Goal: Task Accomplishment & Management: Use online tool/utility

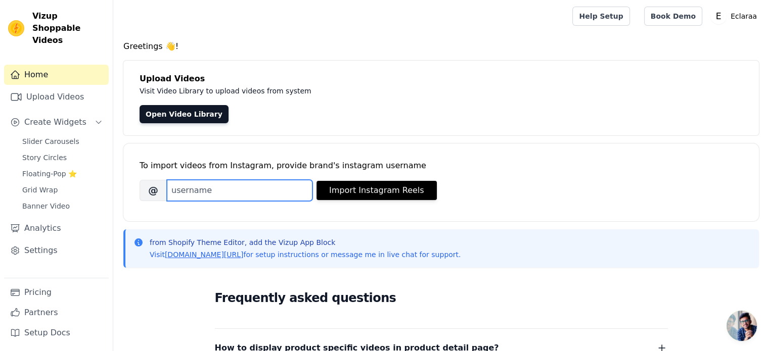
click at [286, 191] on input "Brand's Instagram Username" at bounding box center [240, 190] width 146 height 21
type input "E"
type input "w"
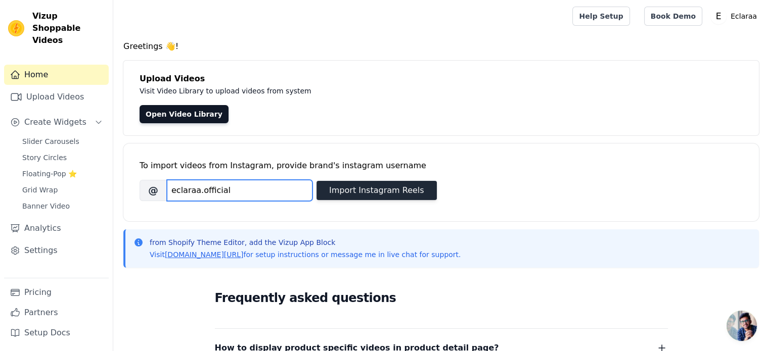
type input "eclaraa.official"
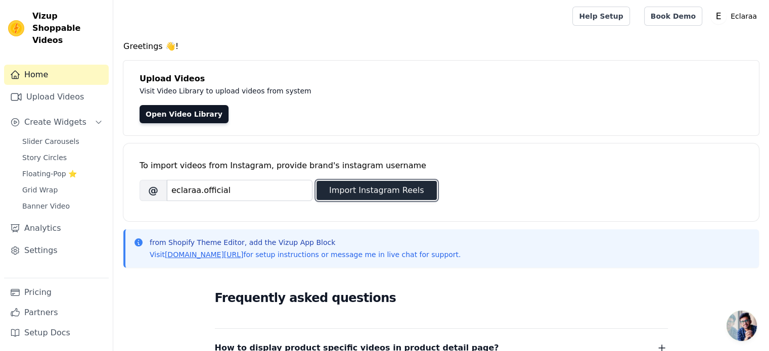
click at [369, 194] on button "Import Instagram Reels" at bounding box center [377, 190] width 120 height 19
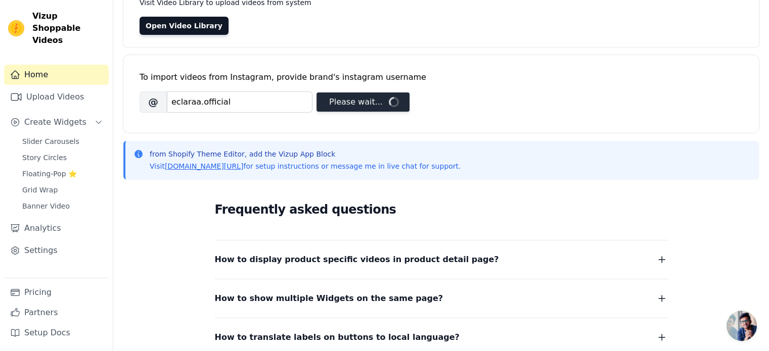
scroll to position [89, 0]
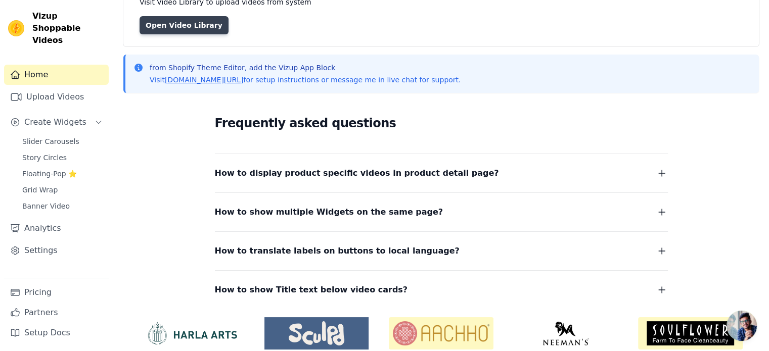
click at [190, 27] on link "Open Video Library" at bounding box center [184, 25] width 89 height 18
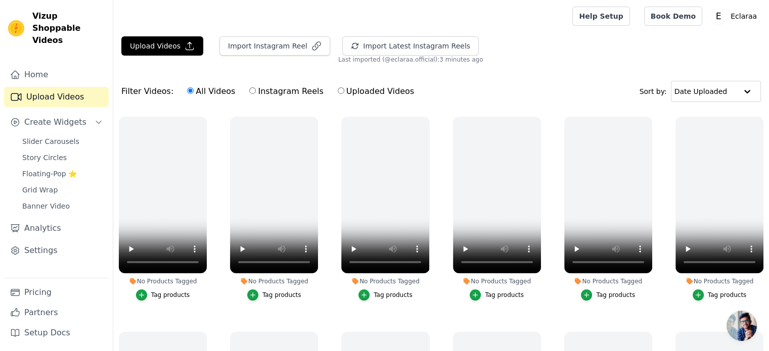
click at [249, 92] on input "Instagram Reels" at bounding box center [252, 90] width 7 height 7
radio input "true"
click at [202, 120] on icon "button" at bounding box center [205, 119] width 8 height 8
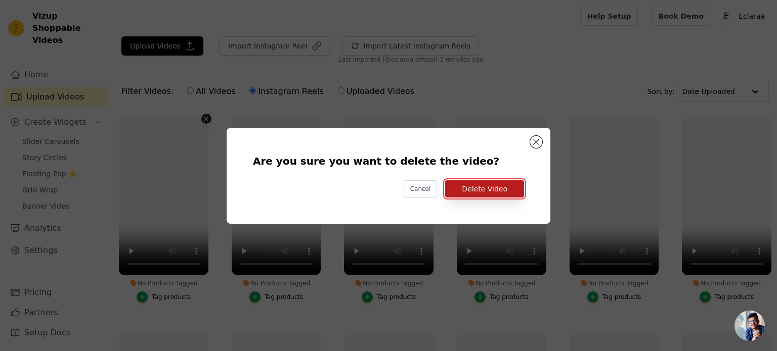
click at [467, 192] on button "Delete Video" at bounding box center [484, 189] width 79 height 17
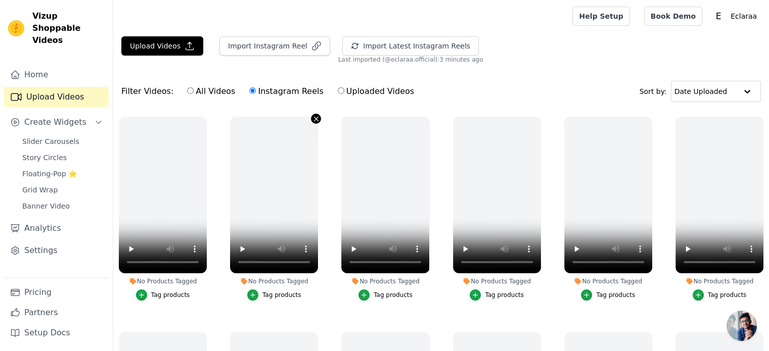
click at [315, 121] on icon "button" at bounding box center [316, 119] width 8 height 8
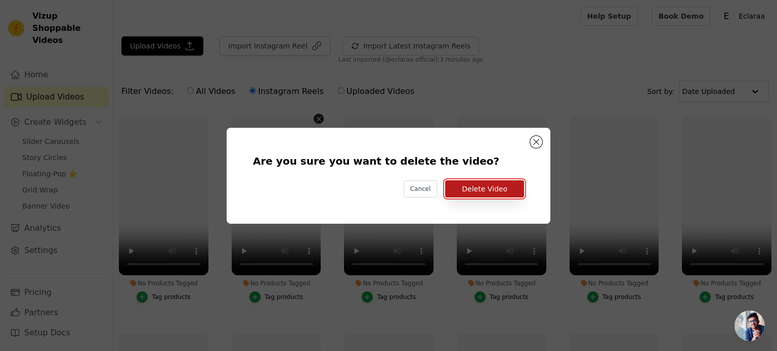
click at [491, 192] on button "Delete Video" at bounding box center [484, 189] width 79 height 17
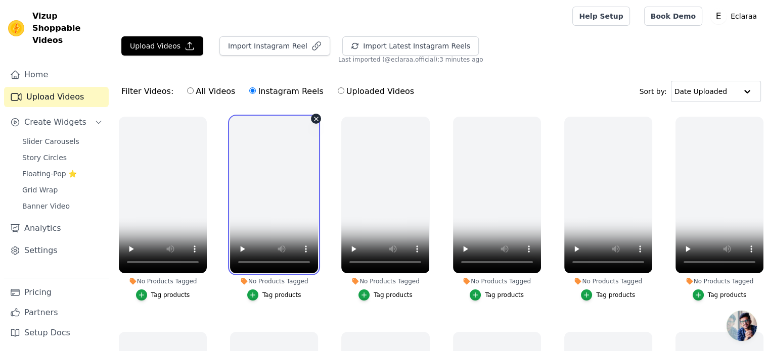
click at [309, 121] on video at bounding box center [274, 195] width 88 height 157
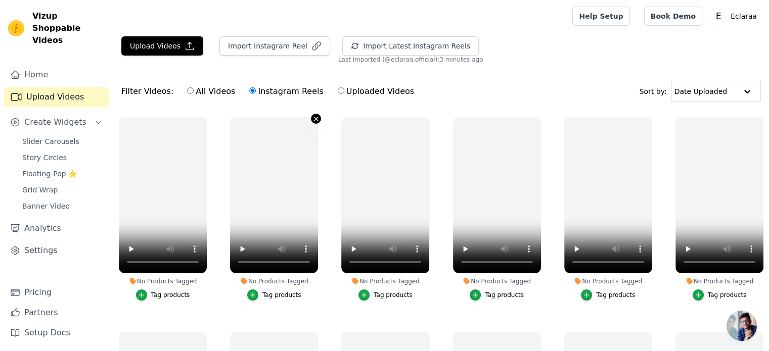
click at [312, 119] on icon "button" at bounding box center [316, 119] width 8 height 8
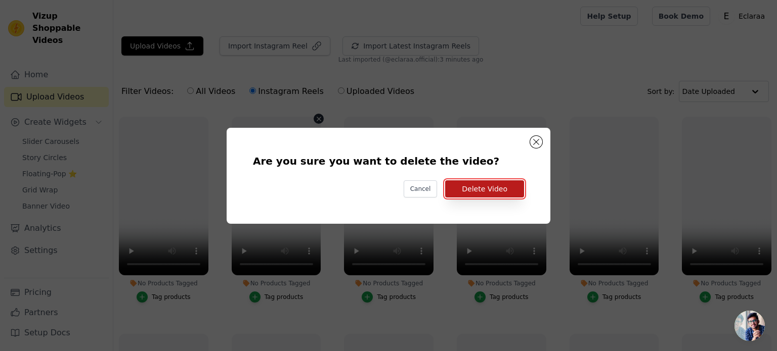
click at [488, 189] on button "Delete Video" at bounding box center [484, 189] width 79 height 17
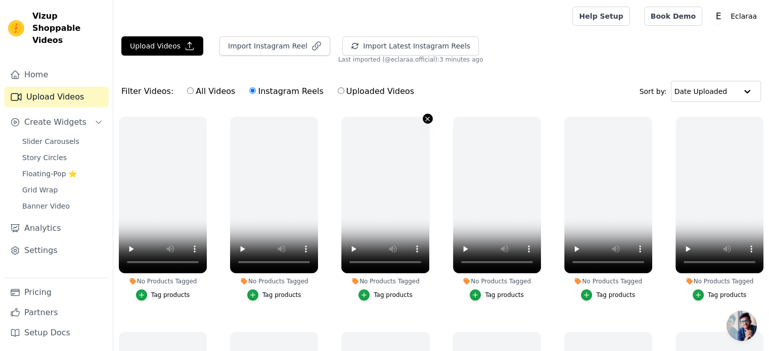
click at [427, 121] on icon "button" at bounding box center [428, 119] width 8 height 8
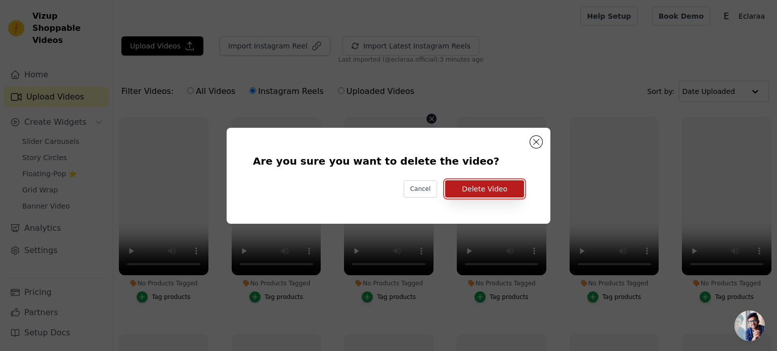
click at [486, 186] on button "Delete Video" at bounding box center [484, 189] width 79 height 17
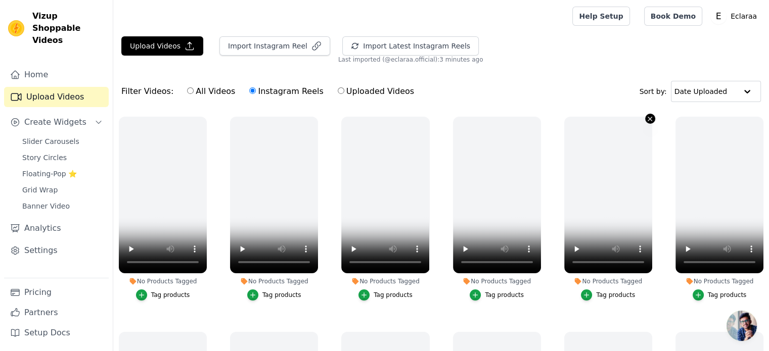
click at [646, 116] on icon "button" at bounding box center [650, 119] width 8 height 8
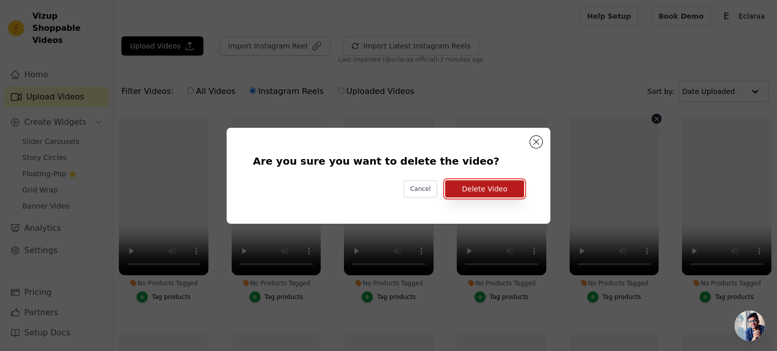
click at [519, 193] on button "Delete Video" at bounding box center [484, 189] width 79 height 17
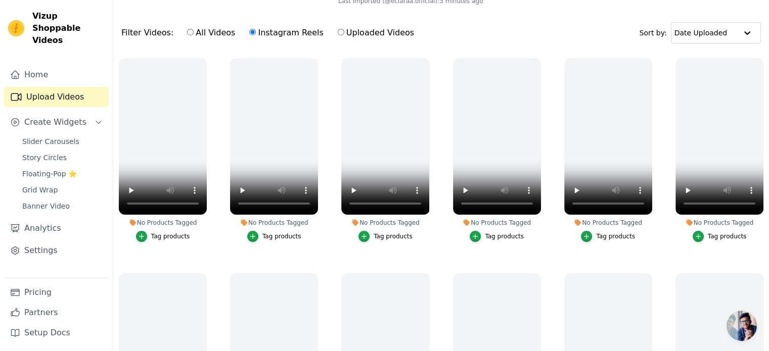
scroll to position [65, 0]
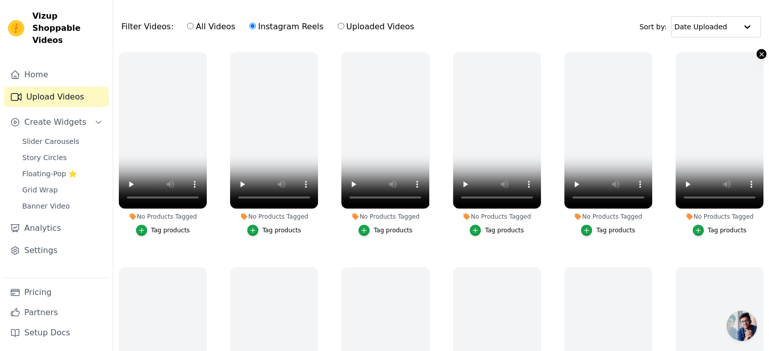
click at [756, 55] on button "No Products Tagged Tag products" at bounding box center [761, 54] width 10 height 10
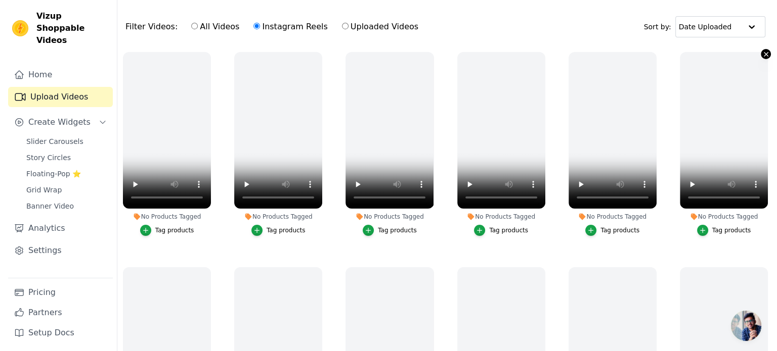
scroll to position [0, 0]
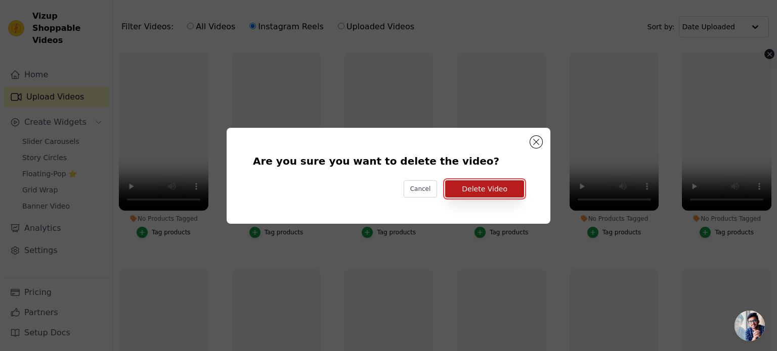
click at [502, 188] on button "Delete Video" at bounding box center [484, 189] width 79 height 17
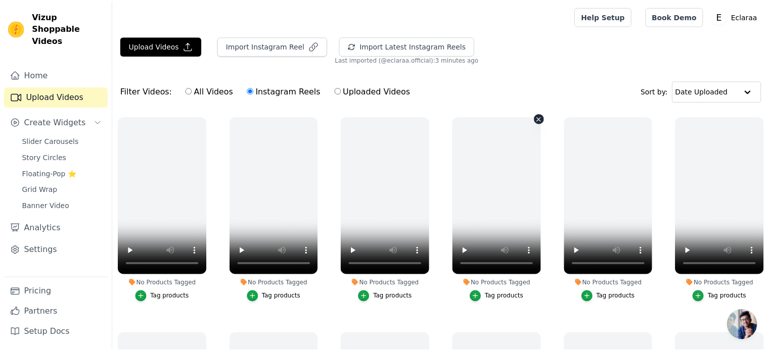
scroll to position [65, 0]
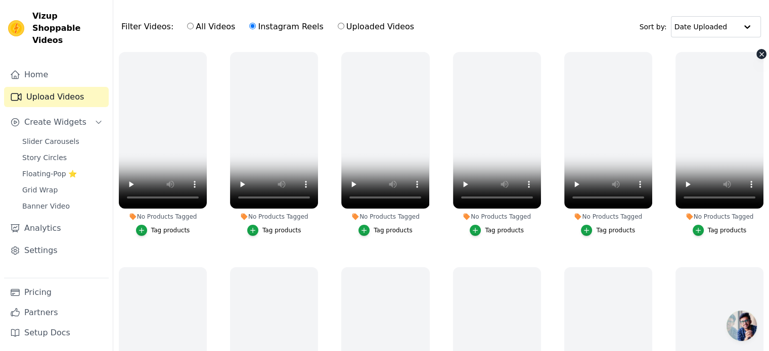
click at [758, 54] on icon "button" at bounding box center [762, 55] width 8 height 8
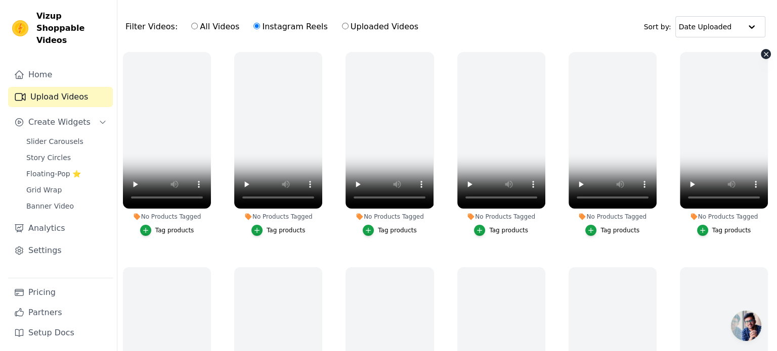
scroll to position [0, 0]
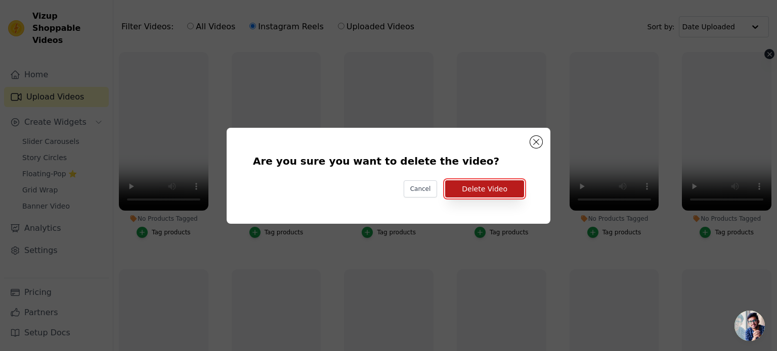
click at [501, 192] on button "Delete Video" at bounding box center [484, 189] width 79 height 17
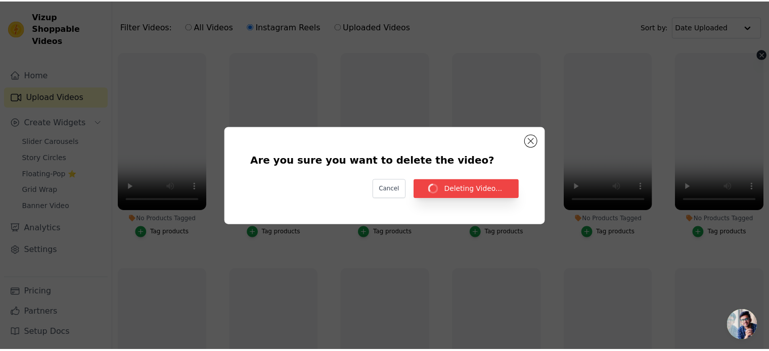
scroll to position [65, 0]
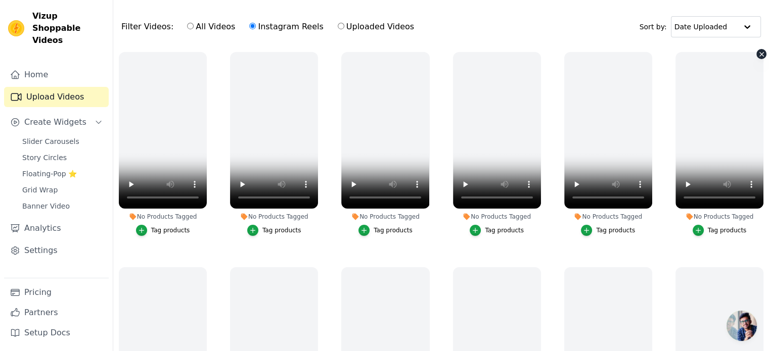
click at [758, 51] on icon "button" at bounding box center [762, 55] width 8 height 8
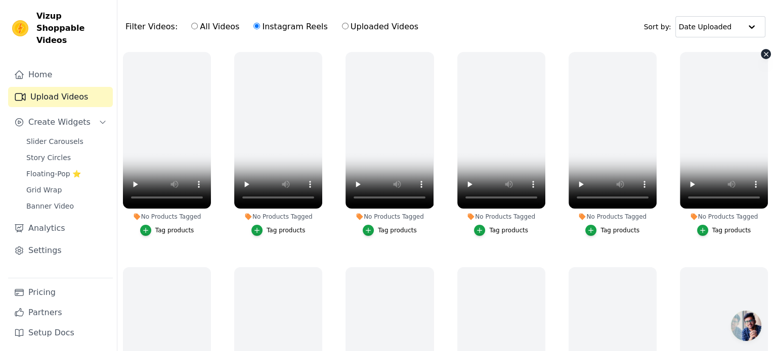
scroll to position [0, 0]
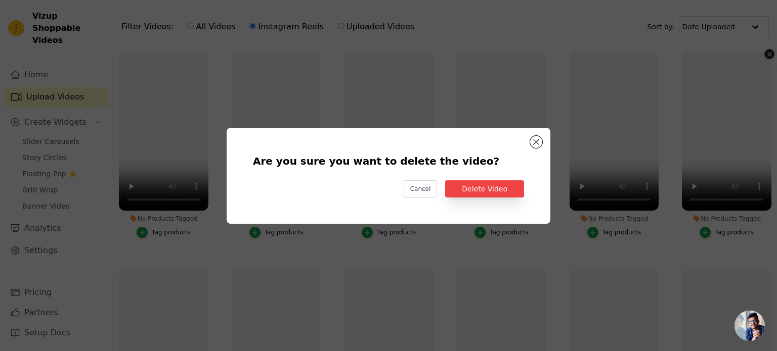
click at [524, 186] on div "Are you sure you want to delete the video? Cancel Delete Video" at bounding box center [388, 176] width 291 height 64
click at [516, 186] on button "Delete Video" at bounding box center [484, 189] width 79 height 17
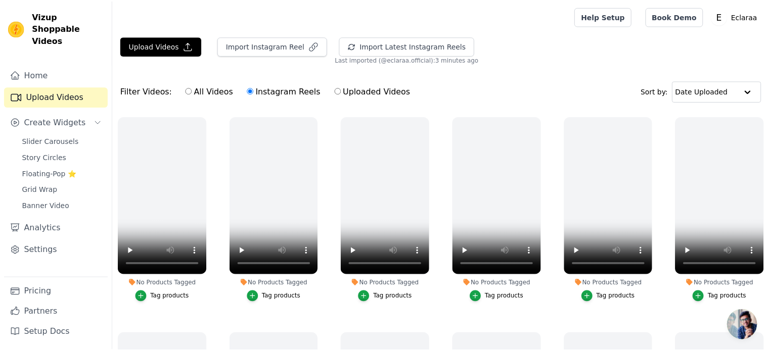
scroll to position [65, 0]
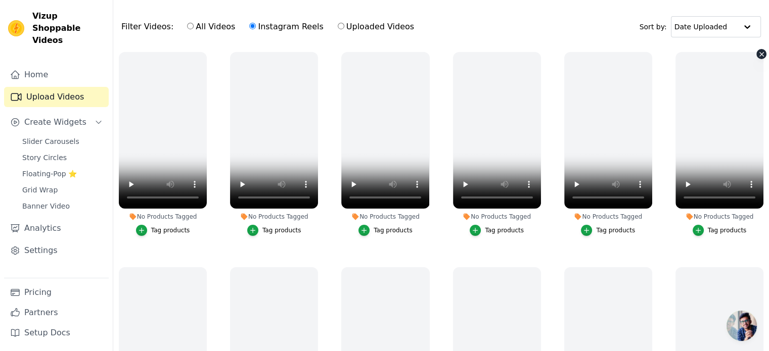
click at [759, 56] on icon "button" at bounding box center [762, 55] width 8 height 8
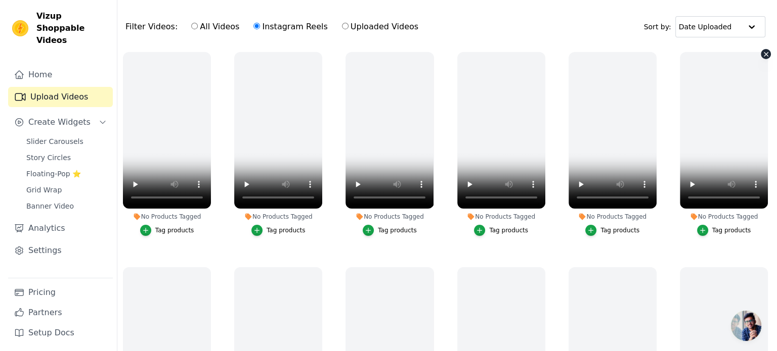
scroll to position [0, 0]
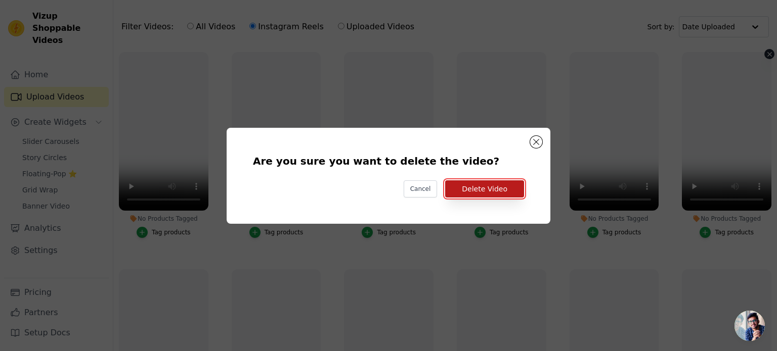
click at [504, 191] on button "Delete Video" at bounding box center [484, 189] width 79 height 17
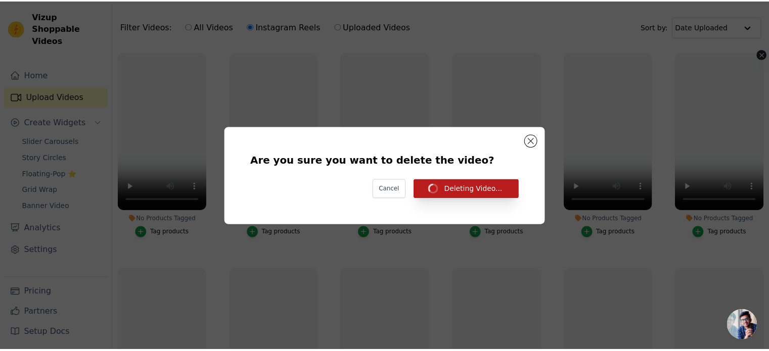
scroll to position [65, 0]
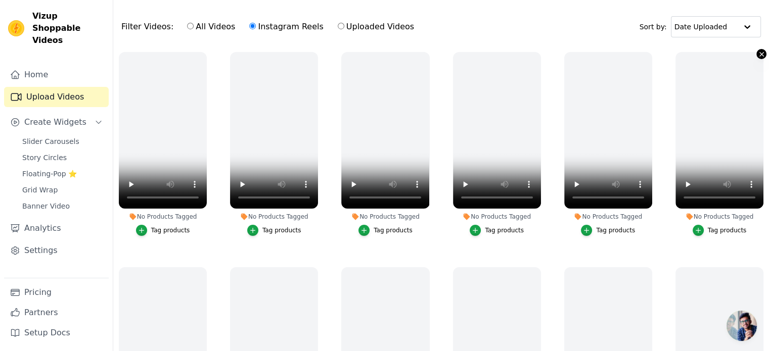
click at [758, 52] on icon "button" at bounding box center [762, 55] width 8 height 8
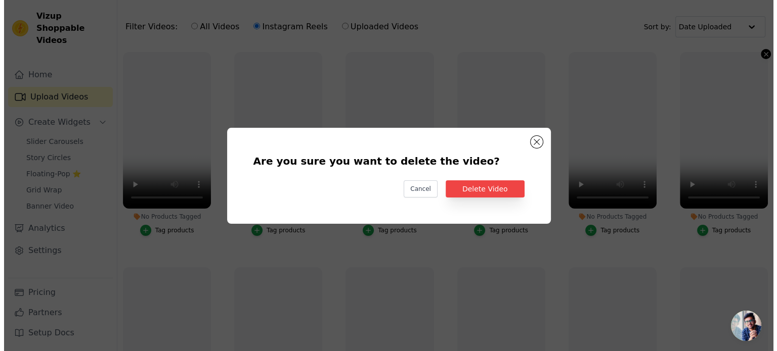
scroll to position [0, 0]
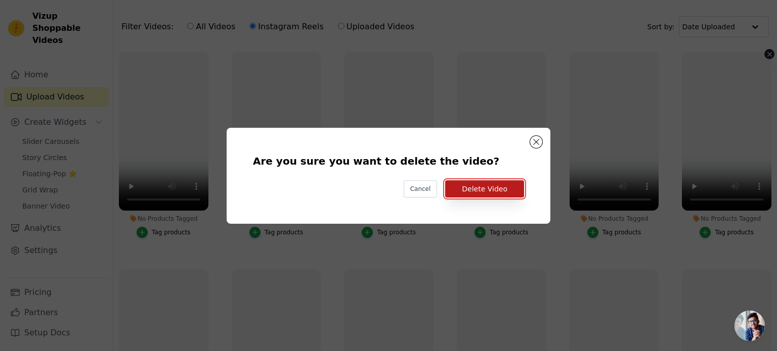
click at [502, 186] on button "Delete Video" at bounding box center [484, 189] width 79 height 17
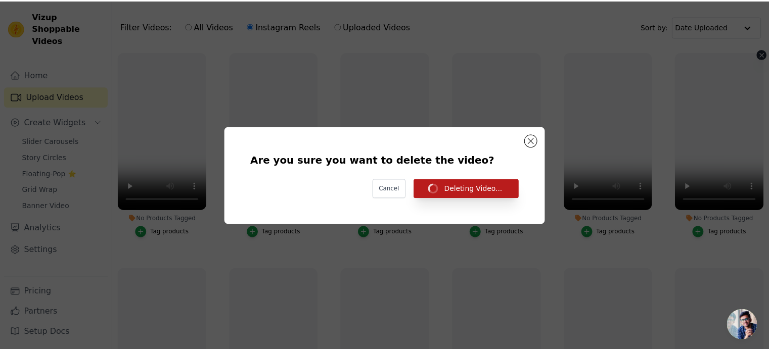
scroll to position [65, 0]
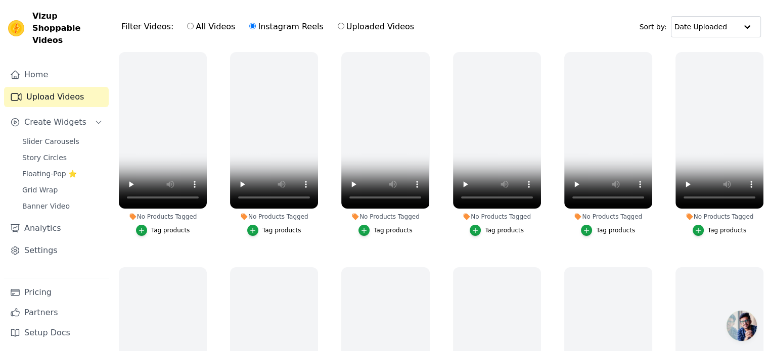
click at [761, 53] on div "No Products Tagged Tag products" at bounding box center [719, 146] width 99 height 199
click at [758, 53] on icon "button" at bounding box center [762, 55] width 8 height 8
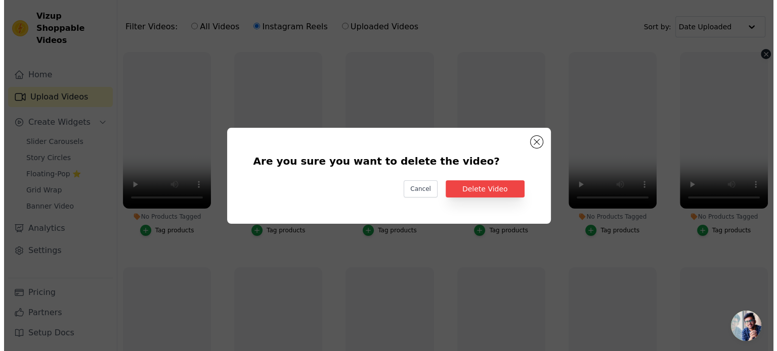
scroll to position [0, 0]
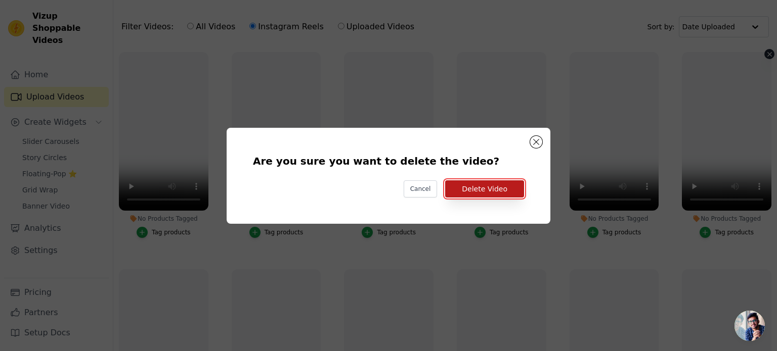
click at [477, 184] on button "Delete Video" at bounding box center [484, 189] width 79 height 17
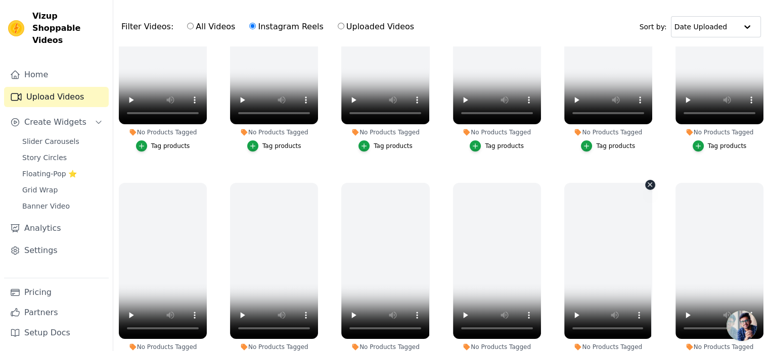
scroll to position [85, 0]
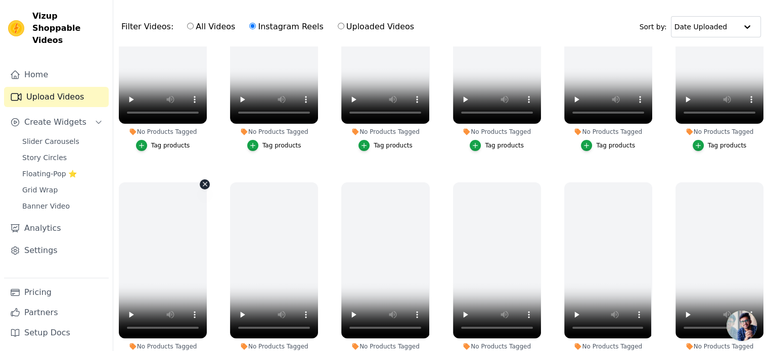
click at [201, 184] on icon "button" at bounding box center [205, 185] width 8 height 8
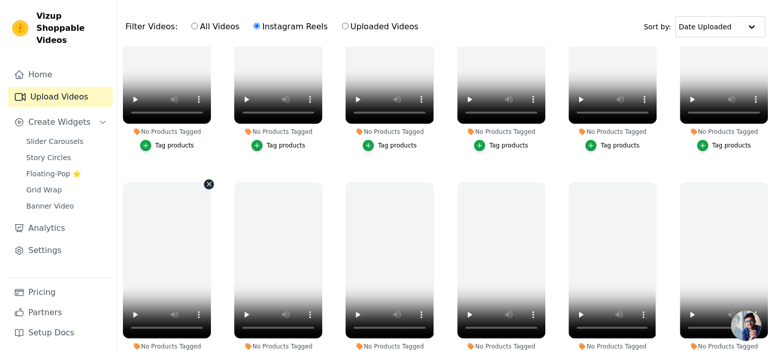
scroll to position [0, 0]
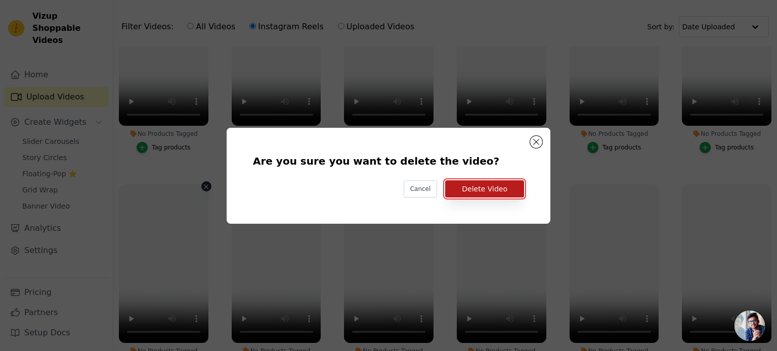
click at [461, 188] on button "Delete Video" at bounding box center [484, 189] width 79 height 17
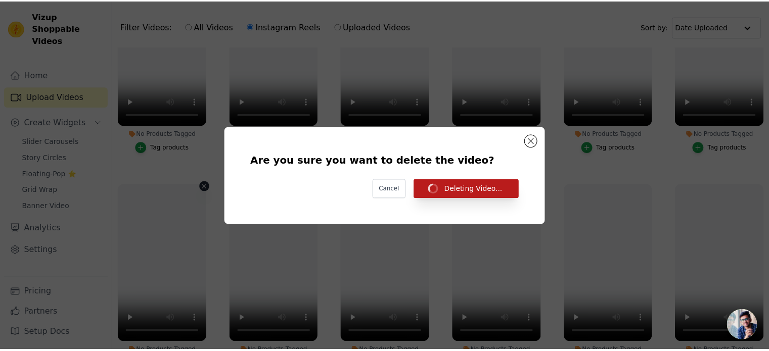
scroll to position [65, 0]
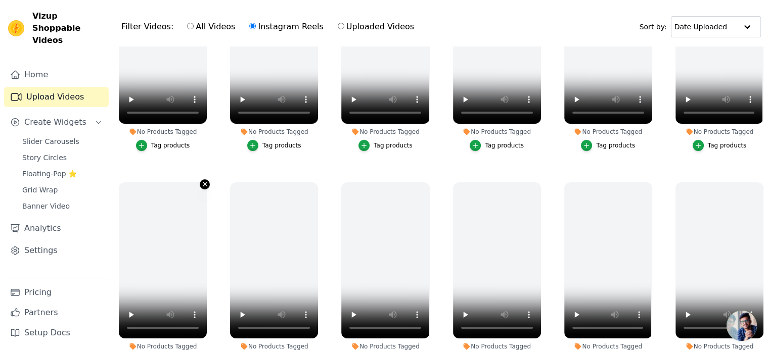
click at [204, 181] on icon "button" at bounding box center [205, 185] width 8 height 8
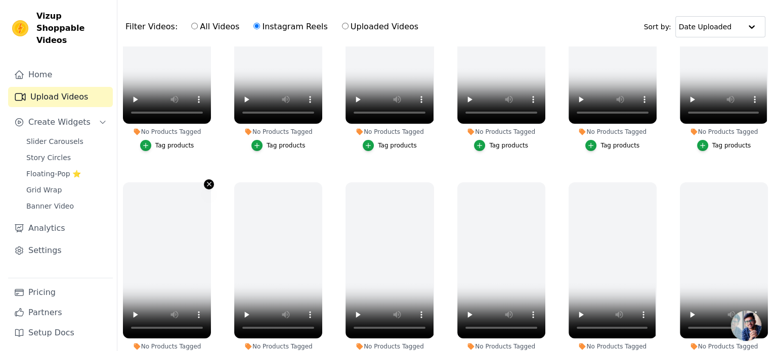
scroll to position [0, 0]
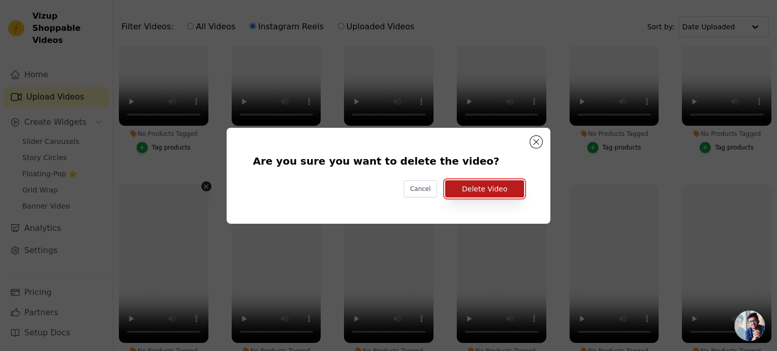
click at [483, 187] on button "Delete Video" at bounding box center [484, 189] width 79 height 17
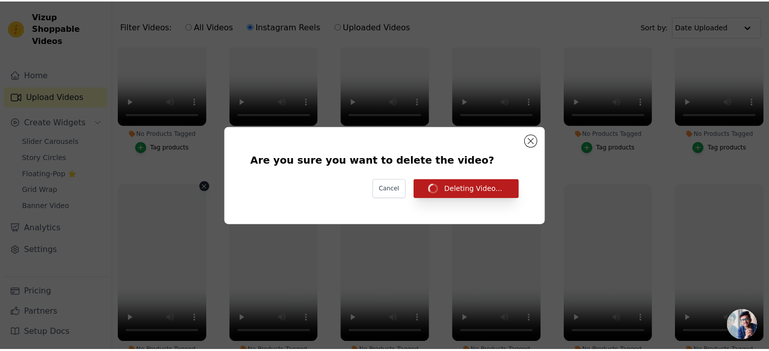
scroll to position [65, 0]
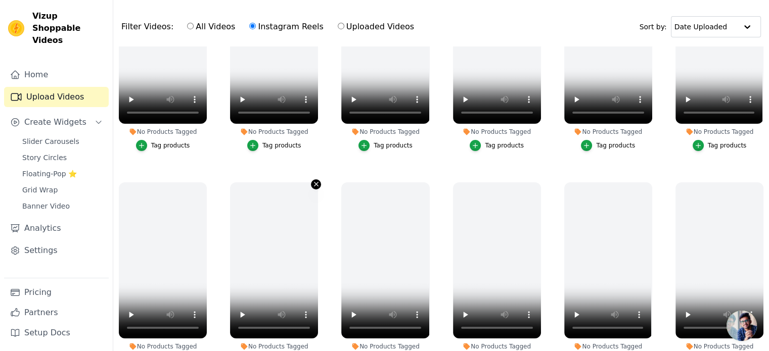
click at [315, 184] on icon "button" at bounding box center [316, 185] width 4 height 4
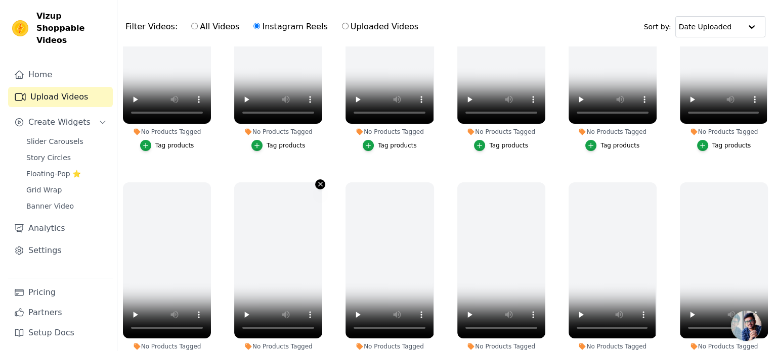
scroll to position [0, 0]
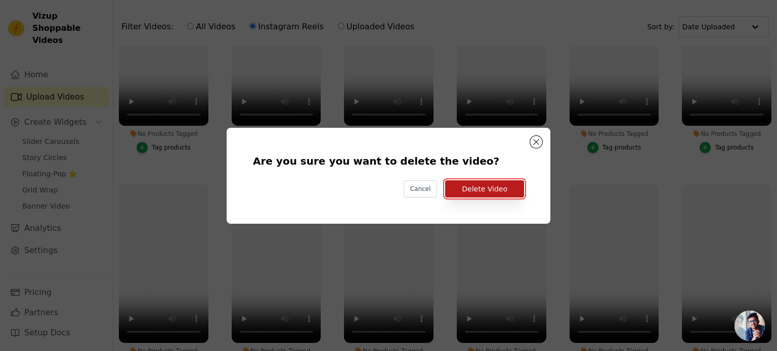
click at [488, 187] on button "Delete Video" at bounding box center [484, 189] width 79 height 17
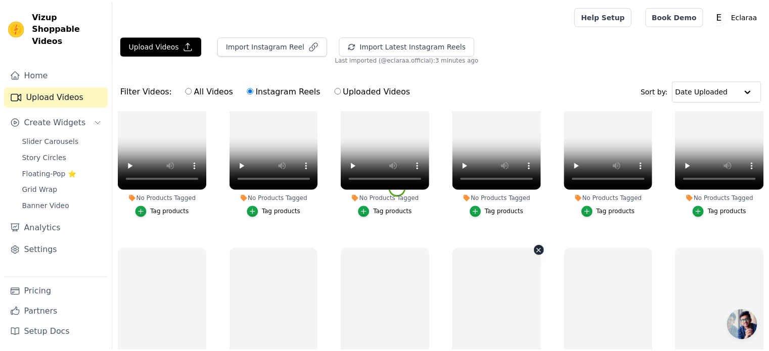
scroll to position [65, 0]
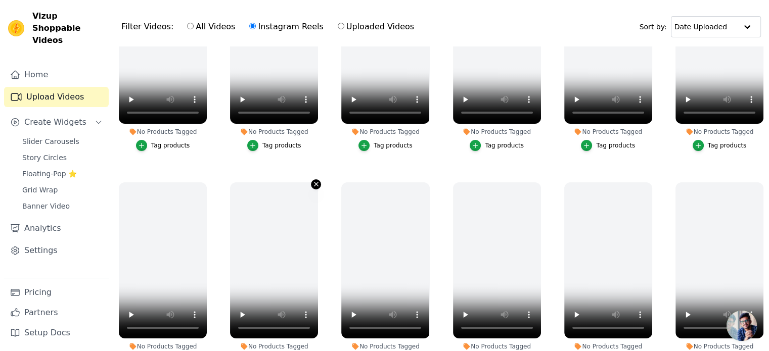
click at [312, 184] on icon "button" at bounding box center [316, 185] width 8 height 8
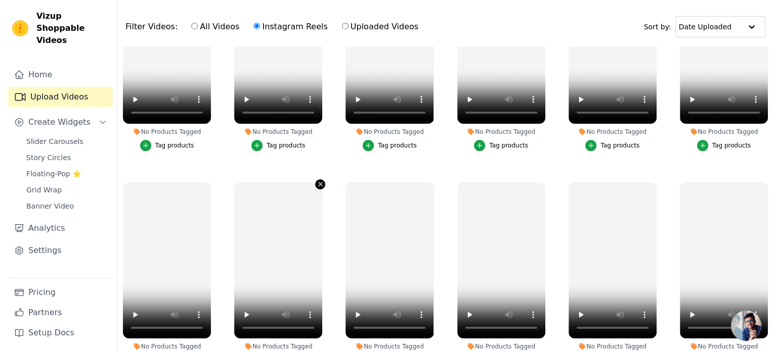
scroll to position [0, 0]
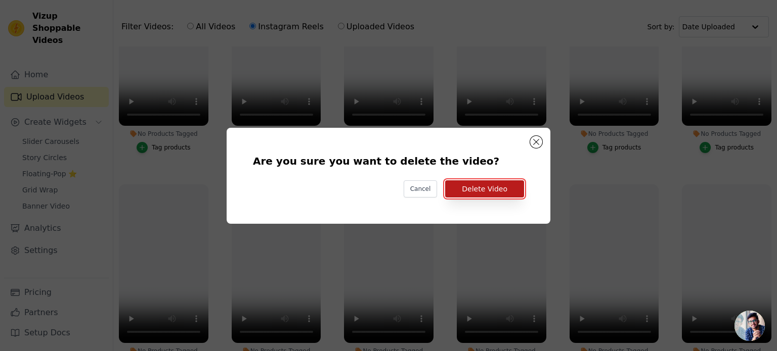
click at [490, 193] on button "Delete Video" at bounding box center [484, 189] width 79 height 17
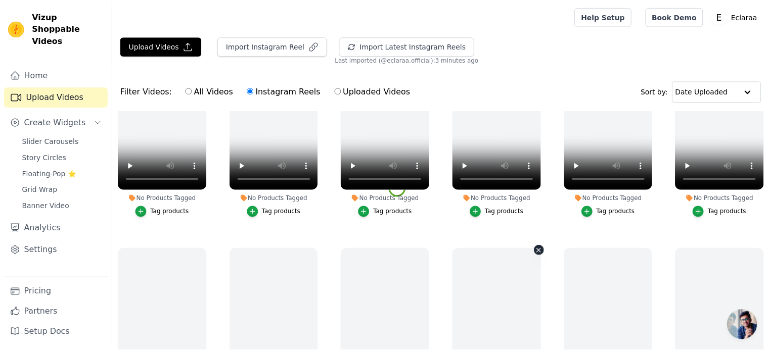
scroll to position [65, 0]
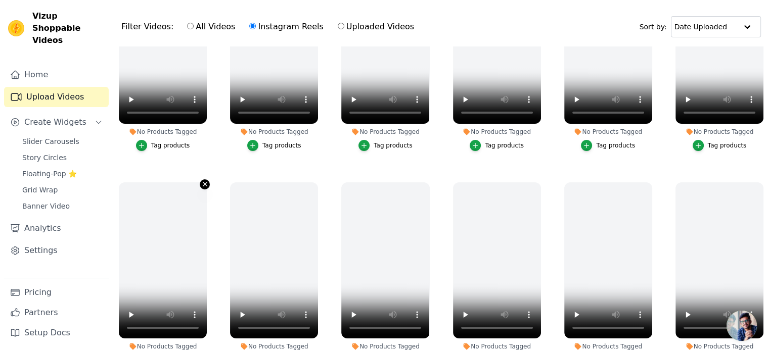
click at [201, 181] on icon "button" at bounding box center [205, 185] width 8 height 8
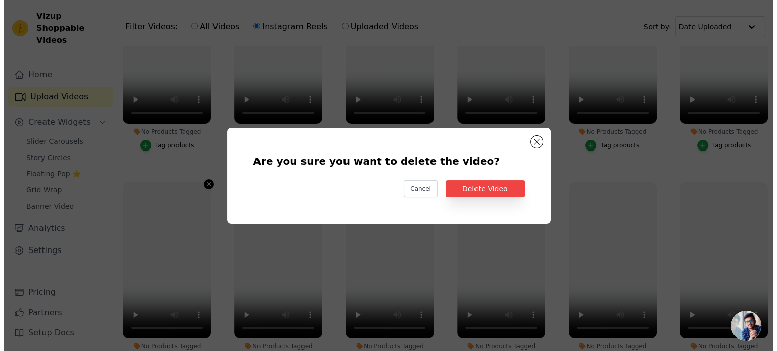
scroll to position [0, 0]
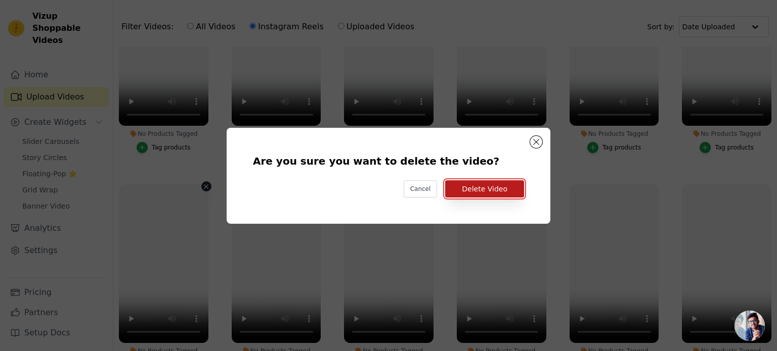
click at [457, 188] on button "Delete Video" at bounding box center [484, 189] width 79 height 17
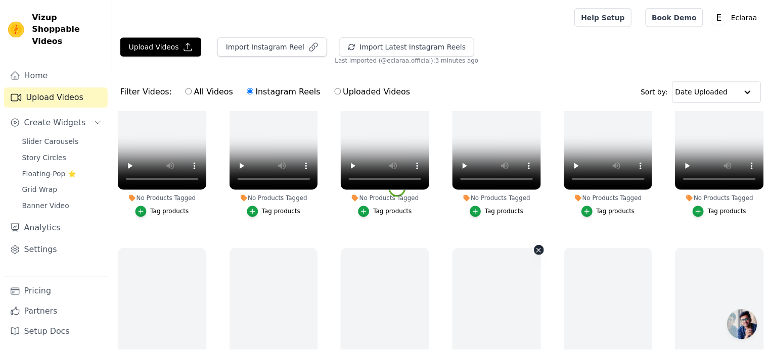
scroll to position [65, 0]
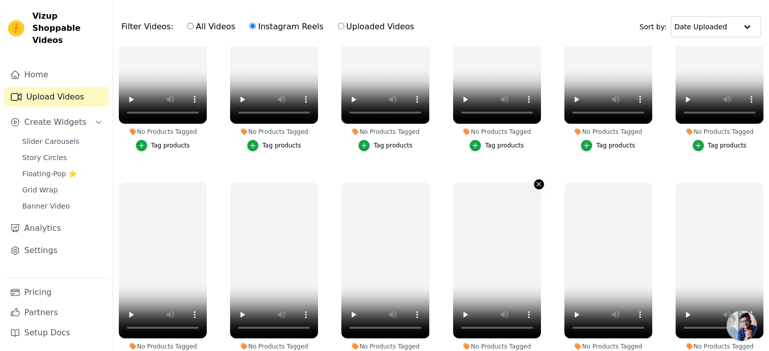
click at [535, 181] on icon "button" at bounding box center [539, 185] width 8 height 8
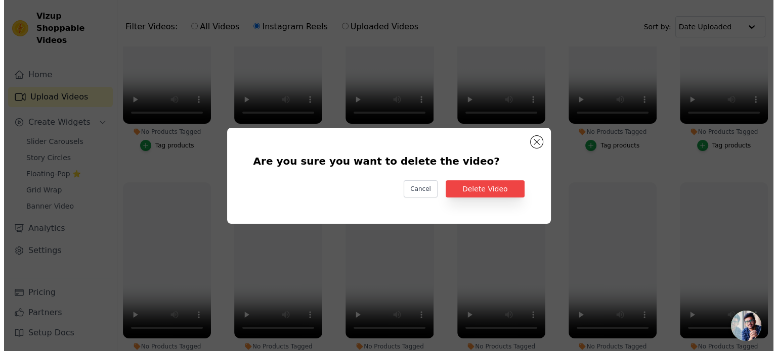
scroll to position [0, 0]
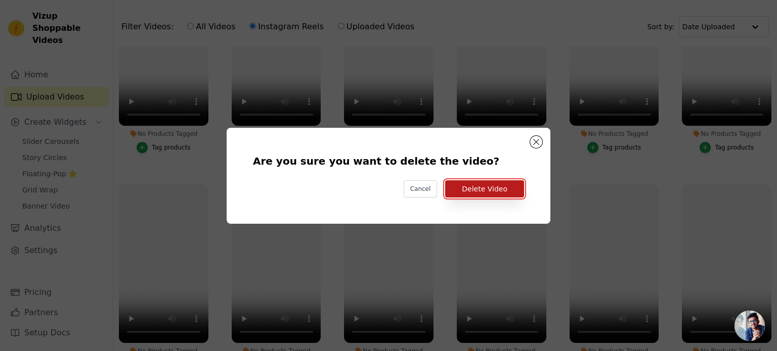
click at [493, 191] on button "Delete Video" at bounding box center [484, 189] width 79 height 17
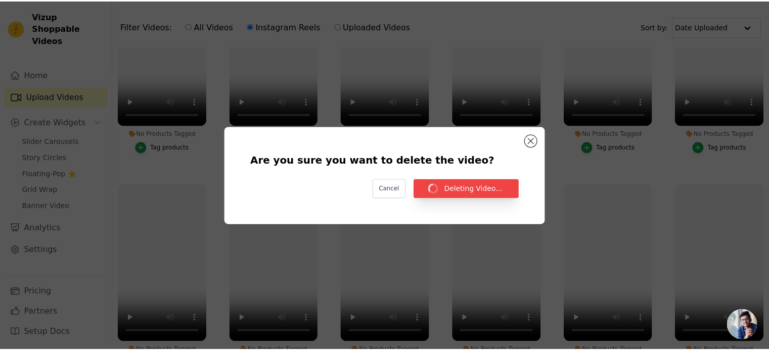
scroll to position [65, 0]
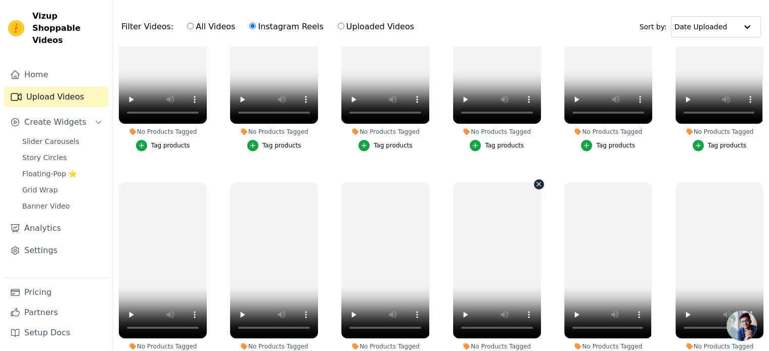
click at [535, 184] on icon "button" at bounding box center [539, 185] width 8 height 8
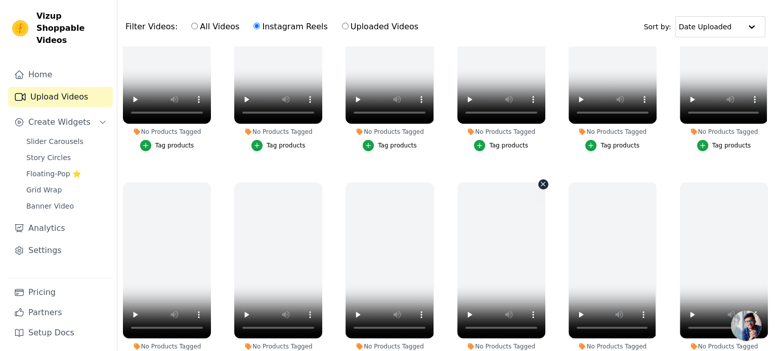
scroll to position [0, 0]
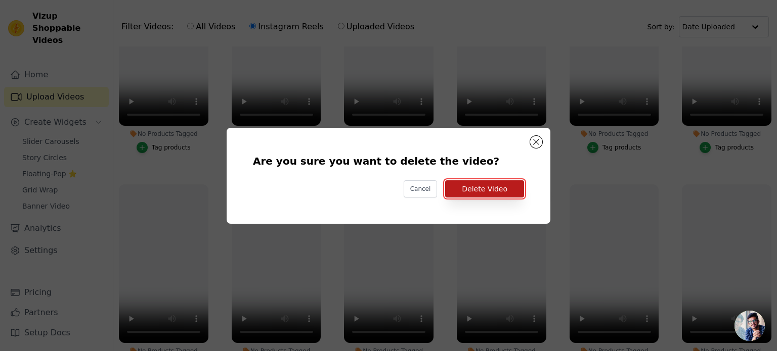
click at [499, 185] on button "Delete Video" at bounding box center [484, 189] width 79 height 17
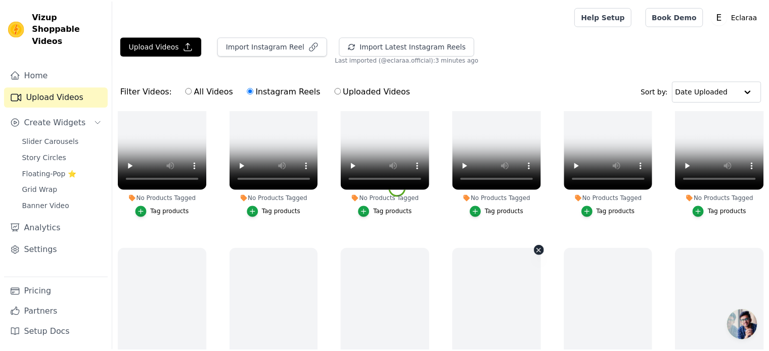
scroll to position [65, 0]
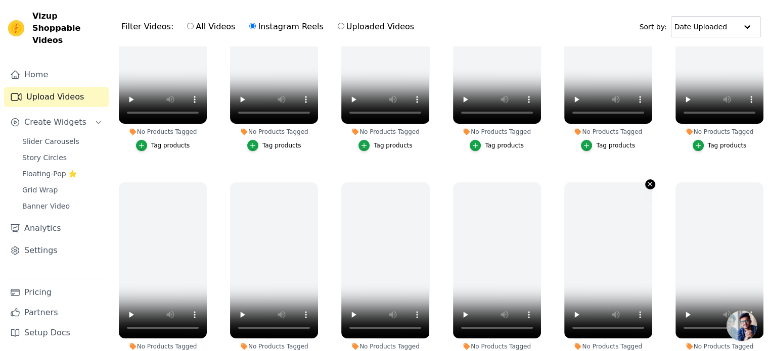
click at [648, 183] on icon "button" at bounding box center [650, 185] width 4 height 4
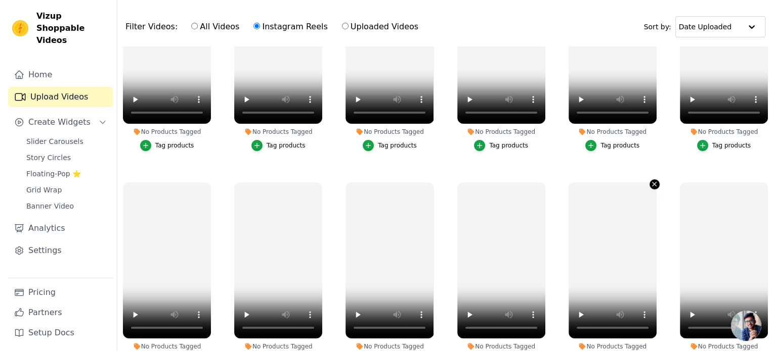
scroll to position [0, 0]
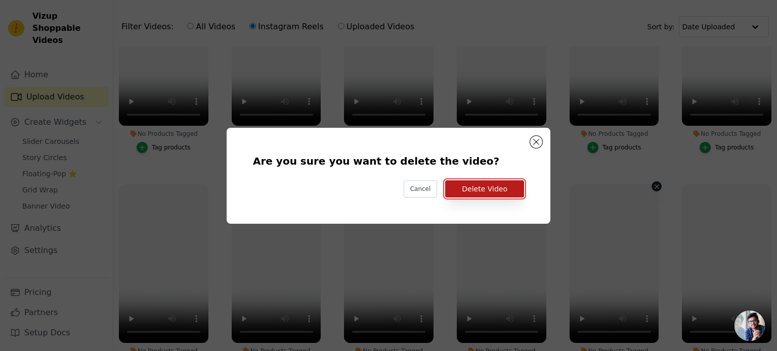
click at [512, 187] on button "Delete Video" at bounding box center [484, 189] width 79 height 17
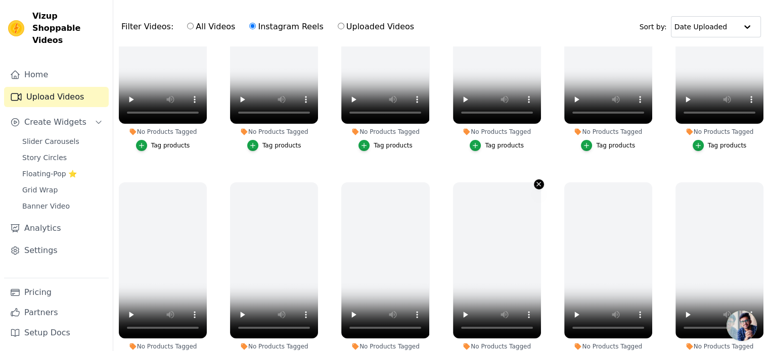
click at [537, 181] on icon "button" at bounding box center [539, 185] width 8 height 8
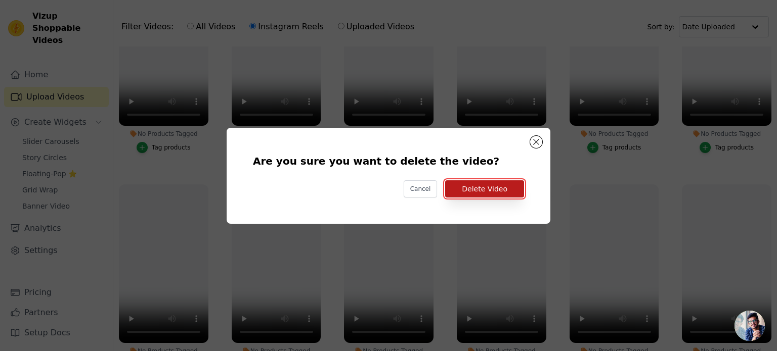
click at [487, 188] on button "Delete Video" at bounding box center [484, 189] width 79 height 17
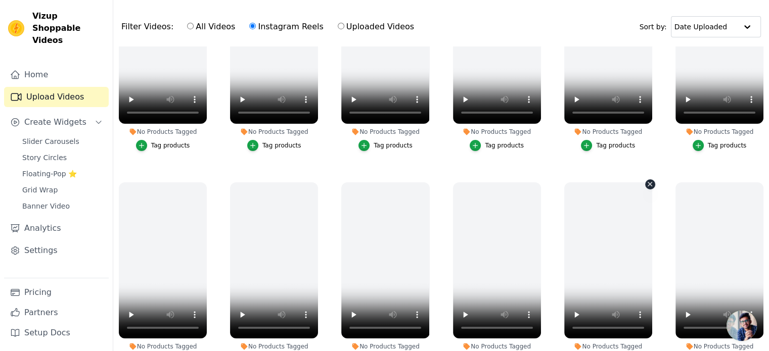
click at [646, 182] on icon "button" at bounding box center [650, 185] width 8 height 8
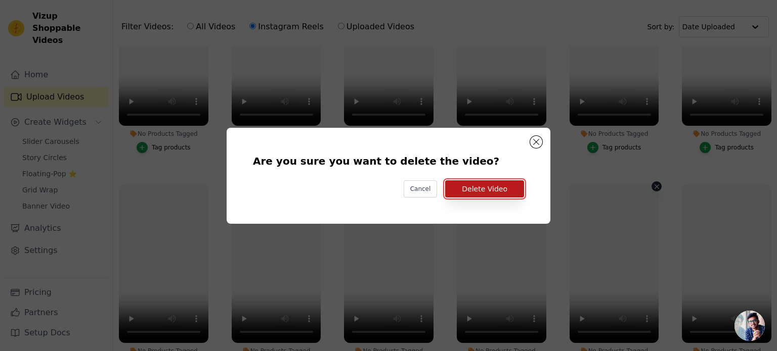
click at [503, 187] on button "Delete Video" at bounding box center [484, 189] width 79 height 17
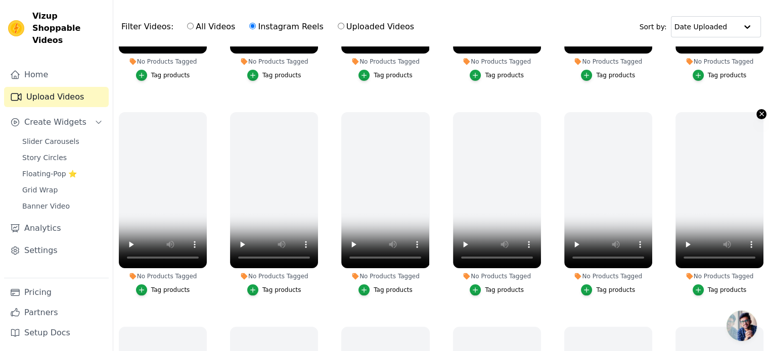
click at [758, 114] on icon "button" at bounding box center [762, 114] width 8 height 8
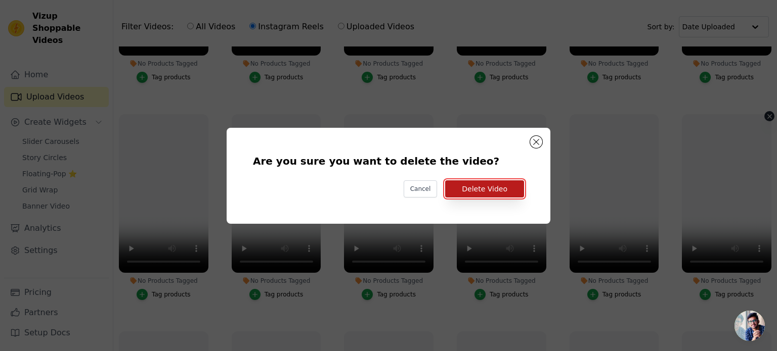
click at [509, 187] on button "Delete Video" at bounding box center [484, 189] width 79 height 17
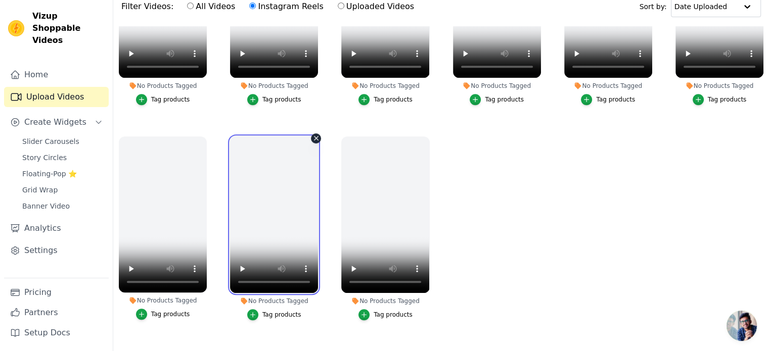
click at [313, 139] on video at bounding box center [274, 215] width 88 height 157
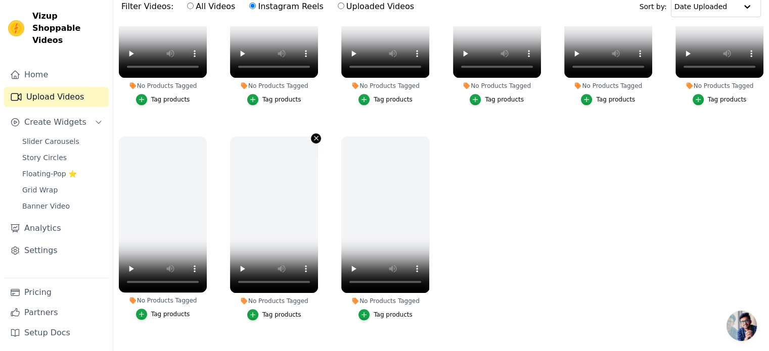
click at [315, 135] on icon "button" at bounding box center [316, 138] width 8 height 8
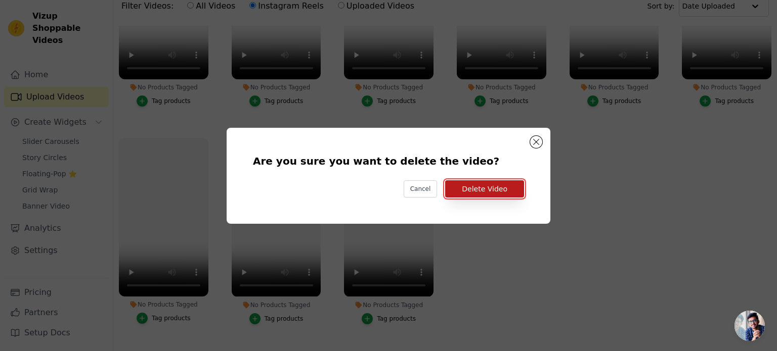
click at [480, 189] on button "Delete Video" at bounding box center [484, 189] width 79 height 17
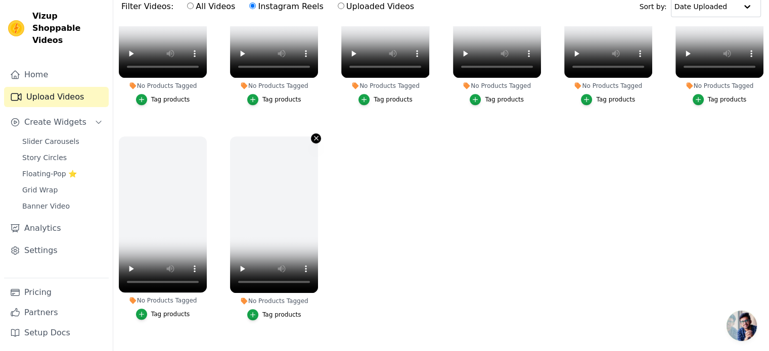
click at [312, 135] on icon "button" at bounding box center [316, 138] width 8 height 8
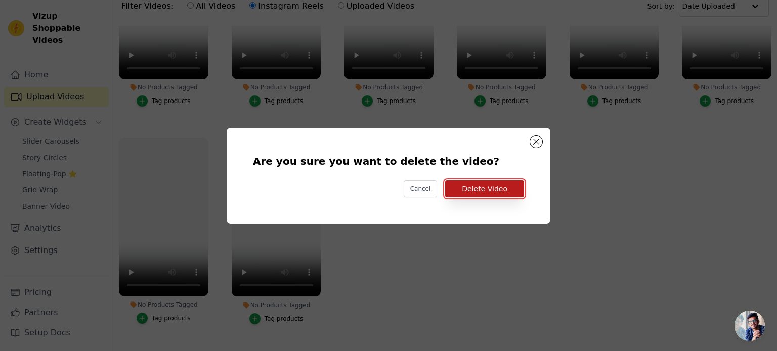
click at [483, 188] on button "Delete Video" at bounding box center [484, 189] width 79 height 17
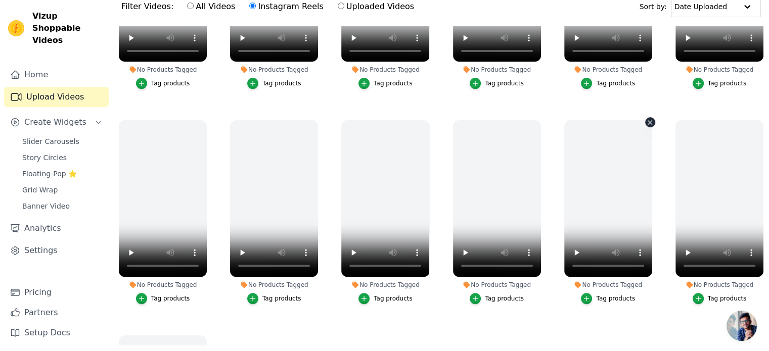
click at [645, 123] on button "No Products Tagged Tag products" at bounding box center [650, 122] width 10 height 10
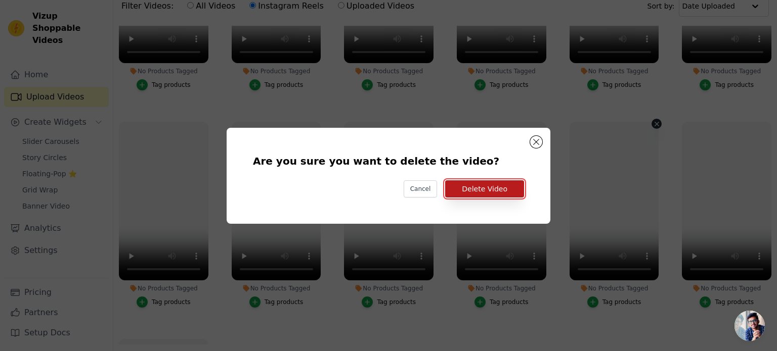
click at [498, 188] on button "Delete Video" at bounding box center [484, 189] width 79 height 17
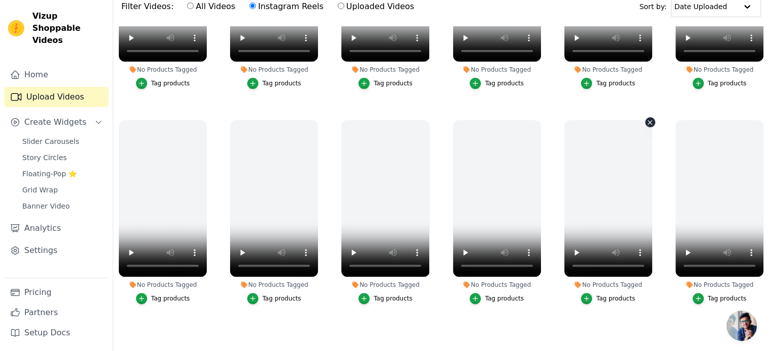
click at [646, 122] on icon "button" at bounding box center [650, 123] width 8 height 8
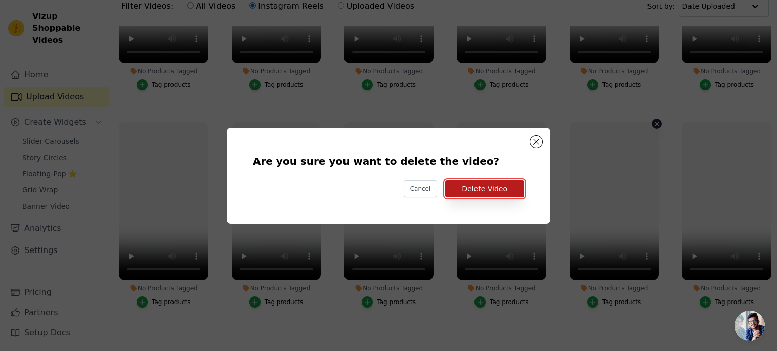
click at [515, 186] on button "Delete Video" at bounding box center [484, 189] width 79 height 17
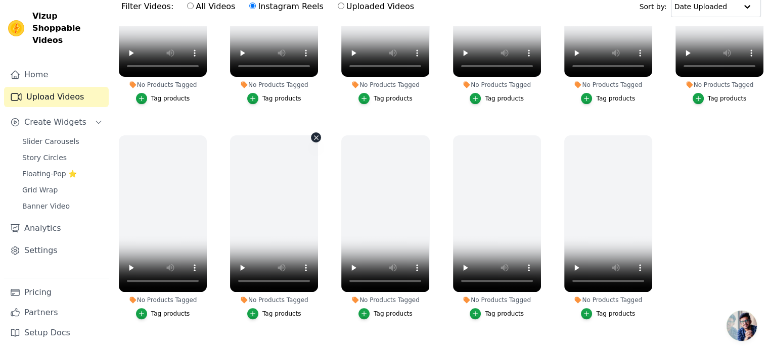
click at [315, 134] on icon "button" at bounding box center [316, 138] width 8 height 8
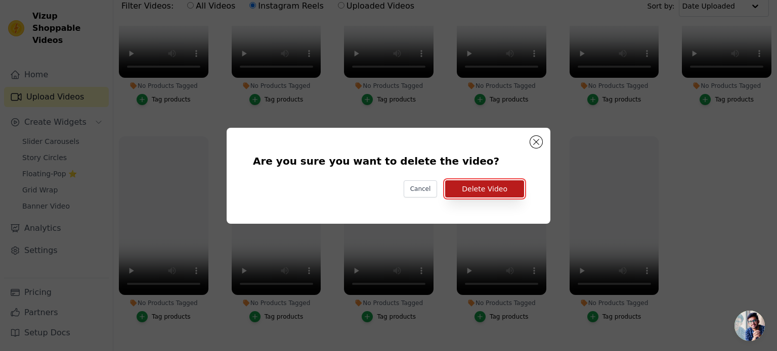
click at [475, 188] on button "Delete Video" at bounding box center [484, 189] width 79 height 17
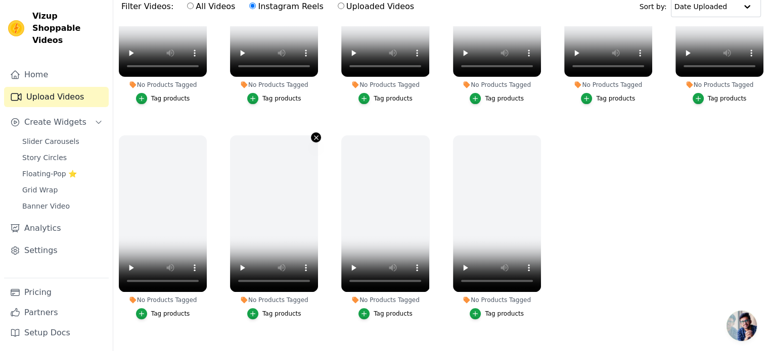
click at [313, 135] on icon "button" at bounding box center [316, 138] width 8 height 8
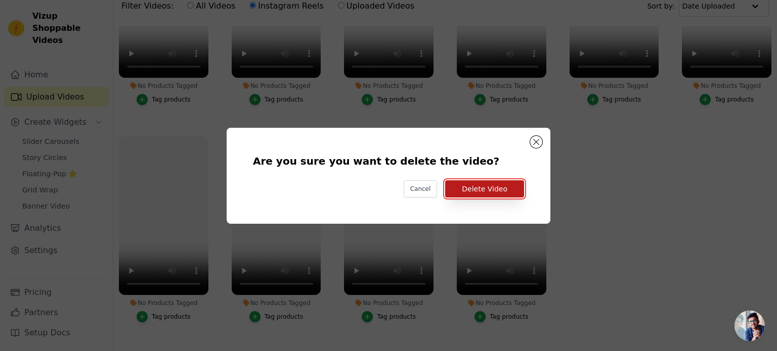
click at [465, 192] on button "Delete Video" at bounding box center [484, 189] width 79 height 17
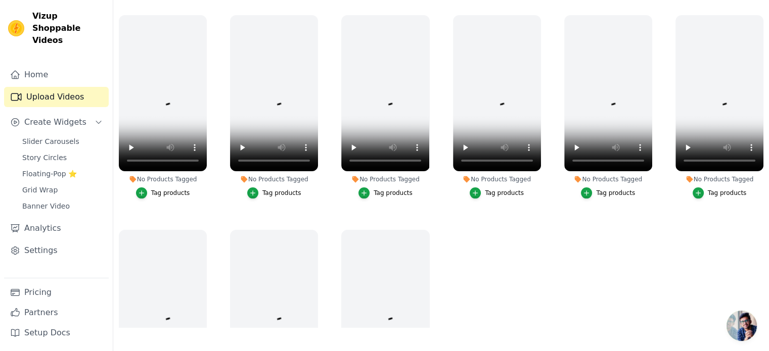
scroll to position [220, 0]
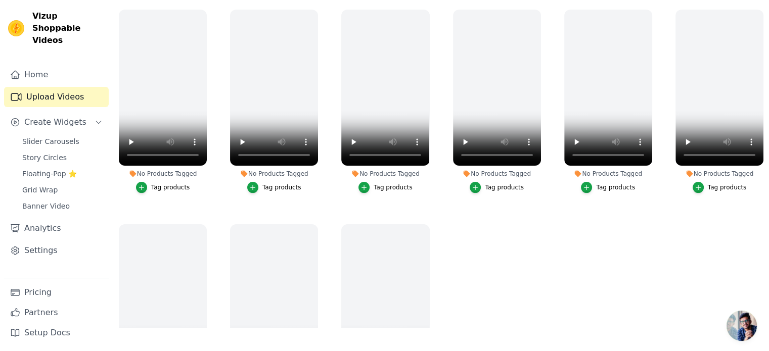
click at [720, 216] on ul "No Products Tagged Tag products No Products Tagged Tag products No Products Tag…" at bounding box center [441, 168] width 656 height 319
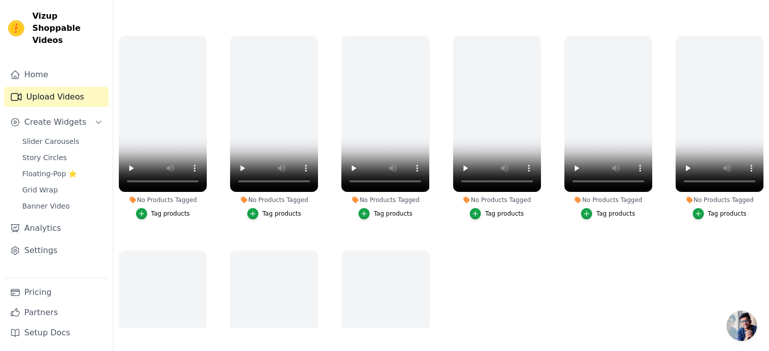
scroll to position [189, 0]
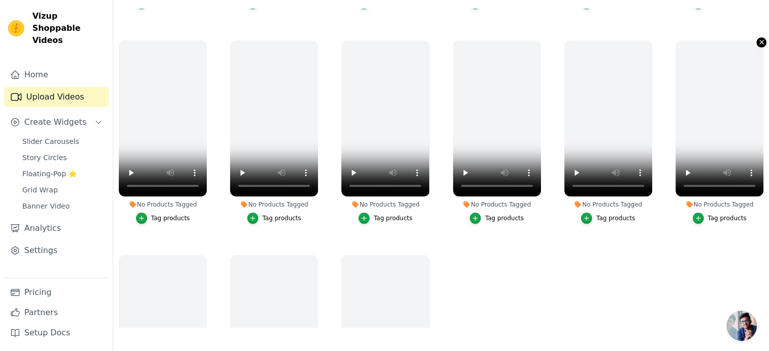
click at [759, 41] on icon "button" at bounding box center [761, 42] width 4 height 4
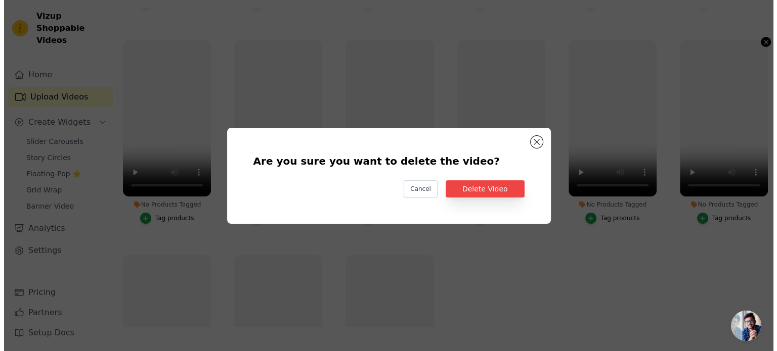
scroll to position [0, 0]
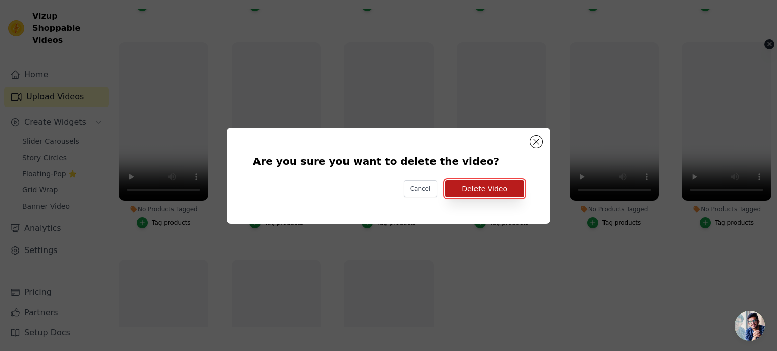
click at [472, 196] on button "Delete Video" at bounding box center [484, 189] width 79 height 17
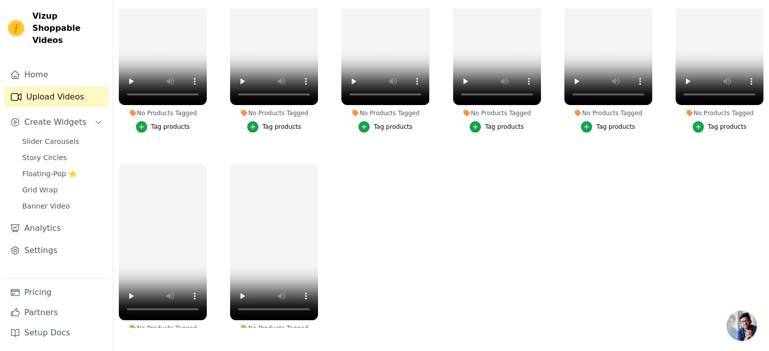
scroll to position [281, 0]
click at [202, 158] on div "No Products Tagged Tag products" at bounding box center [162, 257] width 99 height 199
click at [204, 164] on icon "button" at bounding box center [205, 166] width 8 height 8
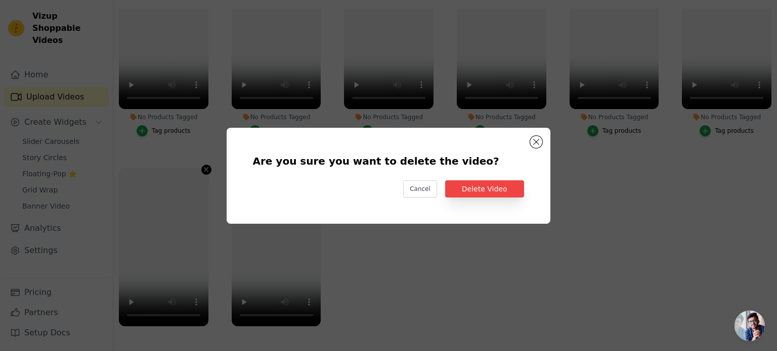
scroll to position [283, 0]
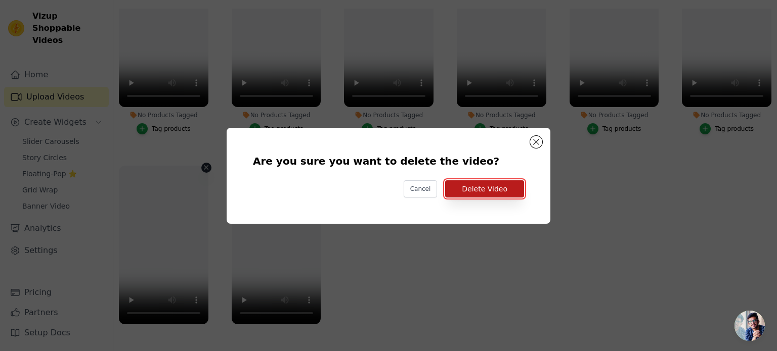
click at [475, 186] on button "Delete Video" at bounding box center [484, 189] width 79 height 17
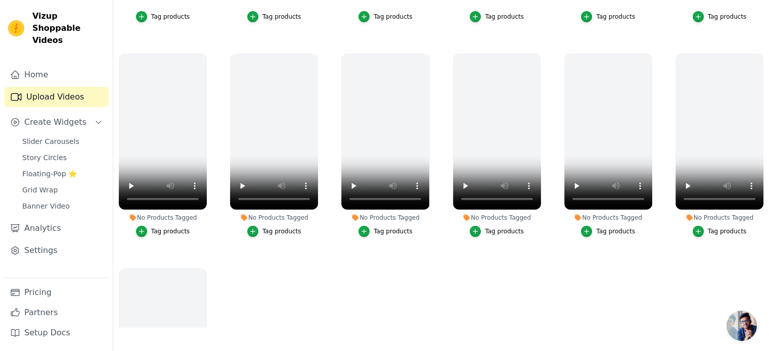
scroll to position [170, 0]
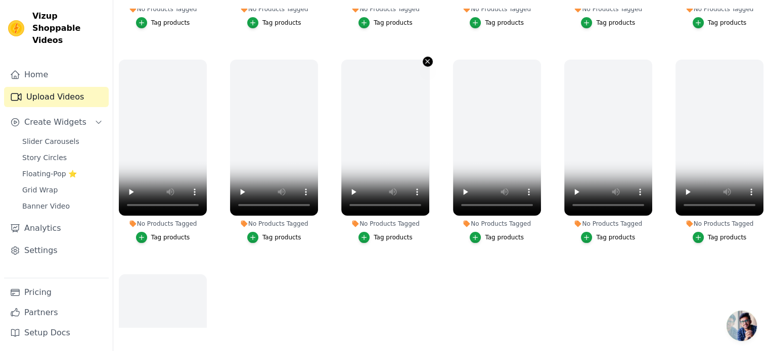
click at [426, 62] on icon "button" at bounding box center [428, 62] width 8 height 8
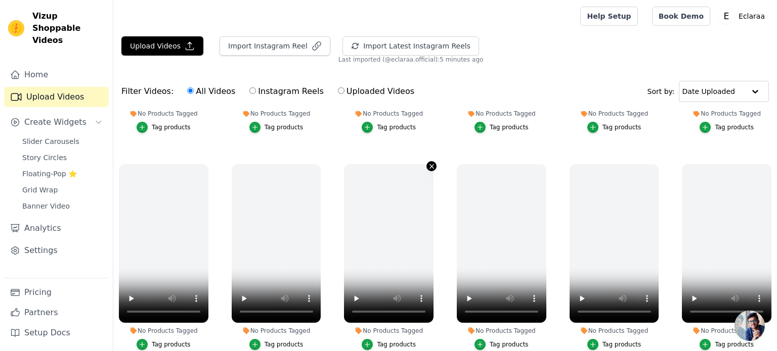
scroll to position [172, 0]
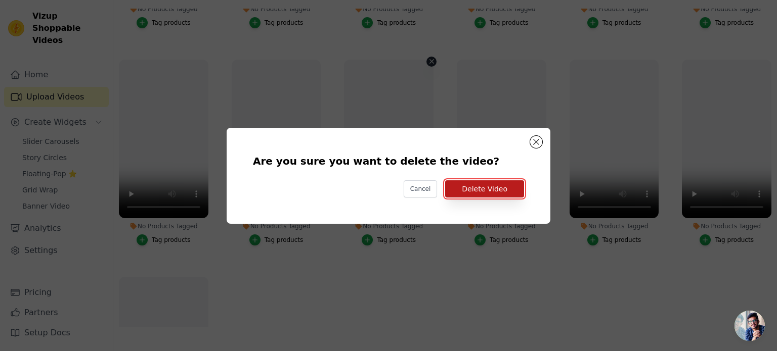
click at [461, 189] on button "Delete Video" at bounding box center [484, 189] width 79 height 17
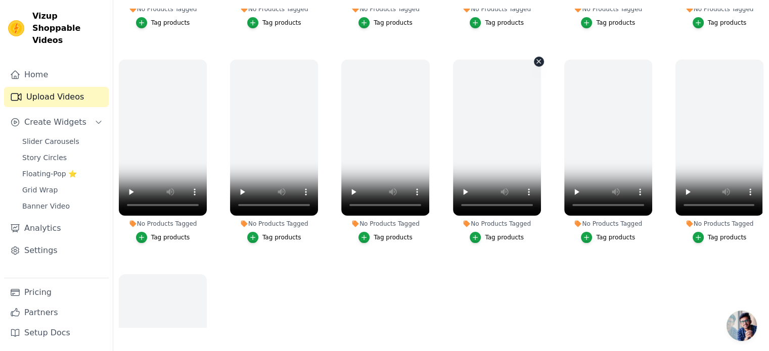
scroll to position [129, 0]
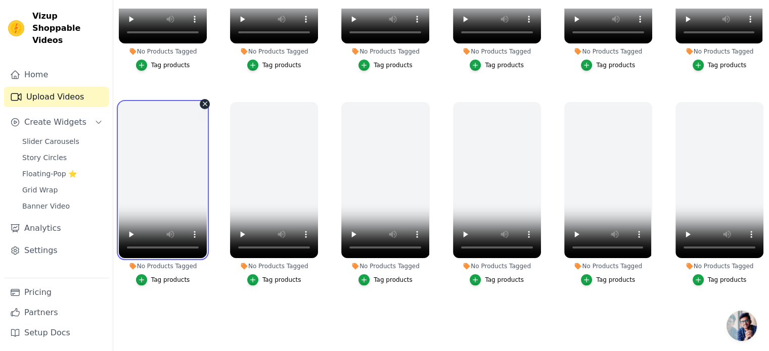
click at [166, 176] on video at bounding box center [163, 180] width 88 height 157
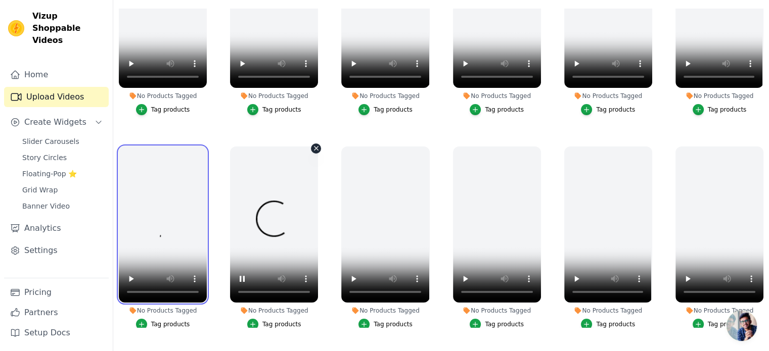
scroll to position [87, 0]
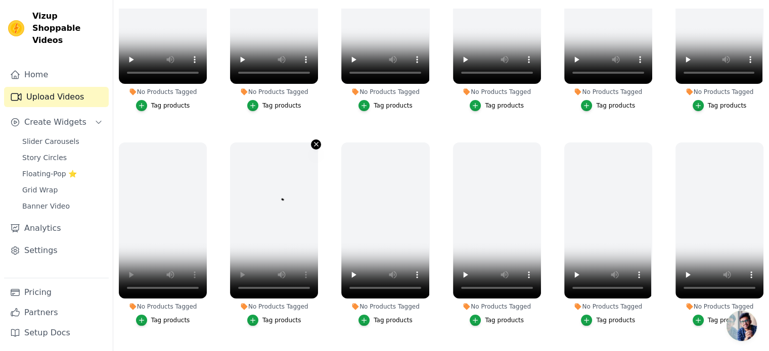
click at [317, 141] on icon "button" at bounding box center [316, 145] width 8 height 8
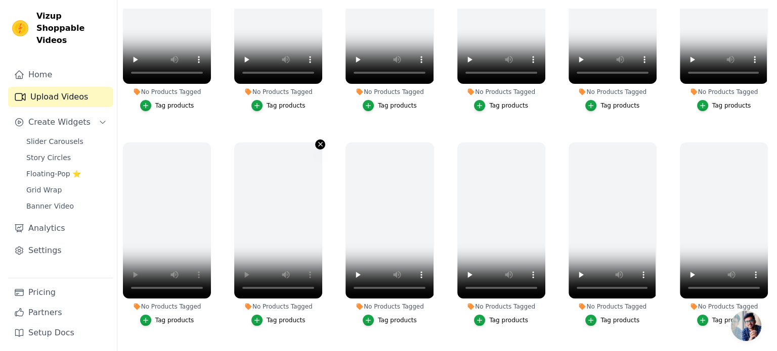
scroll to position [0, 0]
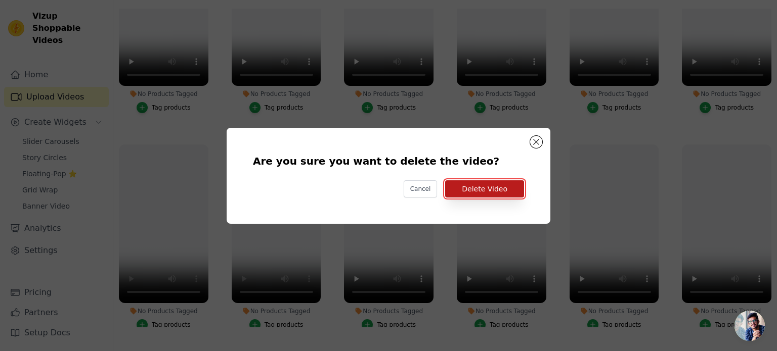
click at [485, 186] on button "Delete Video" at bounding box center [484, 189] width 79 height 17
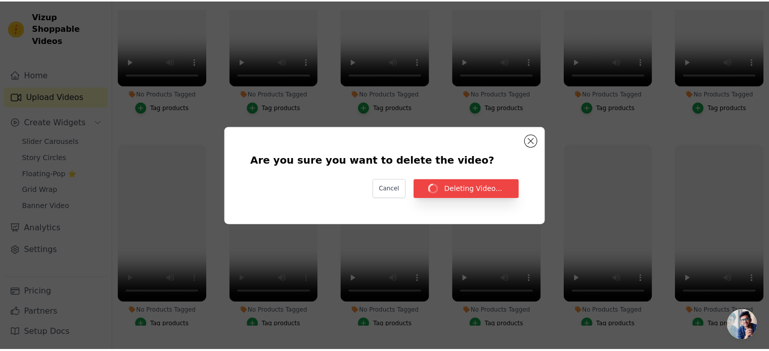
scroll to position [103, 0]
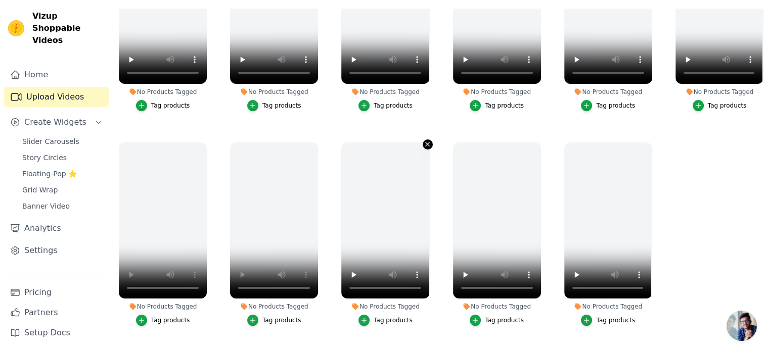
click at [426, 142] on icon "button" at bounding box center [428, 145] width 8 height 8
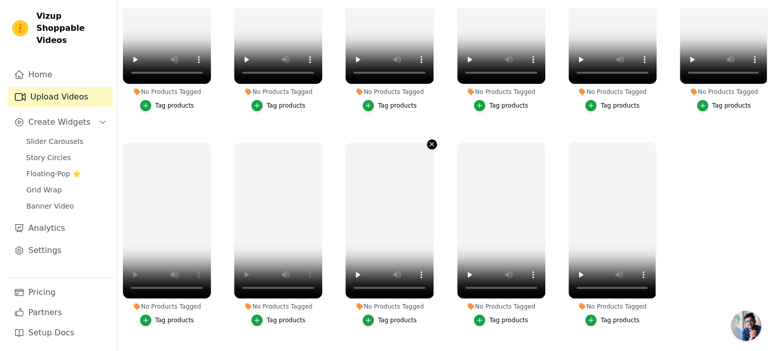
scroll to position [0, 0]
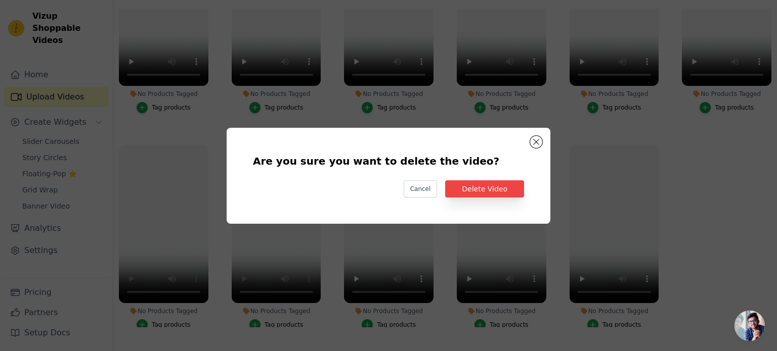
click at [464, 179] on div "Are you sure you want to delete the video? Cancel Delete Video" at bounding box center [388, 176] width 291 height 64
click at [470, 185] on button "Delete Video" at bounding box center [484, 189] width 79 height 17
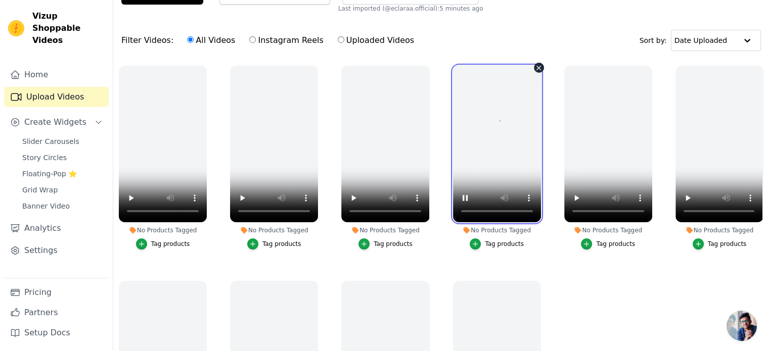
scroll to position [48, 0]
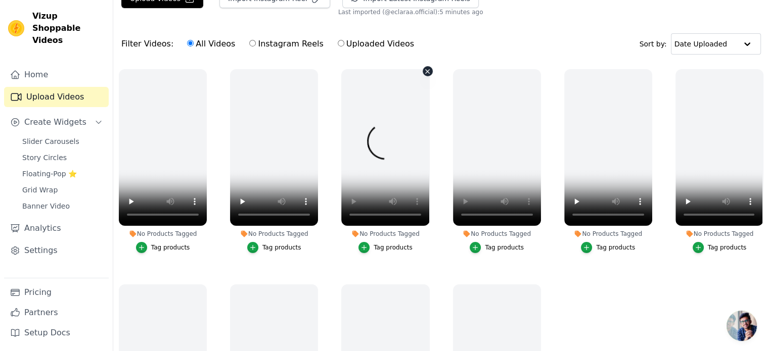
click at [427, 69] on icon "button" at bounding box center [428, 72] width 8 height 8
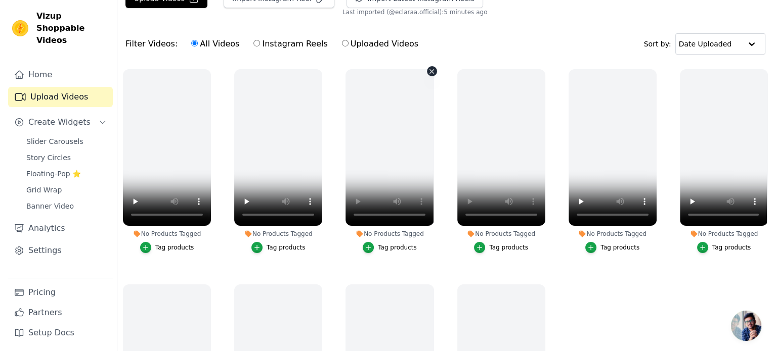
scroll to position [0, 0]
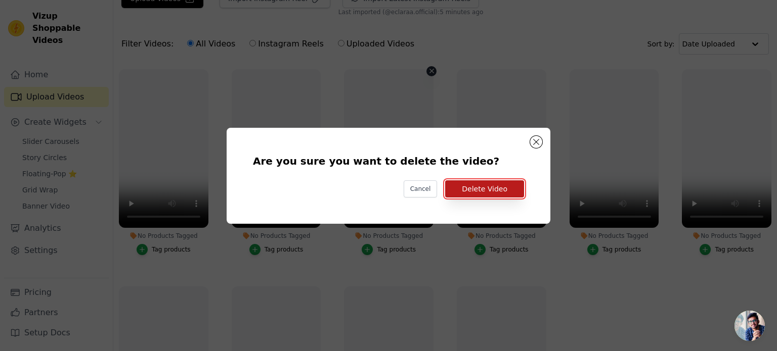
click at [460, 188] on button "Delete Video" at bounding box center [484, 189] width 79 height 17
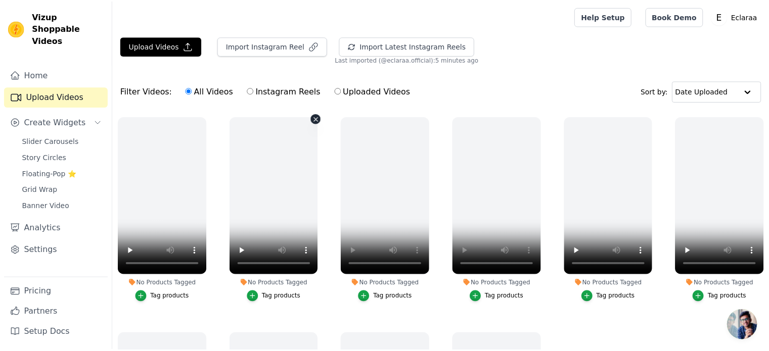
scroll to position [48, 0]
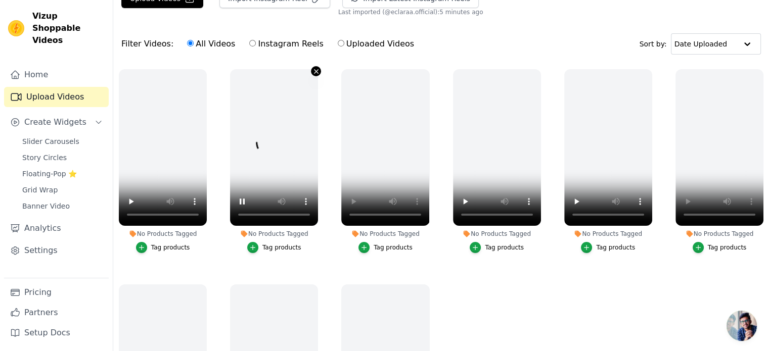
click at [315, 68] on icon "button" at bounding box center [316, 72] width 8 height 8
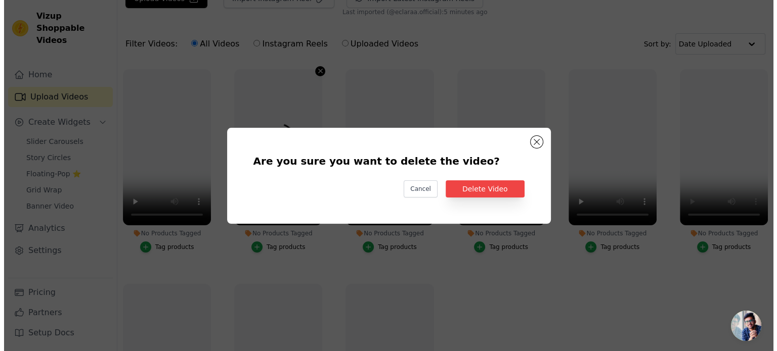
scroll to position [0, 0]
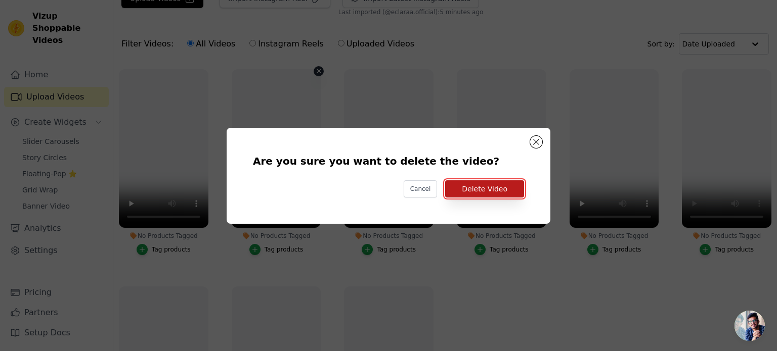
click at [470, 195] on button "Delete Video" at bounding box center [484, 189] width 79 height 17
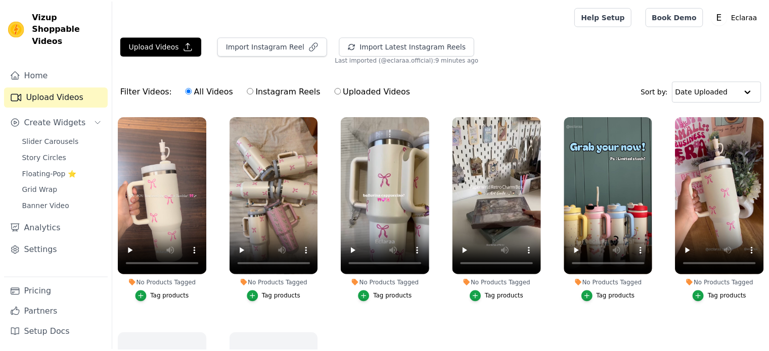
scroll to position [42, 0]
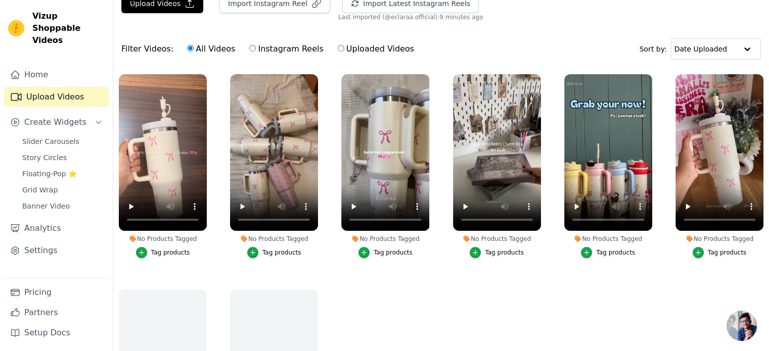
click at [381, 314] on ul "No Products Tagged Tag products No Products Tagged Tag products No Products Tag…" at bounding box center [441, 228] width 656 height 319
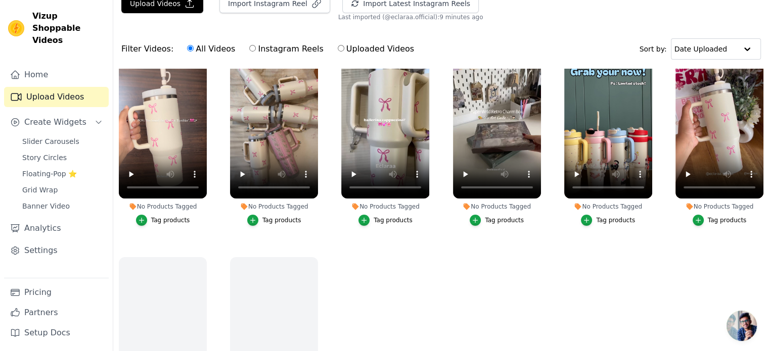
scroll to position [36, 0]
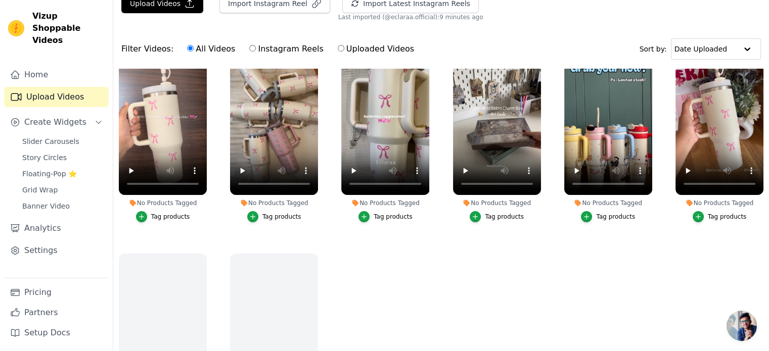
click at [420, 282] on ul "No Products Tagged Tag products No Products Tagged Tag products No Products Tag…" at bounding box center [441, 228] width 656 height 319
click at [151, 216] on button "Tag products" at bounding box center [163, 216] width 54 height 11
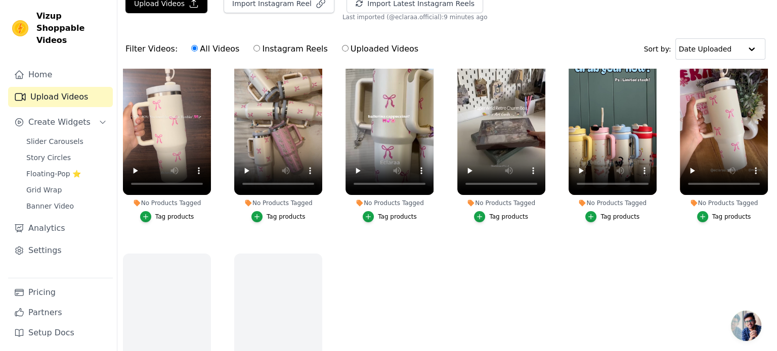
scroll to position [0, 0]
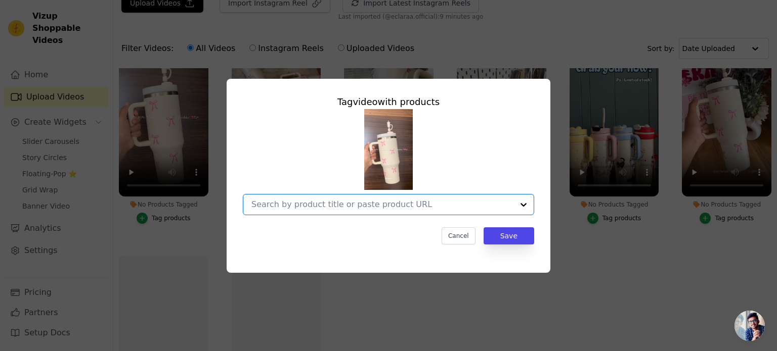
click at [389, 207] on input "No Products Tagged Tag video with products Option undefined, selected. Select i…" at bounding box center [382, 205] width 262 height 10
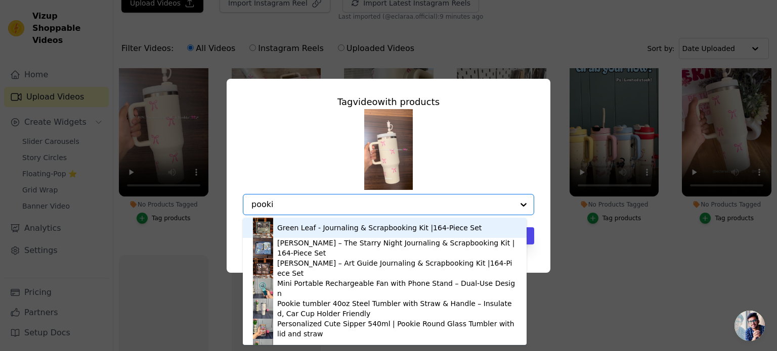
type input "pookie"
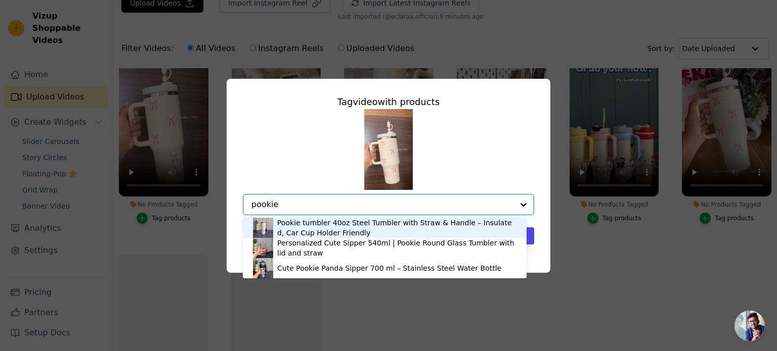
click at [384, 222] on div "Pookie tumbler 40oz Steel Tumbler with Straw & Handle – Insulated, Car Cup Hold…" at bounding box center [396, 228] width 239 height 20
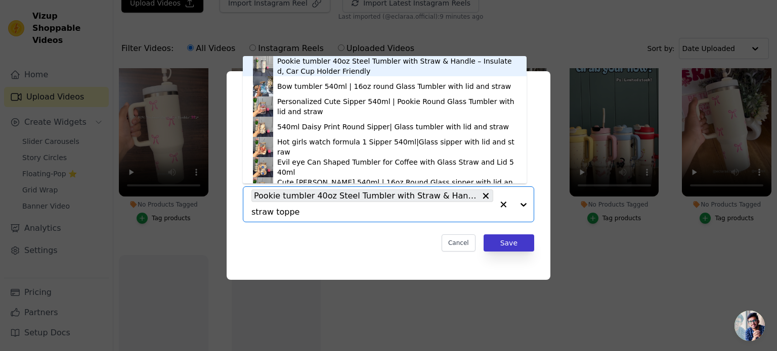
type input "straw topper"
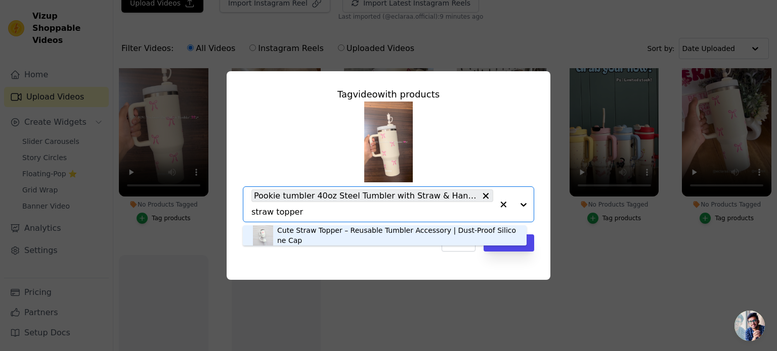
click at [334, 234] on div "Cute Straw Topper – Reusable Tumbler Accessory | Dust-Proof Silicone Cap" at bounding box center [396, 236] width 239 height 20
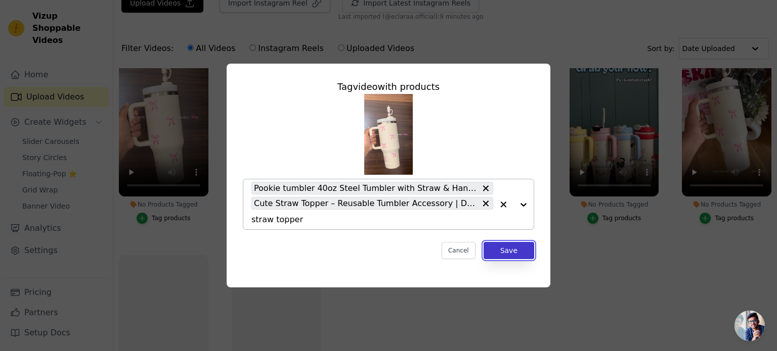
click at [504, 252] on button "Save" at bounding box center [508, 250] width 51 height 17
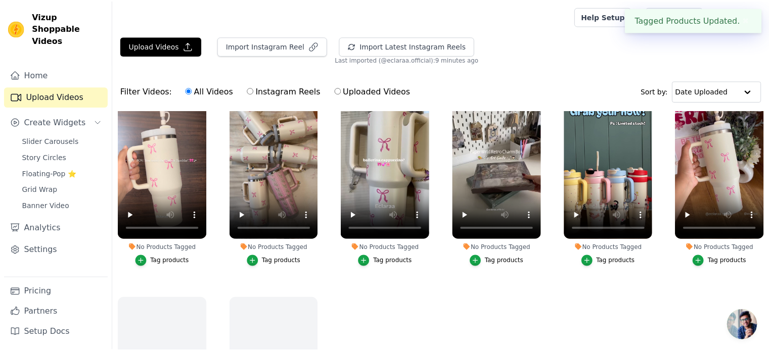
scroll to position [42, 0]
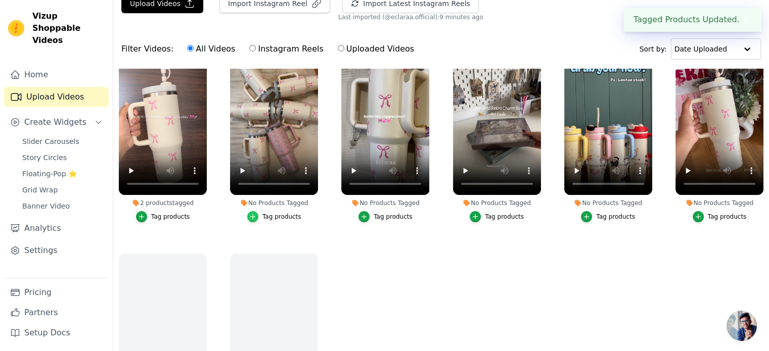
click at [254, 213] on icon "button" at bounding box center [252, 216] width 7 height 7
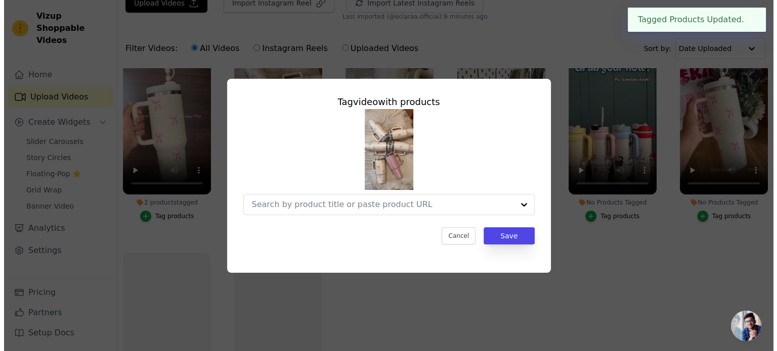
scroll to position [0, 0]
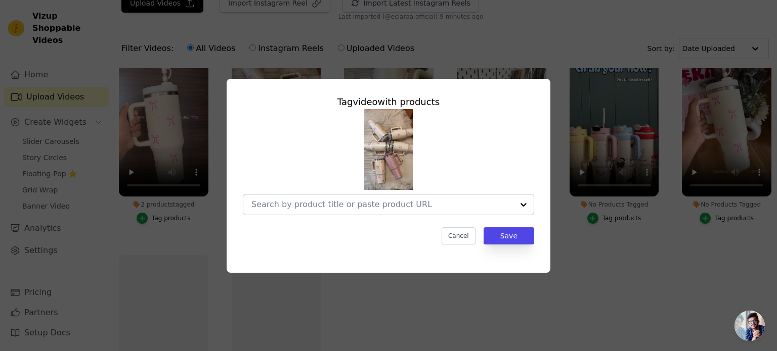
click at [278, 208] on input "No Products Tagged Tag video with products Cancel Save Tag products" at bounding box center [382, 205] width 262 height 10
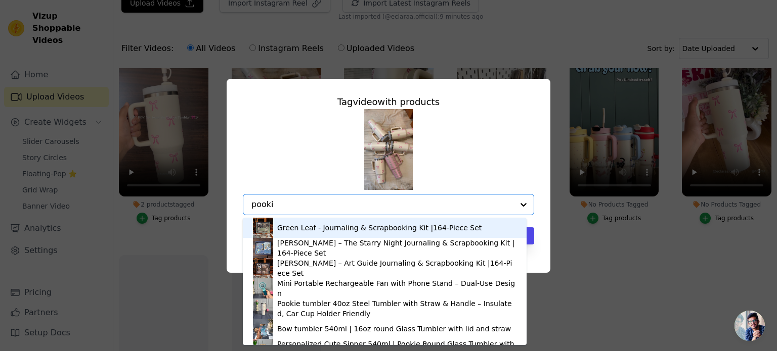
type input "pookie"
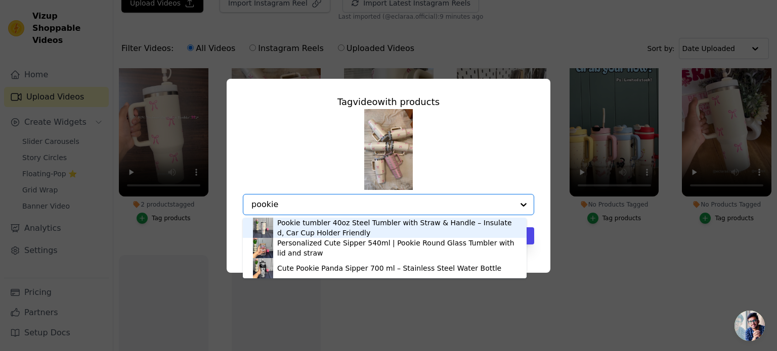
click at [283, 222] on div "Pookie tumbler 40oz Steel Tumbler with Straw & Handle – Insulated, Car Cup Hold…" at bounding box center [396, 228] width 239 height 20
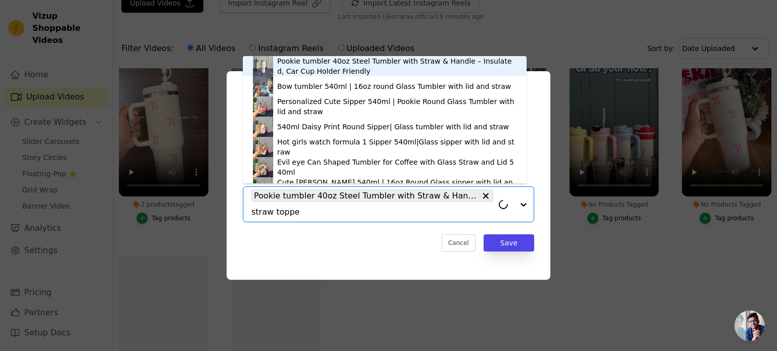
type input "straw topper"
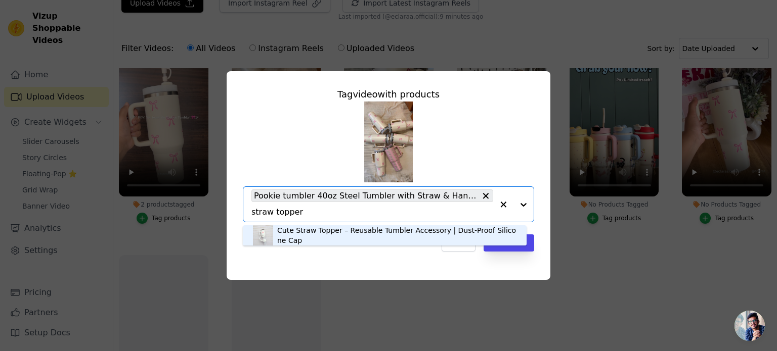
click at [318, 238] on div "Cute Straw Topper – Reusable Tumbler Accessory | Dust-Proof Silicone Cap" at bounding box center [396, 236] width 239 height 20
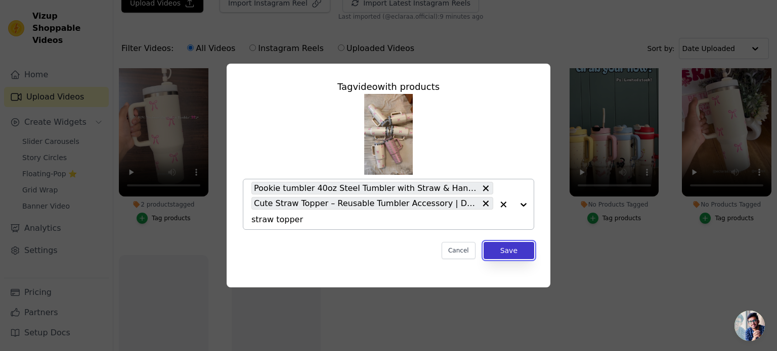
click at [513, 253] on button "Save" at bounding box center [508, 250] width 51 height 17
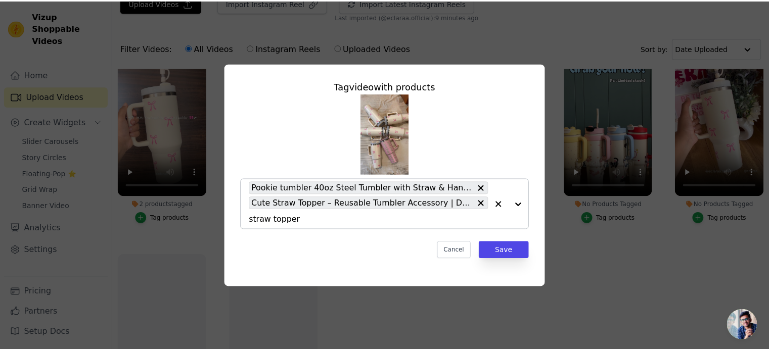
scroll to position [42, 0]
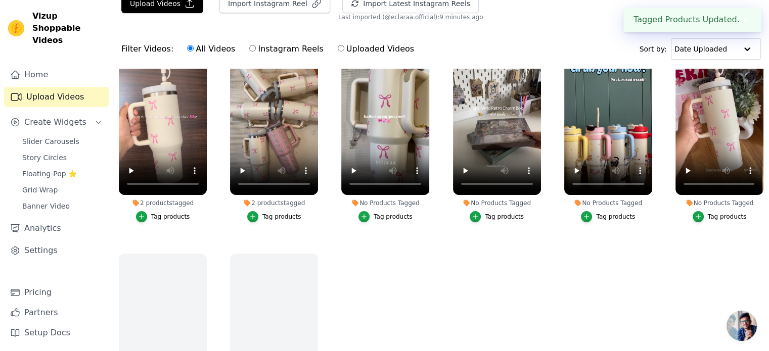
click at [372, 215] on button "Tag products" at bounding box center [385, 216] width 54 height 11
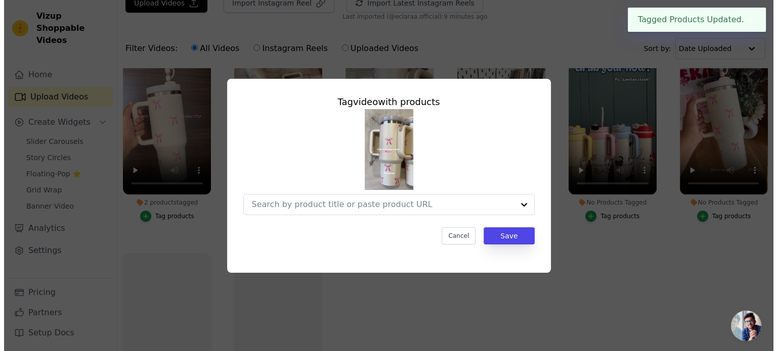
scroll to position [0, 0]
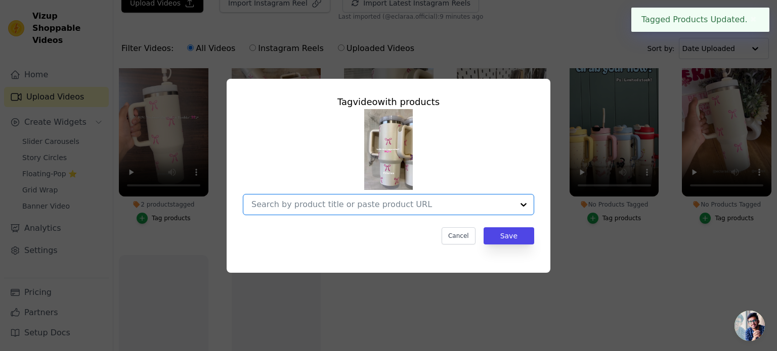
click at [353, 205] on input "No Products Tagged Tag video with products Option undefined, selected. Select i…" at bounding box center [382, 205] width 262 height 10
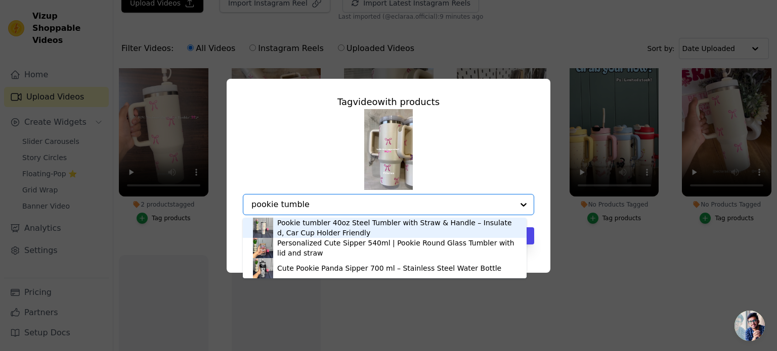
type input "pookie tumbler"
click at [330, 227] on div "Pookie tumbler 40oz Steel Tumbler with Straw & Handle – Insulated, Car Cup Hold…" at bounding box center [396, 228] width 239 height 20
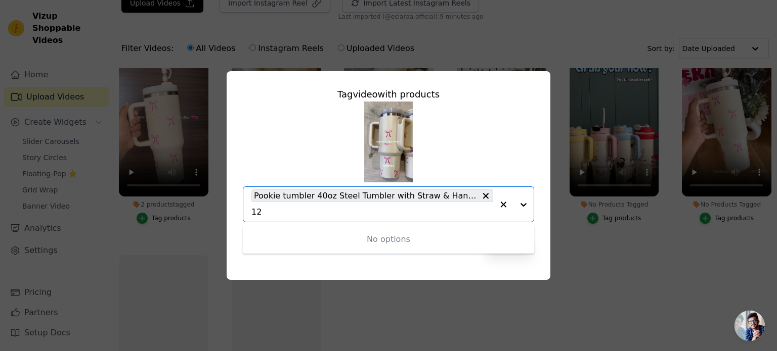
type input "1"
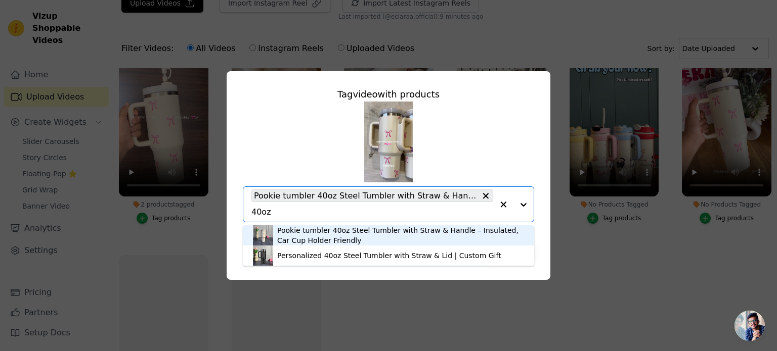
type input "40oz"
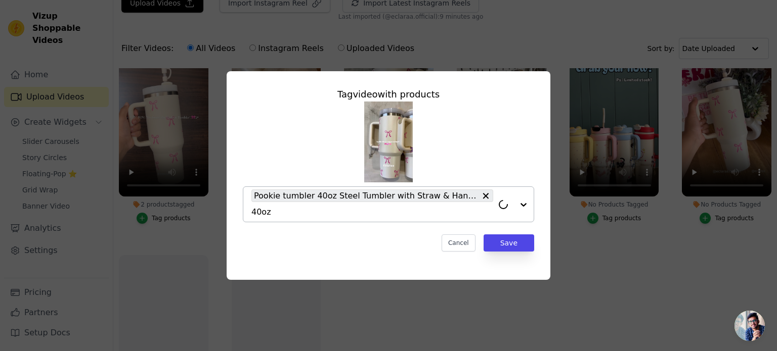
drag, startPoint x: 272, startPoint y: 206, endPoint x: 271, endPoint y: 212, distance: 6.1
click at [271, 212] on div "Pookie tumbler 40oz Steel Tumbler with Straw & Handle – Insulated, Car Cup Hold…" at bounding box center [372, 204] width 242 height 35
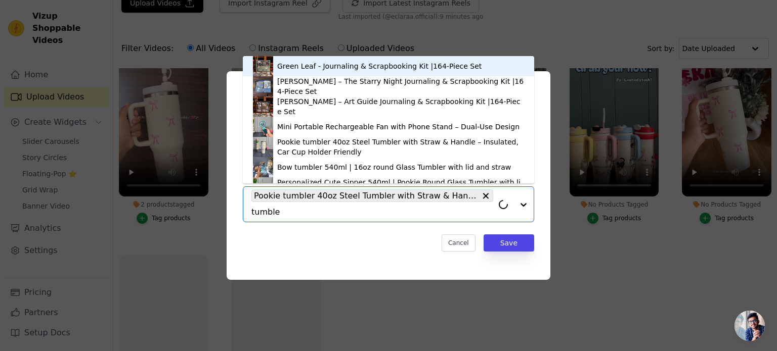
type input "tumbler"
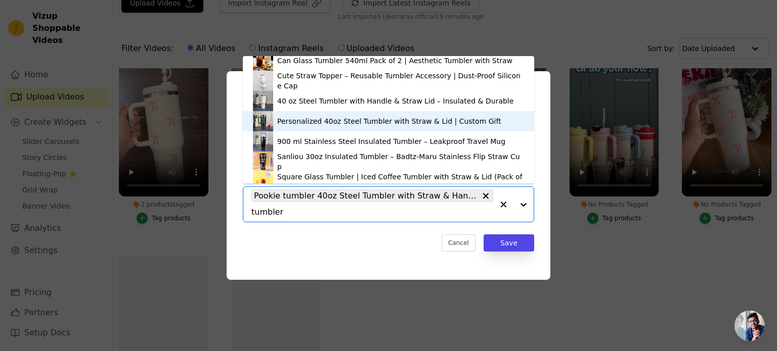
scroll to position [310, 0]
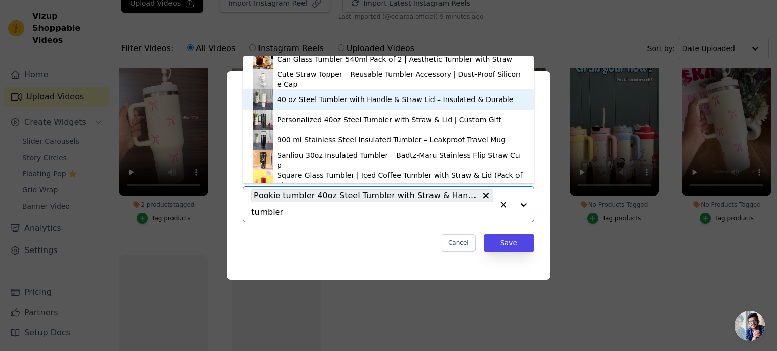
click at [342, 101] on div "40 oz Steel Tumbler with Handle & Straw Lid – Insulated & Durable" at bounding box center [395, 100] width 236 height 10
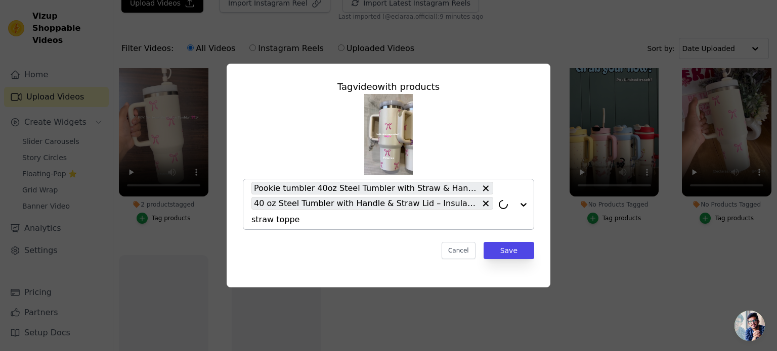
type input "straw topper"
click at [337, 222] on input "s" at bounding box center [372, 220] width 242 height 10
type input "straw topper"
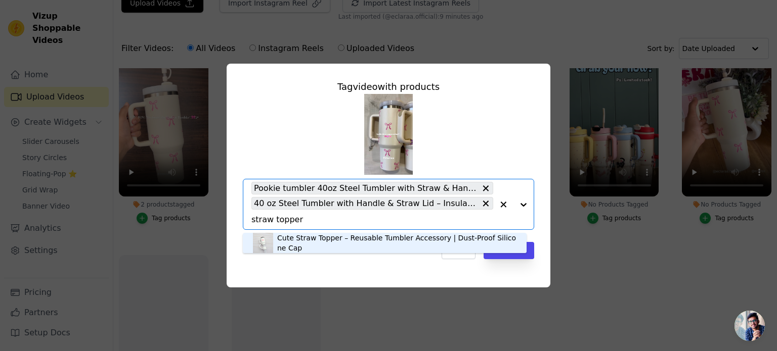
click at [308, 245] on div "Cute Straw Topper – Reusable Tumbler Accessory | Dust-Proof Silicone Cap" at bounding box center [396, 243] width 239 height 20
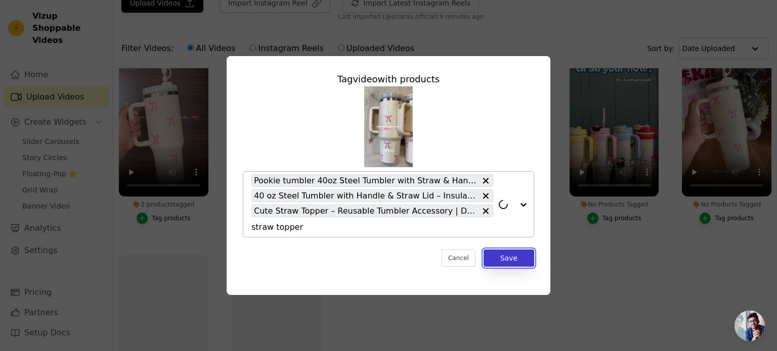
click at [505, 257] on button "Save" at bounding box center [508, 258] width 51 height 17
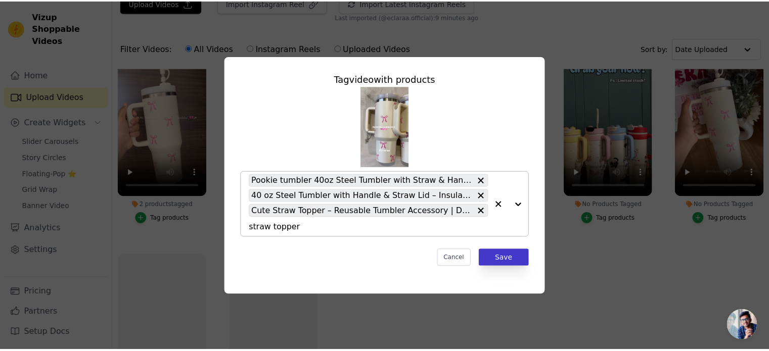
scroll to position [42, 0]
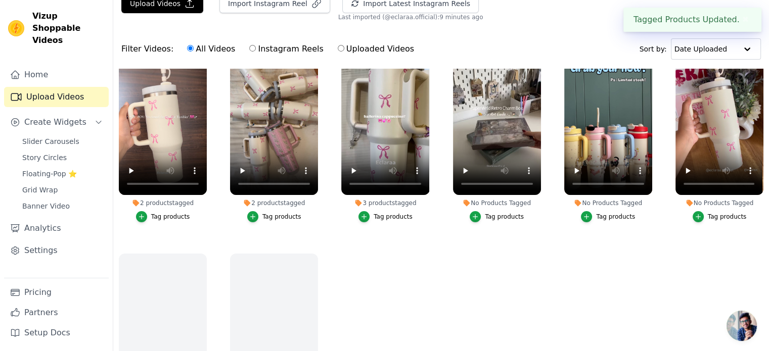
click at [480, 214] on button "Tag products" at bounding box center [497, 216] width 54 height 11
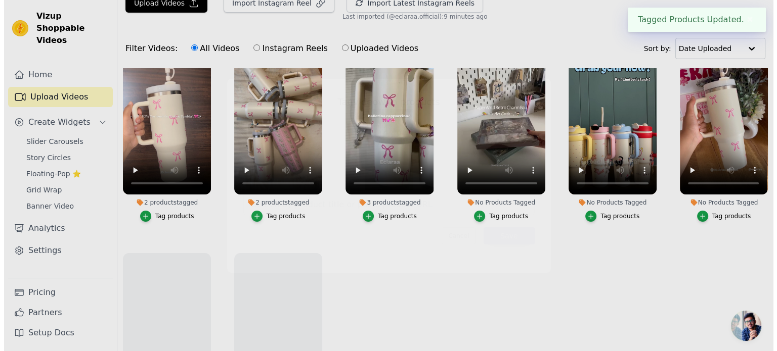
scroll to position [0, 0]
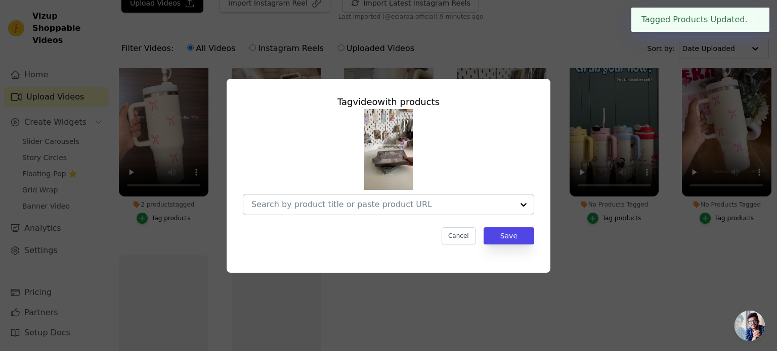
click at [362, 198] on div at bounding box center [382, 205] width 262 height 20
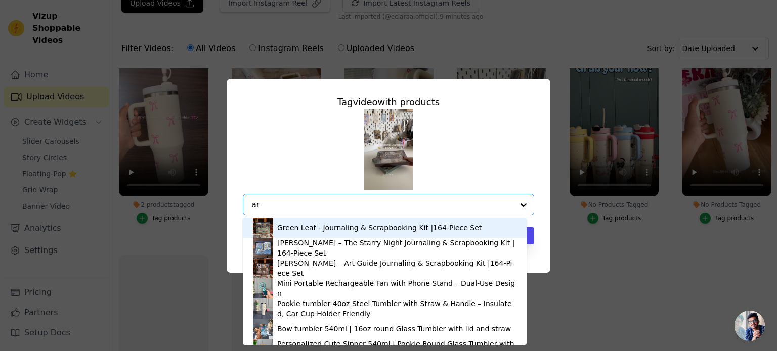
type input "art"
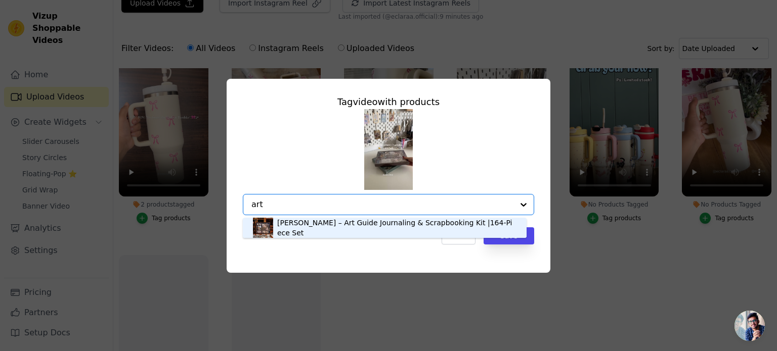
click at [320, 228] on div "[PERSON_NAME] – Art Guide Journaling & Scrapbooking Kit |164-Piece Set" at bounding box center [396, 228] width 239 height 20
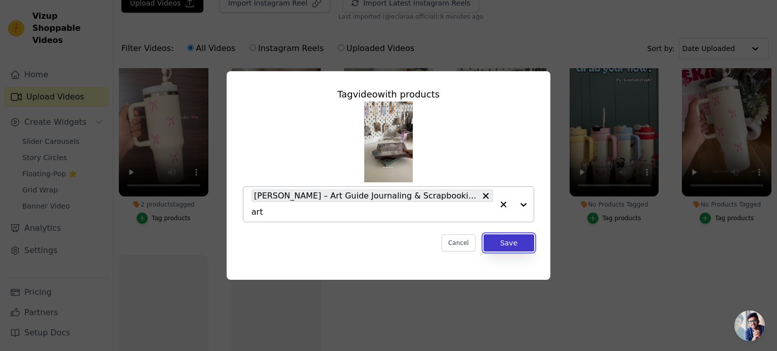
click at [510, 243] on button "Save" at bounding box center [508, 243] width 51 height 17
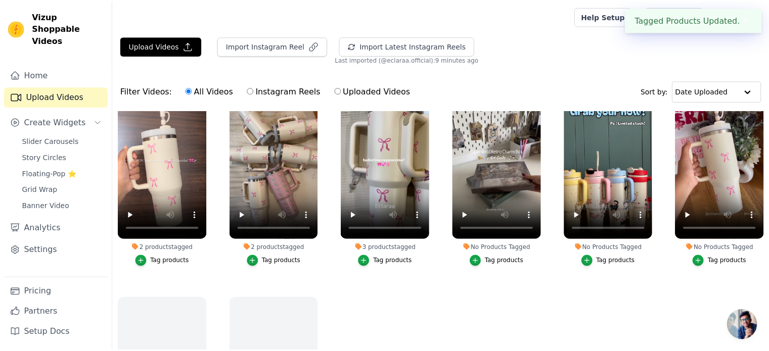
scroll to position [42, 0]
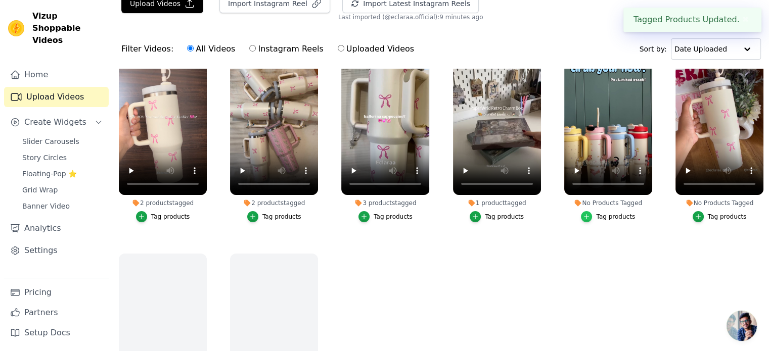
click at [589, 215] on div "button" at bounding box center [586, 216] width 11 height 11
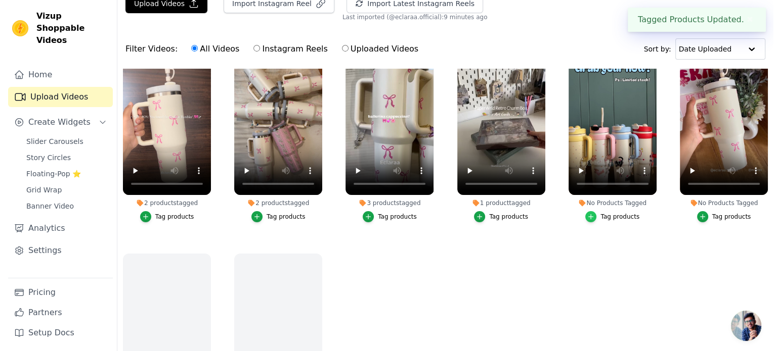
scroll to position [0, 0]
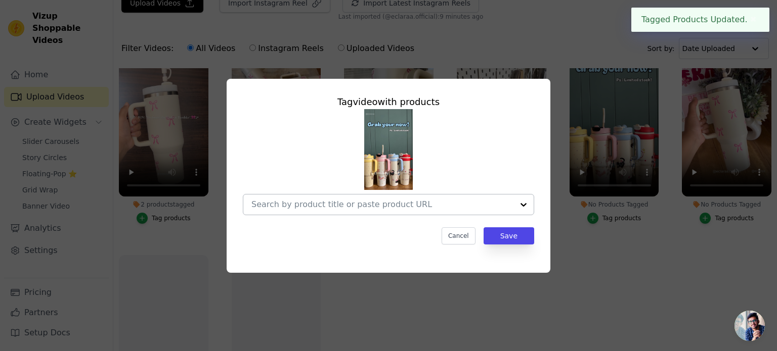
click at [370, 198] on div at bounding box center [382, 205] width 262 height 20
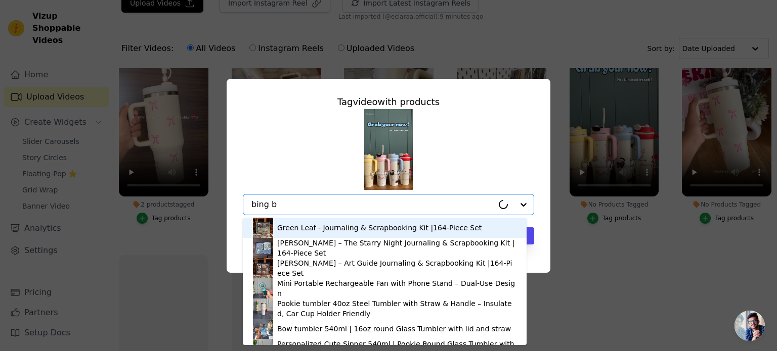
type input "bing ba"
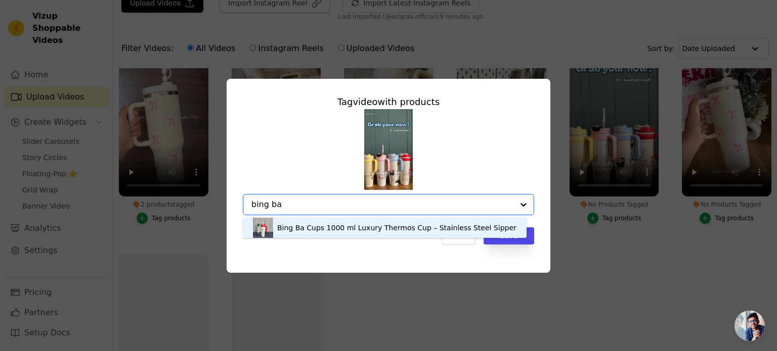
click at [369, 230] on div "Bing Ba Cups 1000 ml Luxury Thermos Cup – Stainless Steel Sipper" at bounding box center [396, 228] width 239 height 10
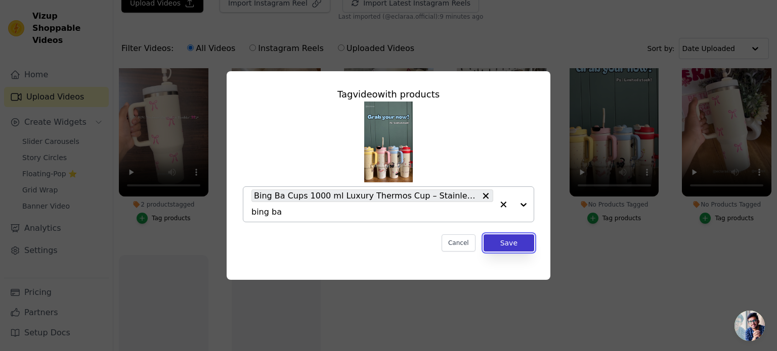
click at [501, 244] on button "Save" at bounding box center [508, 243] width 51 height 17
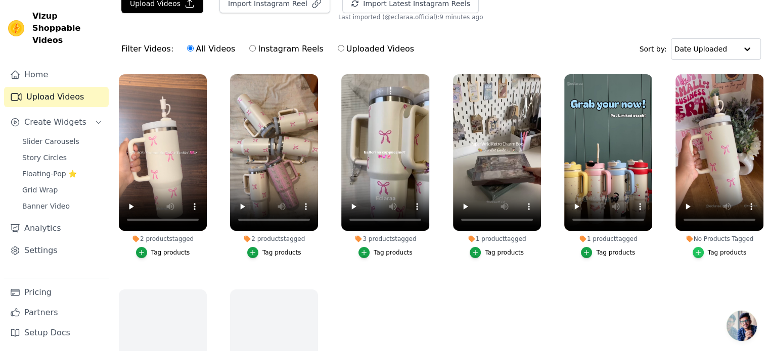
click at [695, 249] on icon "button" at bounding box center [698, 252] width 7 height 7
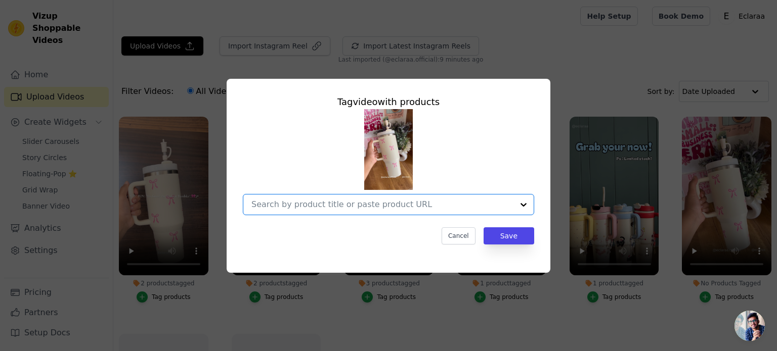
click at [447, 204] on input "No Products Tagged Tag video with products Option undefined, selected. Select i…" at bounding box center [382, 205] width 262 height 10
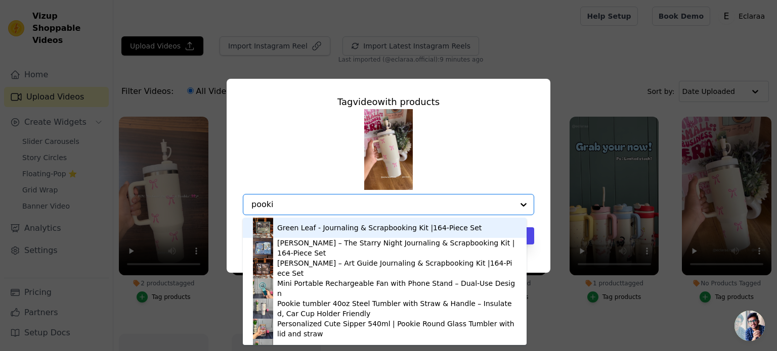
type input "pookie"
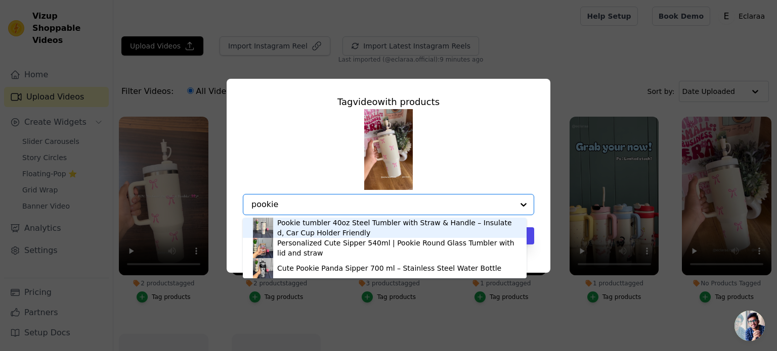
click at [353, 222] on div "Pookie tumbler 40oz Steel Tumbler with Straw & Handle – Insulated, Car Cup Hold…" at bounding box center [396, 228] width 239 height 20
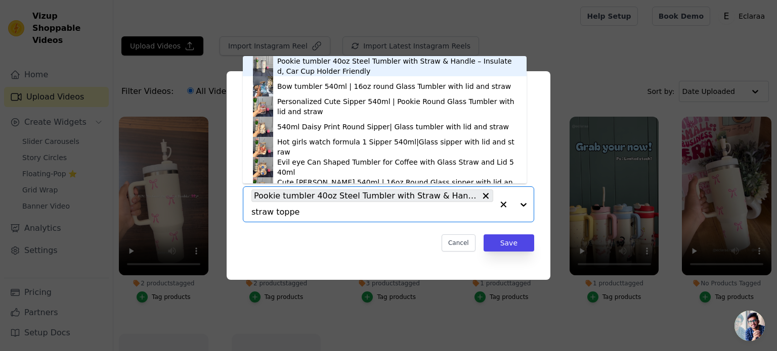
type input "straw topper"
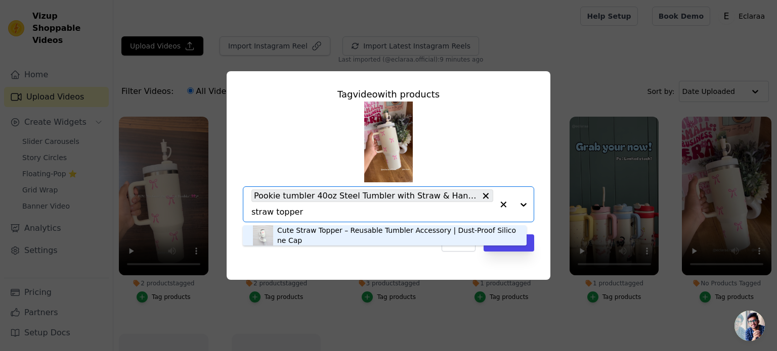
click at [310, 234] on div "Cute Straw Topper – Reusable Tumbler Accessory | Dust-Proof Silicone Cap" at bounding box center [396, 236] width 239 height 20
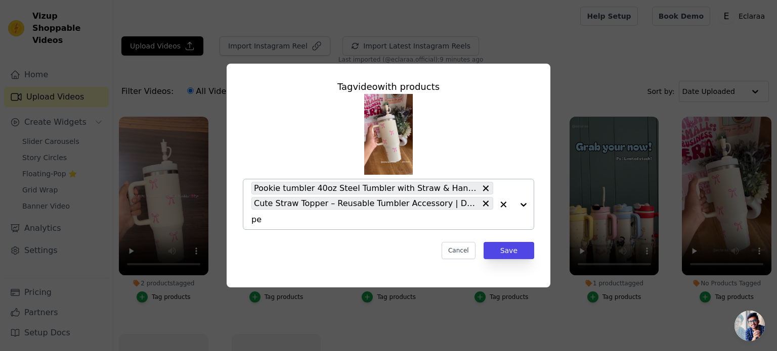
type input "per"
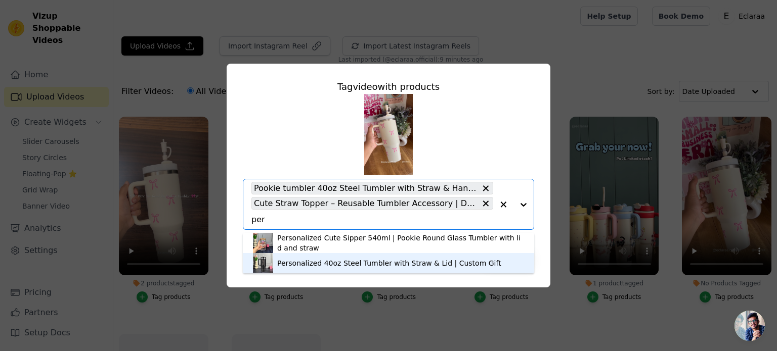
click at [369, 257] on div "Personalized 40oz Steel Tumbler with Straw & Lid | Custom Gift" at bounding box center [388, 263] width 271 height 20
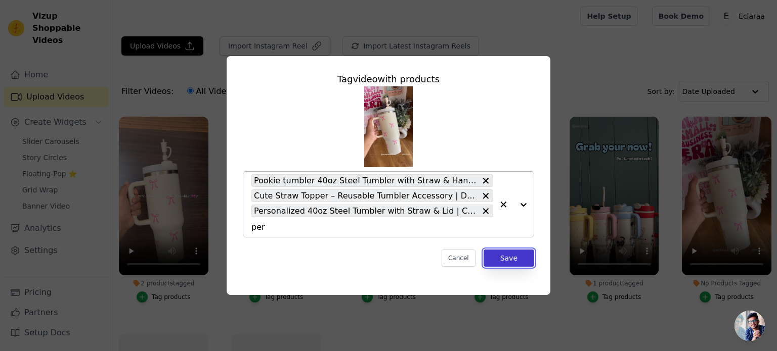
click at [500, 262] on button "Save" at bounding box center [508, 258] width 51 height 17
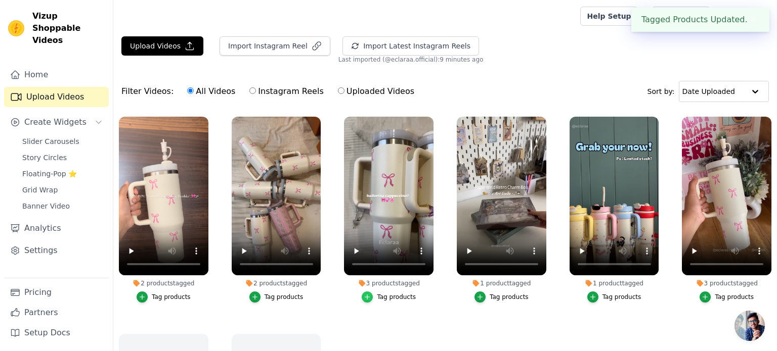
click at [363, 295] on div "button" at bounding box center [367, 297] width 11 height 11
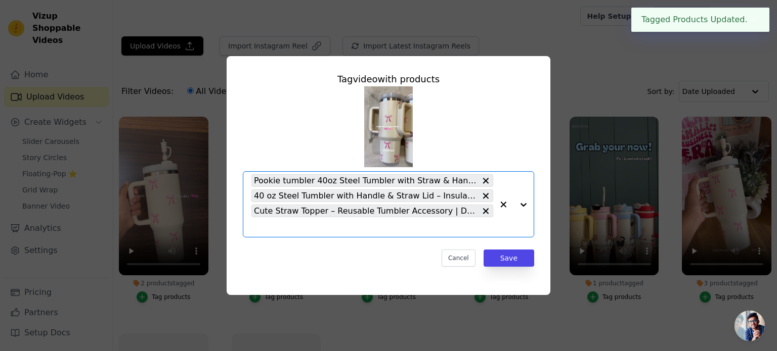
click at [404, 227] on input "3 products tagged Tag video with products Option Pookie tumbler 40oz Steel Tumb…" at bounding box center [372, 227] width 242 height 10
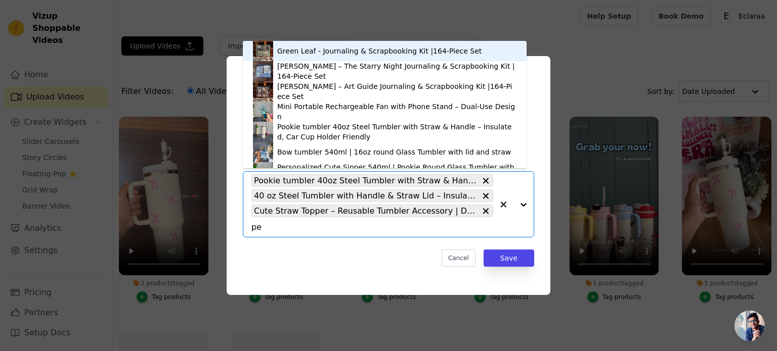
type input "per"
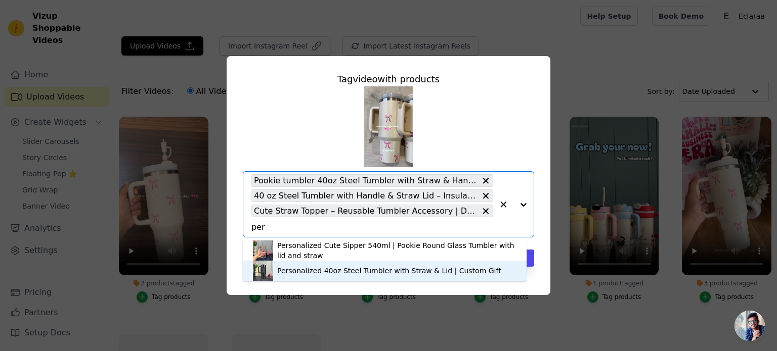
click at [372, 265] on div "Personalized 40oz Steel Tumbler with Straw & Lid | Custom Gift" at bounding box center [384, 271] width 263 height 20
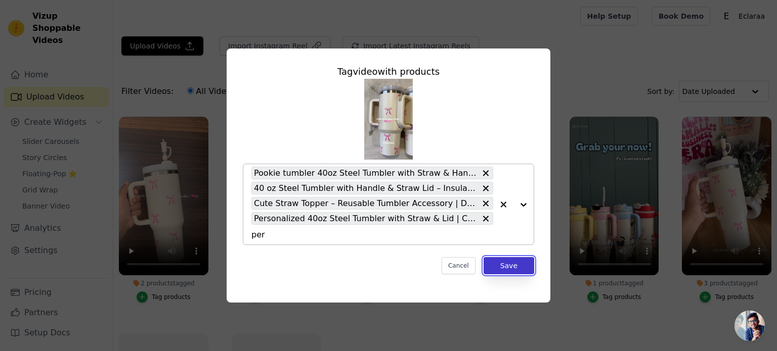
click at [496, 265] on button "Save" at bounding box center [508, 265] width 51 height 17
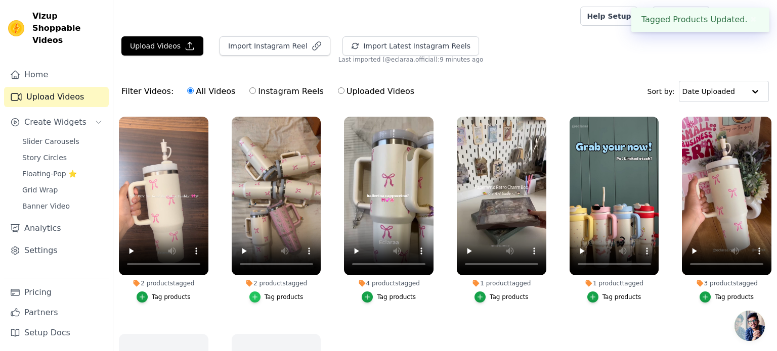
click at [255, 297] on icon "button" at bounding box center [254, 297] width 5 height 5
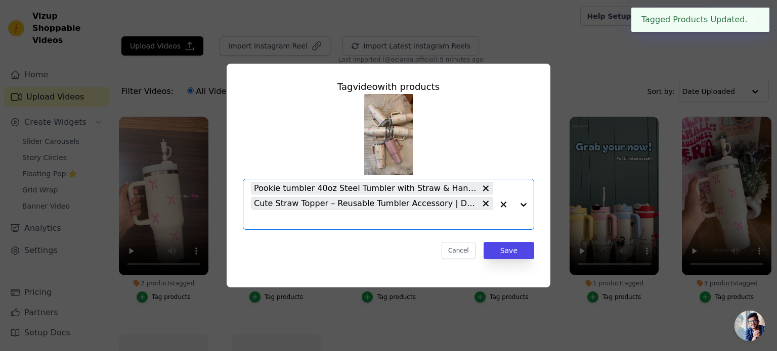
click at [291, 222] on input "2 products tagged Tag video with products Option Pookie tumbler 40oz Steel Tumb…" at bounding box center [372, 220] width 242 height 10
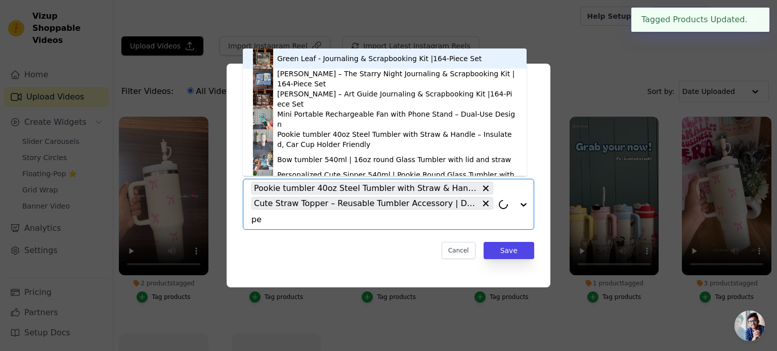
type input "per"
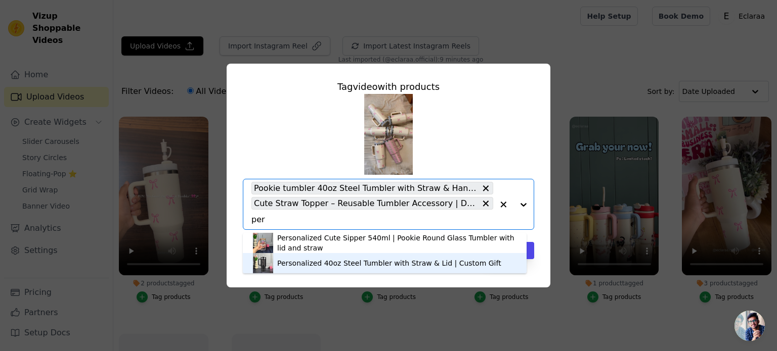
click at [296, 270] on div "Personalized 40oz Steel Tumbler with Straw & Lid | Custom Gift" at bounding box center [384, 263] width 263 height 20
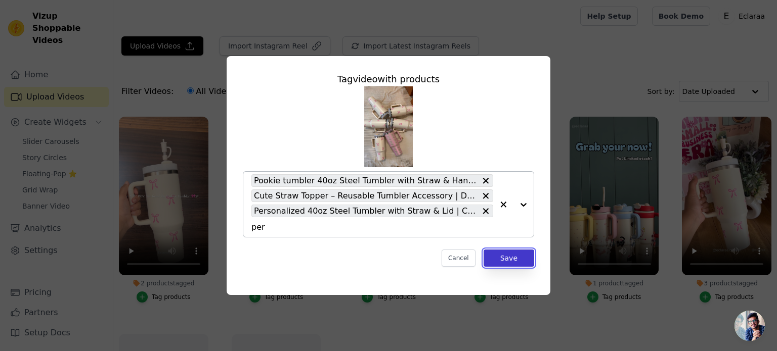
click at [510, 256] on button "Save" at bounding box center [508, 258] width 51 height 17
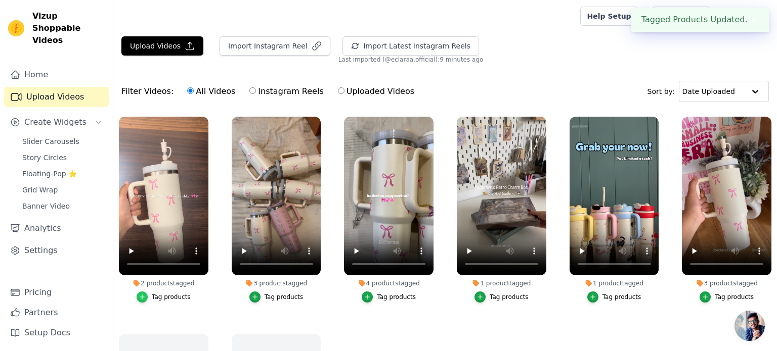
click at [143, 294] on icon "button" at bounding box center [142, 297] width 7 height 7
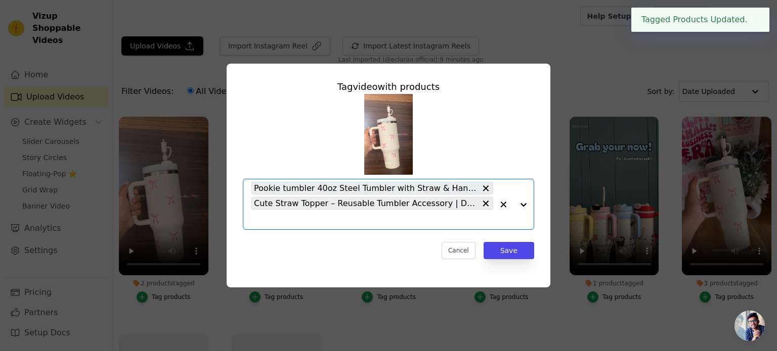
click at [295, 222] on input "2 products tagged Tag video with products Option Pookie tumbler 40oz Steel Tumb…" at bounding box center [372, 220] width 242 height 10
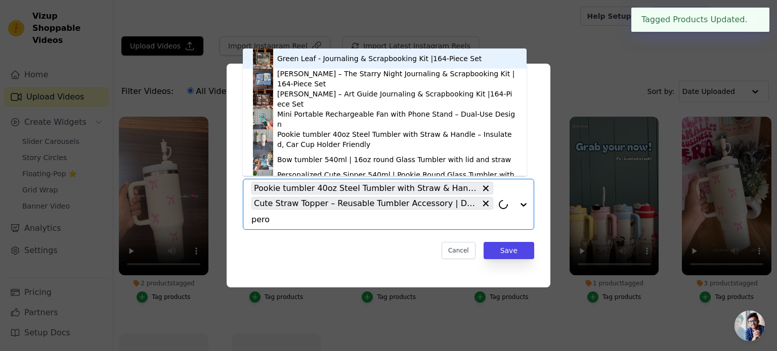
type input "per"
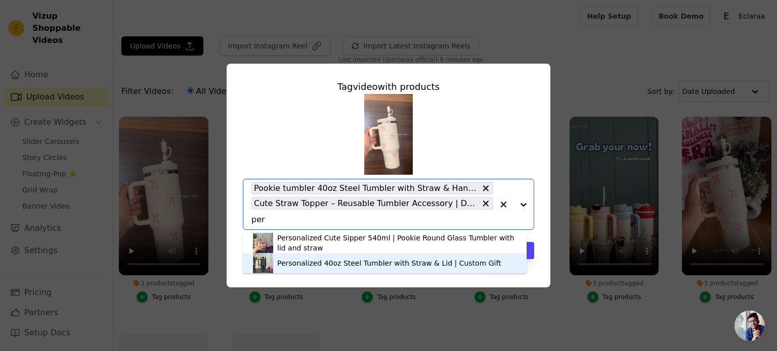
click at [303, 260] on div "Personalized 40oz Steel Tumbler with Straw & Lid | Custom Gift" at bounding box center [389, 263] width 224 height 10
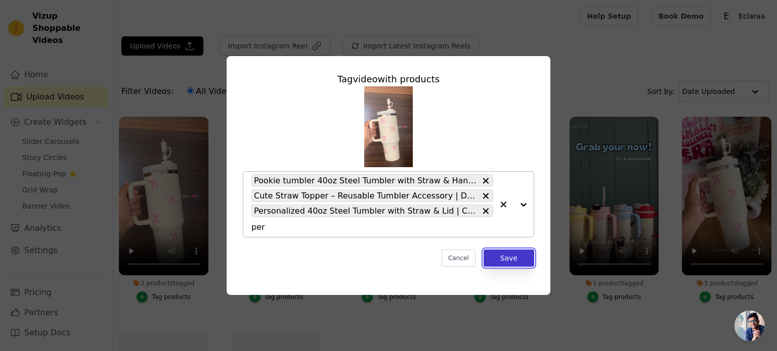
click at [506, 257] on button "Save" at bounding box center [508, 258] width 51 height 17
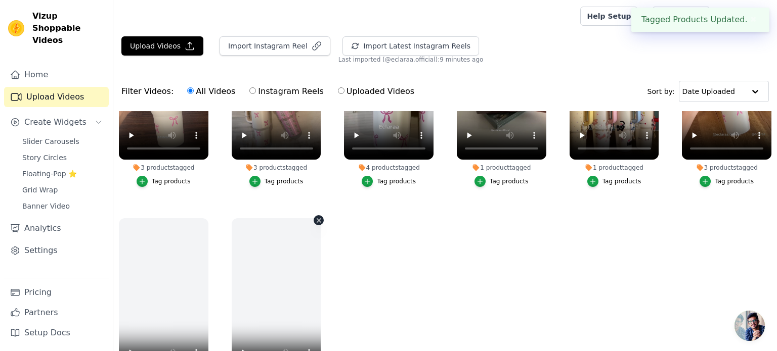
scroll to position [118, 0]
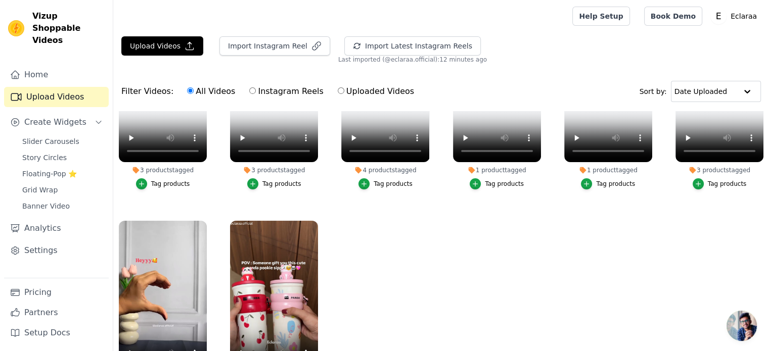
scroll to position [103, 0]
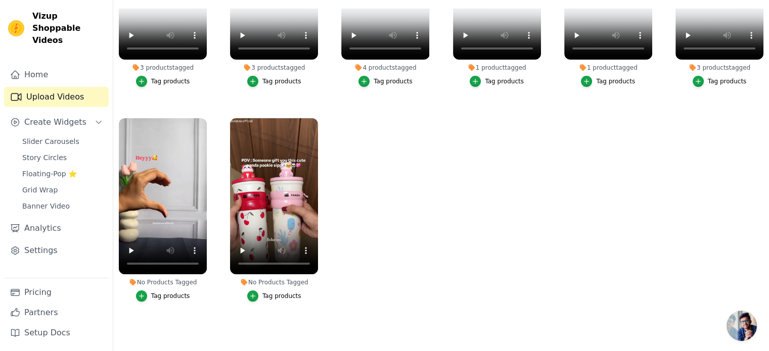
click at [156, 293] on div "Tag products" at bounding box center [170, 296] width 39 height 8
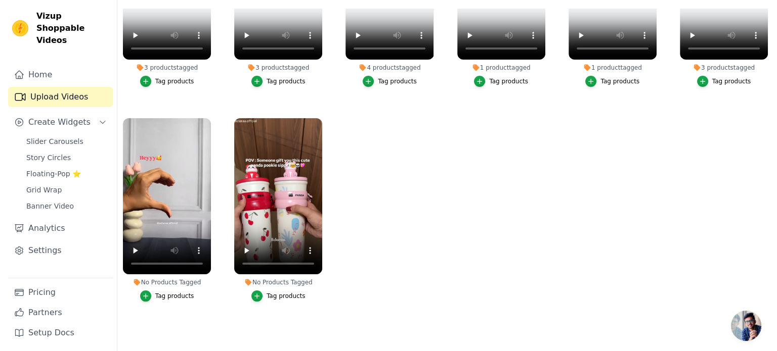
scroll to position [0, 0]
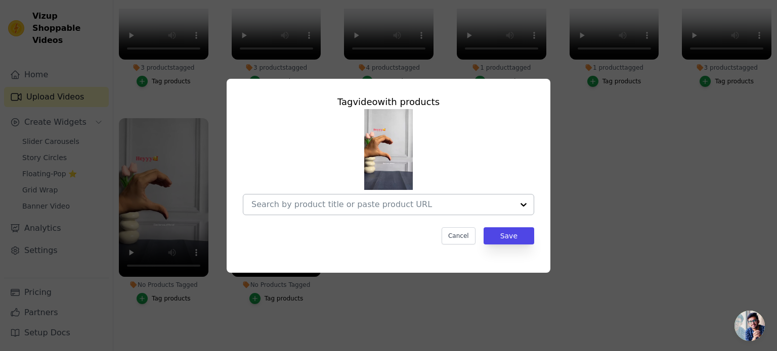
click at [309, 211] on div at bounding box center [382, 205] width 262 height 20
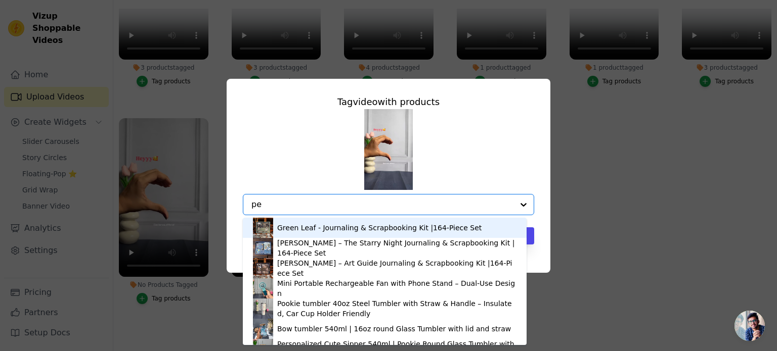
type input "per"
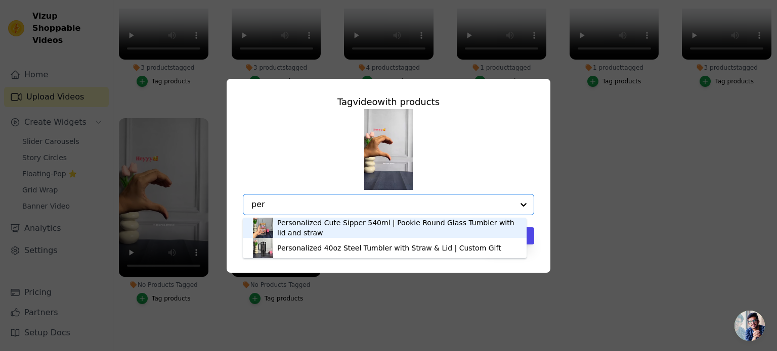
click at [314, 222] on div "Personalized Cute Sipper 540ml | Pookie Round Glass Tumbler with lid and straw" at bounding box center [396, 228] width 239 height 20
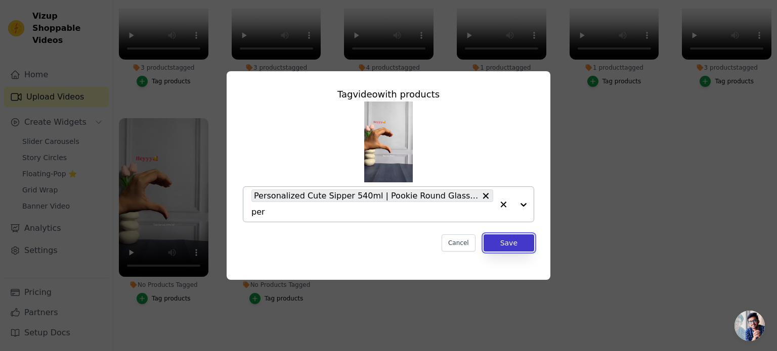
click at [507, 247] on button "Save" at bounding box center [508, 243] width 51 height 17
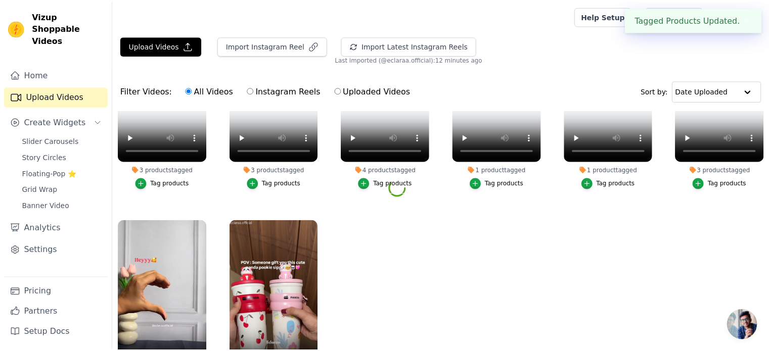
scroll to position [103, 0]
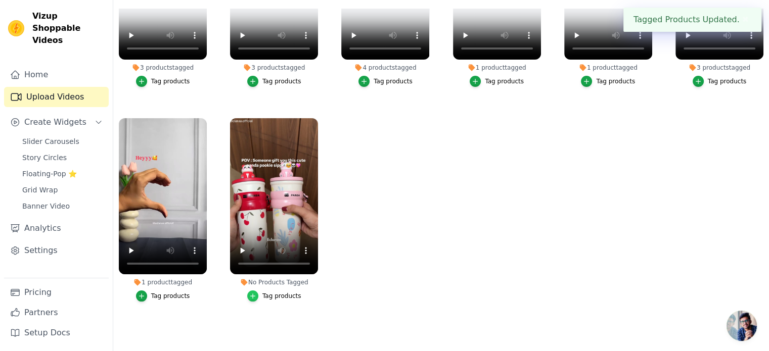
click at [255, 291] on div "button" at bounding box center [252, 296] width 11 height 11
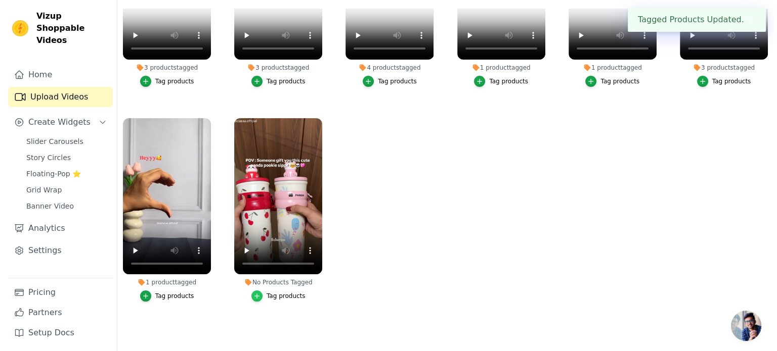
scroll to position [0, 0]
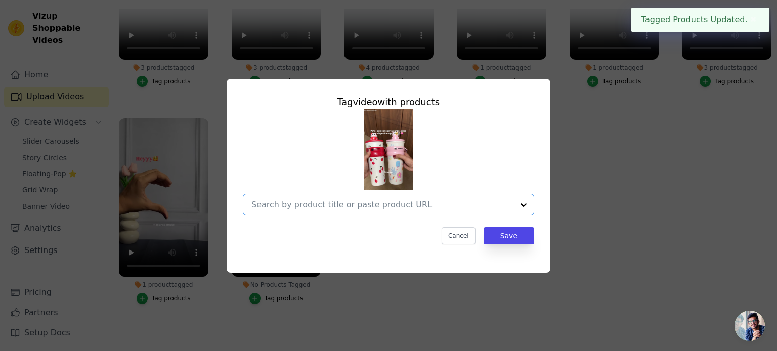
click at [301, 208] on input "No Products Tagged Tag video with products Option undefined, selected. Select i…" at bounding box center [382, 205] width 262 height 10
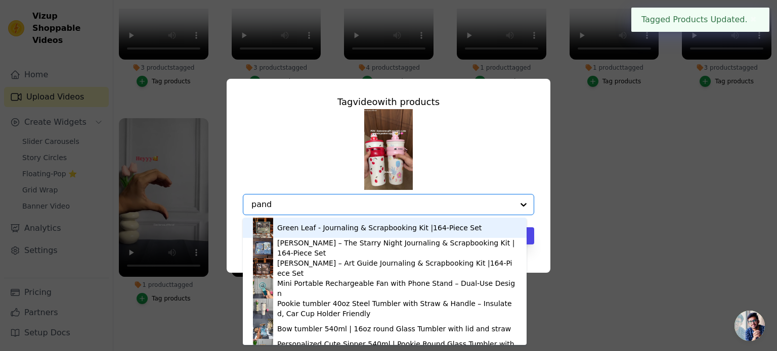
type input "panda"
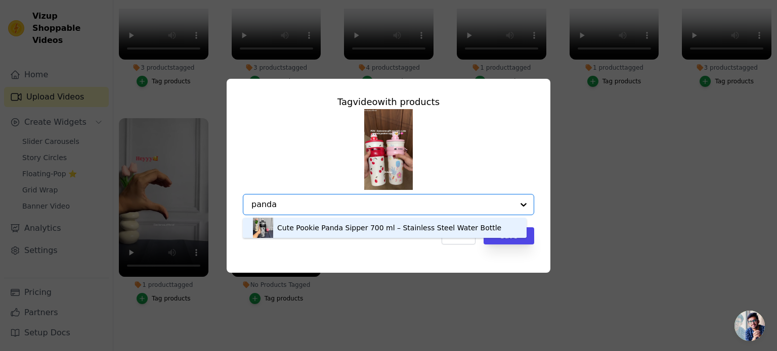
click at [311, 229] on div "Cute Pookie Panda Sipper 700 ml – Stainless Steel Water Bottle" at bounding box center [389, 228] width 224 height 10
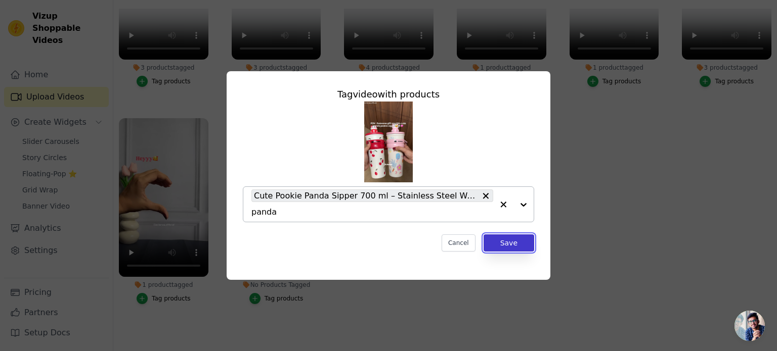
click at [510, 244] on button "Save" at bounding box center [508, 243] width 51 height 17
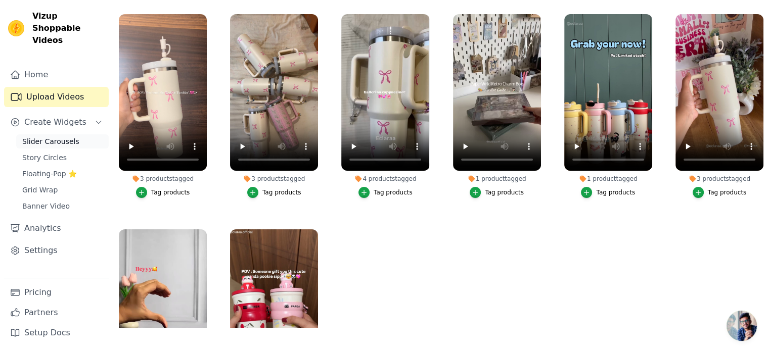
click at [54, 137] on span "Slider Carousels" at bounding box center [50, 142] width 57 height 10
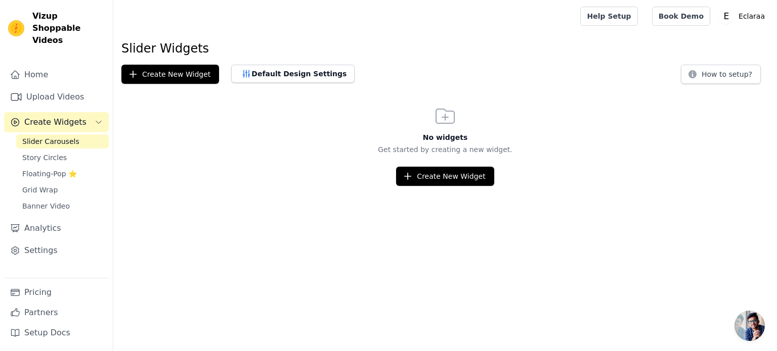
click at [65, 116] on span "Create Widgets" at bounding box center [55, 122] width 62 height 12
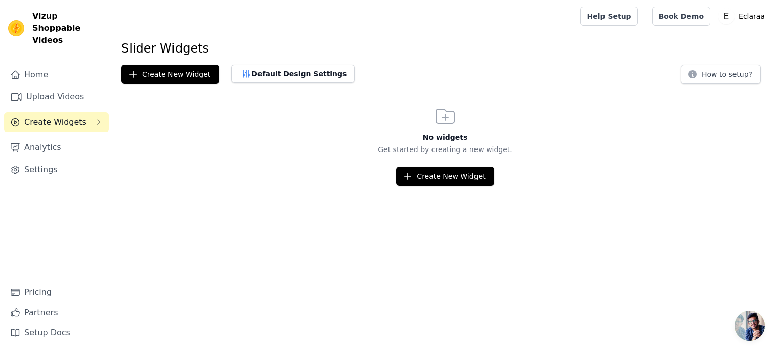
click at [65, 116] on span "Create Widgets" at bounding box center [55, 122] width 62 height 12
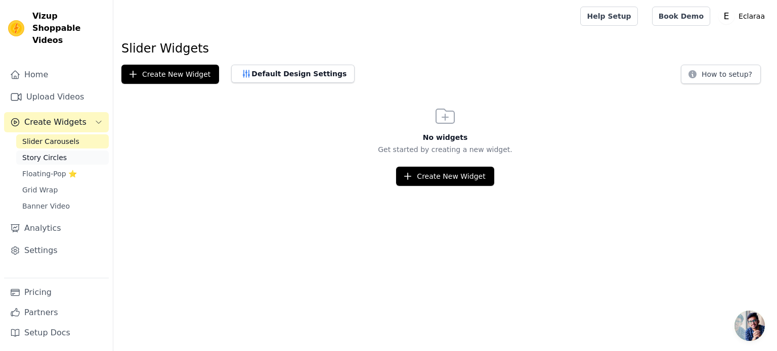
click at [57, 153] on span "Story Circles" at bounding box center [44, 158] width 44 height 10
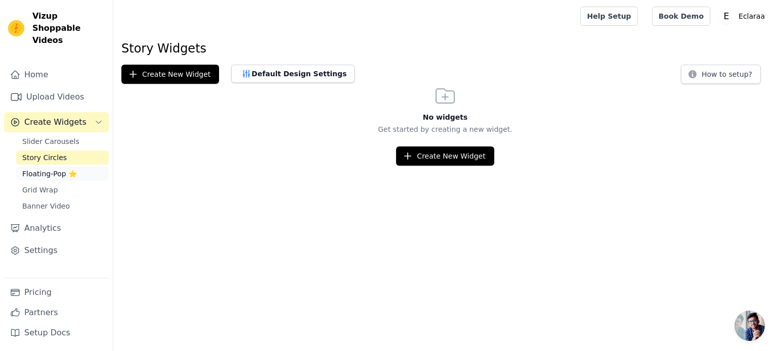
click at [66, 169] on span "Floating-Pop ⭐" at bounding box center [49, 174] width 55 height 10
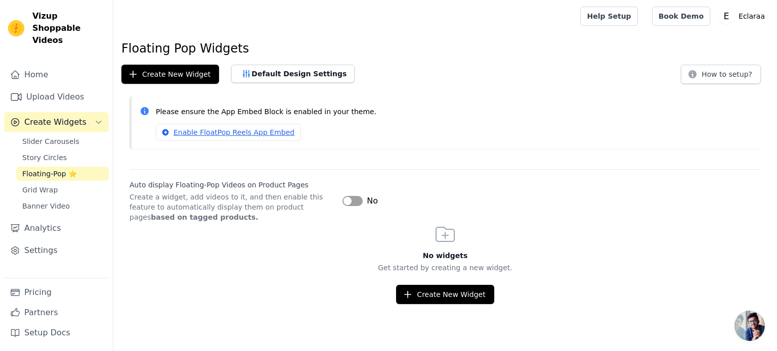
click at [360, 204] on button "Label" at bounding box center [352, 201] width 20 height 10
click at [429, 290] on button "Create New Widget" at bounding box center [445, 294] width 98 height 19
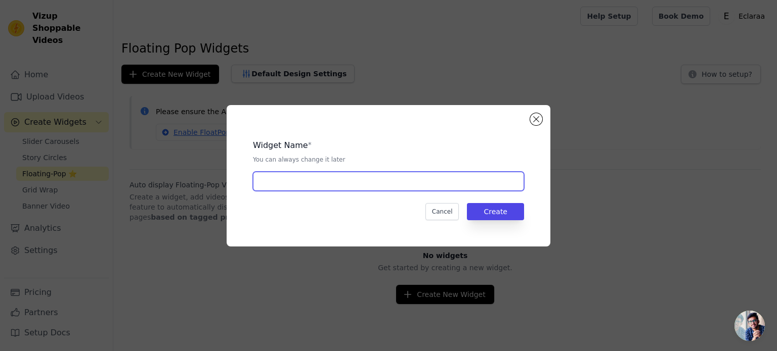
click at [297, 188] on input "text" at bounding box center [388, 181] width 271 height 19
type input "product video"
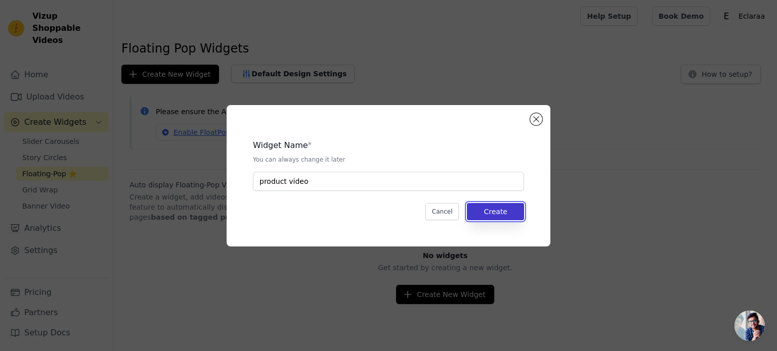
click at [485, 204] on button "Create" at bounding box center [495, 211] width 57 height 17
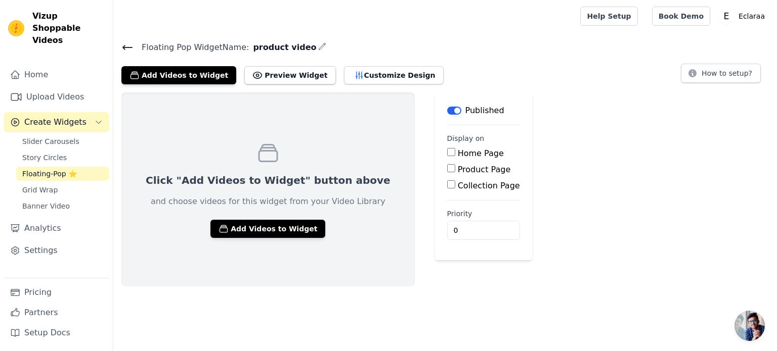
click at [447, 169] on input "Product Page" at bounding box center [451, 168] width 8 height 8
checkbox input "true"
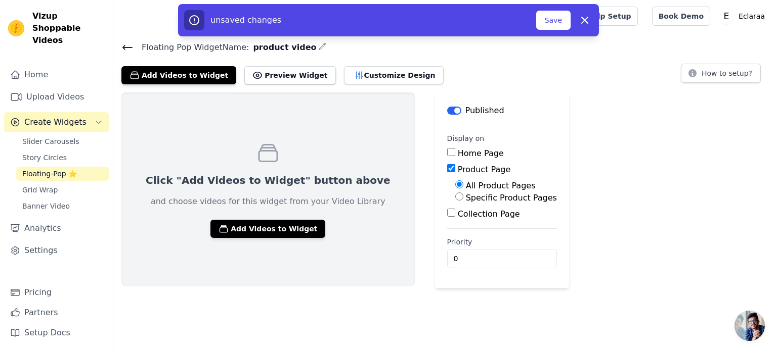
click at [447, 213] on input "Collection Page" at bounding box center [451, 213] width 8 height 8
checkbox input "true"
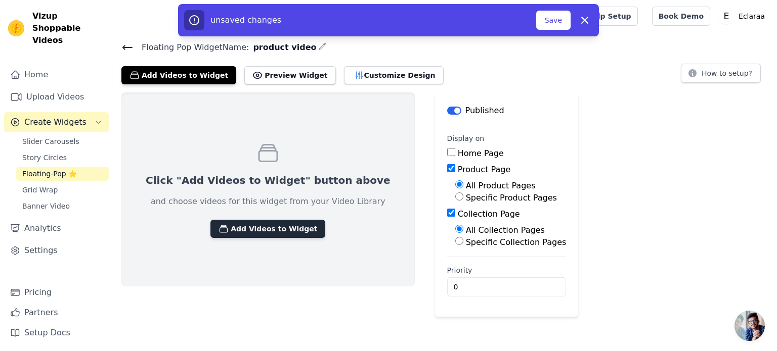
click at [256, 229] on button "Add Videos to Widget" at bounding box center [267, 229] width 115 height 18
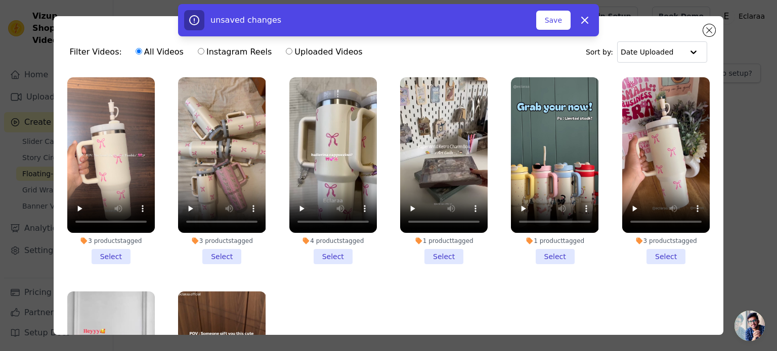
click at [111, 246] on li "3 products tagged Select" at bounding box center [110, 170] width 87 height 187
click at [0, 0] on input "3 products tagged Select" at bounding box center [0, 0] width 0 height 0
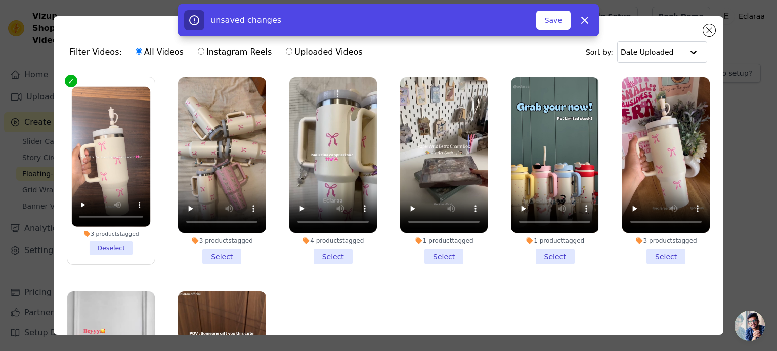
click at [210, 254] on li "3 products tagged Select" at bounding box center [221, 170] width 87 height 187
click at [0, 0] on input "3 products tagged Select" at bounding box center [0, 0] width 0 height 0
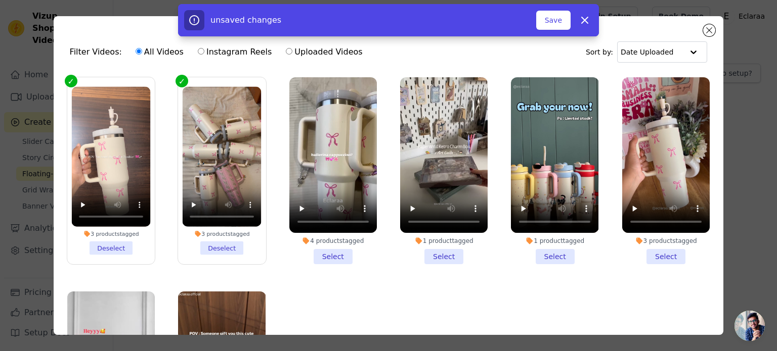
click at [328, 250] on li "4 products tagged Select" at bounding box center [332, 170] width 87 height 187
click at [0, 0] on input "4 products tagged Select" at bounding box center [0, 0] width 0 height 0
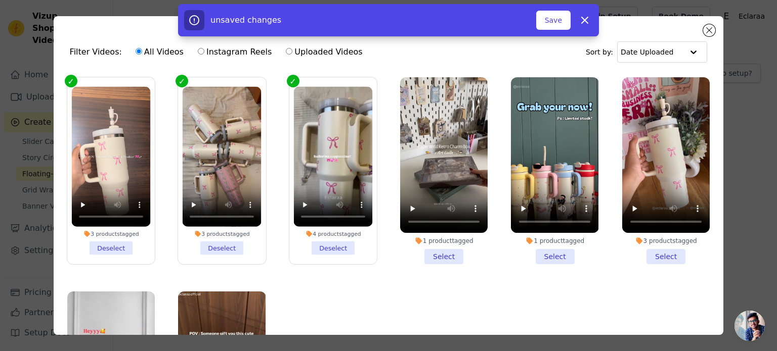
click at [442, 249] on li "1 product tagged Select" at bounding box center [443, 170] width 87 height 187
click at [0, 0] on input "1 product tagged Select" at bounding box center [0, 0] width 0 height 0
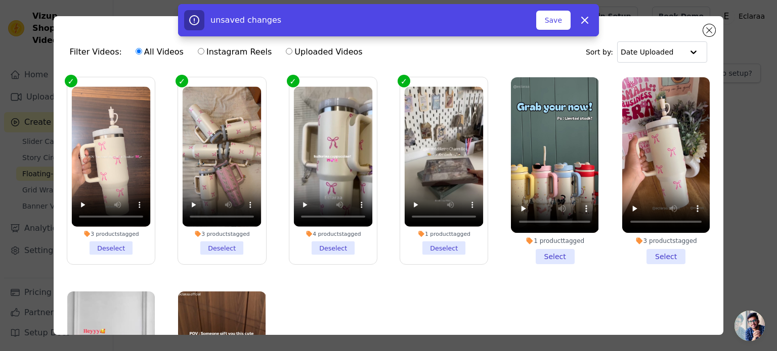
click at [536, 244] on li "1 product tagged Select" at bounding box center [554, 170] width 87 height 187
click at [0, 0] on input "1 product tagged Select" at bounding box center [0, 0] width 0 height 0
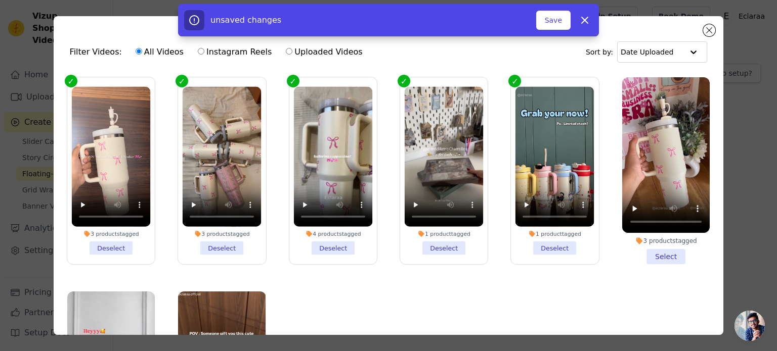
click at [666, 255] on li "3 products tagged Select" at bounding box center [665, 170] width 87 height 187
click at [0, 0] on input "3 products tagged Select" at bounding box center [0, 0] width 0 height 0
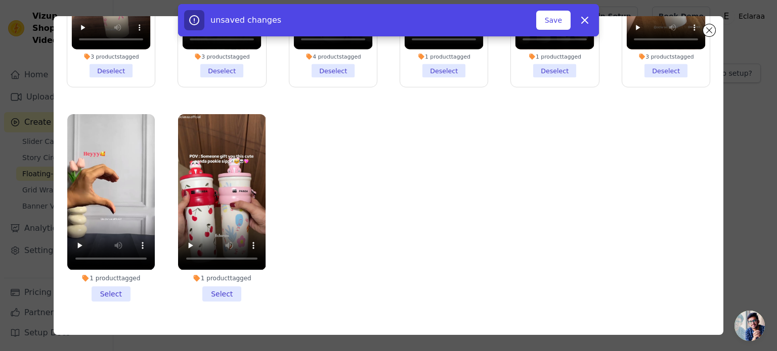
scroll to position [71, 0]
click at [214, 283] on li "1 product tagged Select" at bounding box center [221, 207] width 87 height 187
click at [0, 0] on input "1 product tagged Select" at bounding box center [0, 0] width 0 height 0
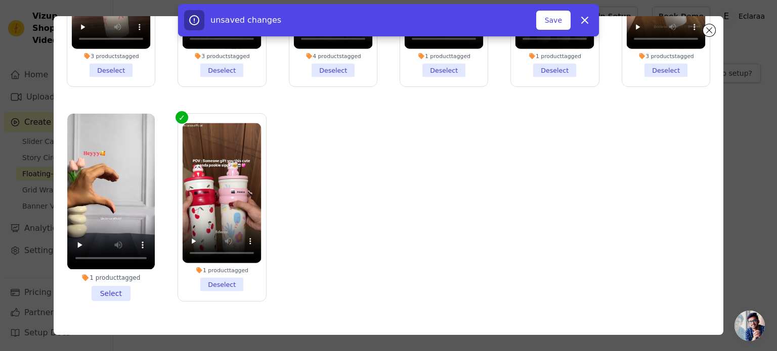
click at [115, 284] on li "1 product tagged Select" at bounding box center [110, 207] width 87 height 187
click at [0, 0] on input "1 product tagged Select" at bounding box center [0, 0] width 0 height 0
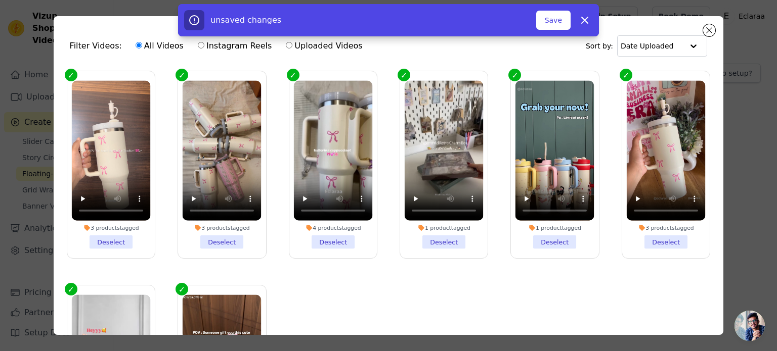
scroll to position [0, 0]
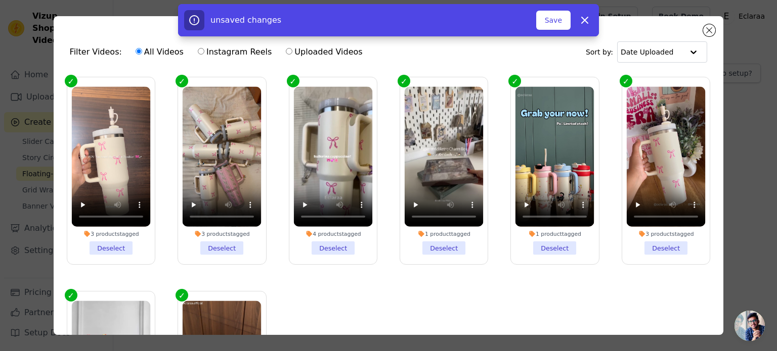
click at [653, 241] on li "3 products tagged Deselect" at bounding box center [665, 171] width 79 height 168
click at [0, 0] on input "3 products tagged Deselect" at bounding box center [0, 0] width 0 height 0
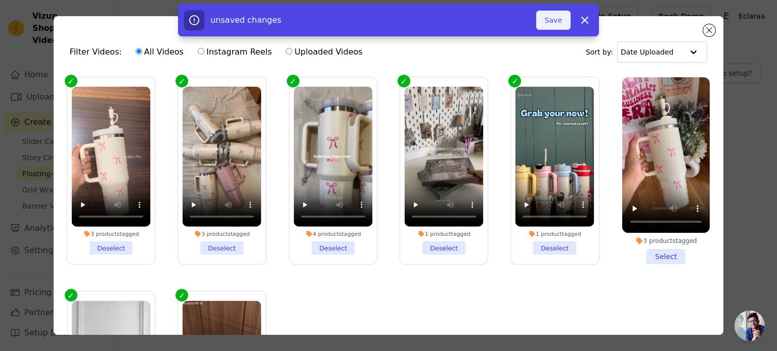
click at [548, 19] on button "Save" at bounding box center [553, 20] width 34 height 19
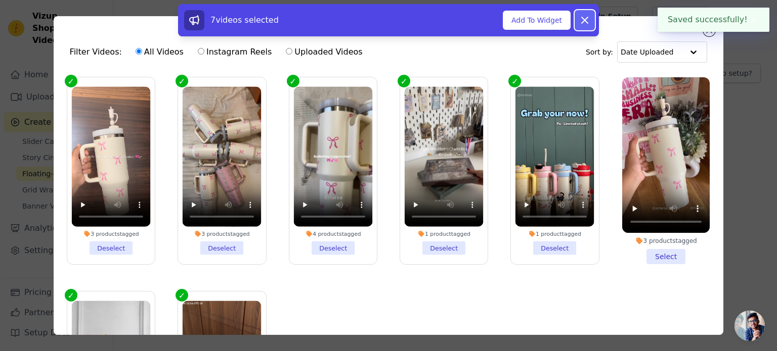
click at [588, 16] on icon at bounding box center [584, 20] width 12 height 12
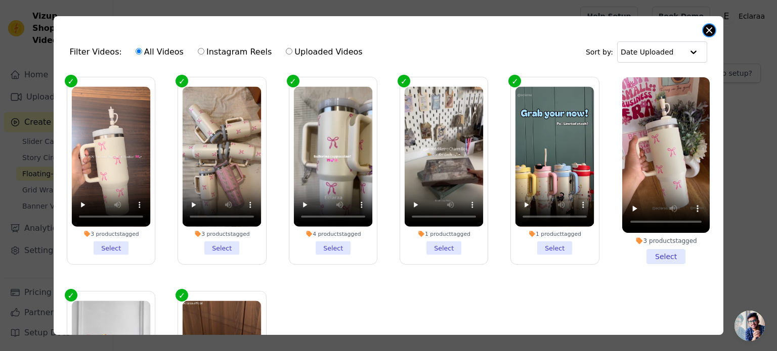
click at [711, 32] on button "Close modal" at bounding box center [709, 30] width 12 height 12
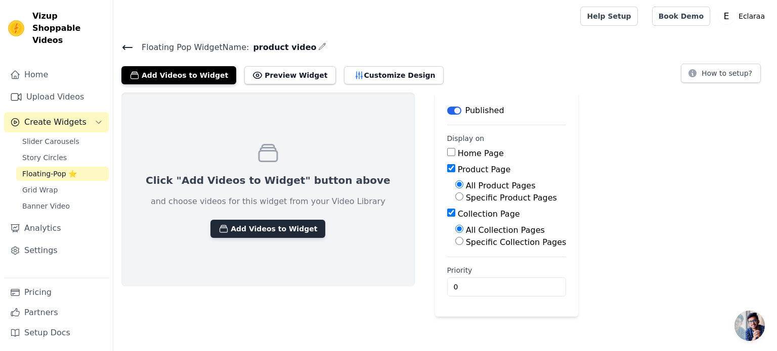
click at [241, 234] on button "Add Videos to Widget" at bounding box center [267, 229] width 115 height 18
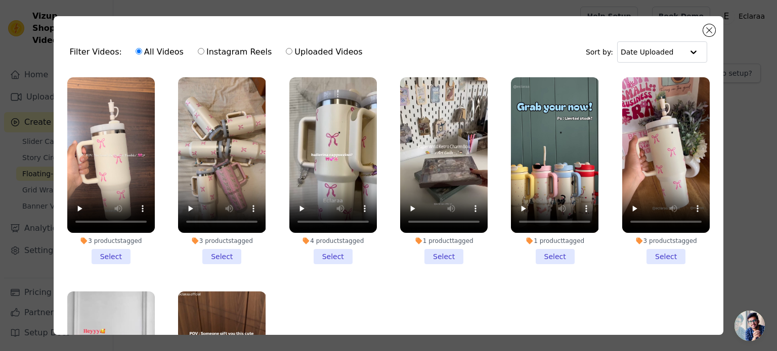
click at [111, 248] on li "3 products tagged Select" at bounding box center [110, 170] width 87 height 187
click at [0, 0] on input "3 products tagged Select" at bounding box center [0, 0] width 0 height 0
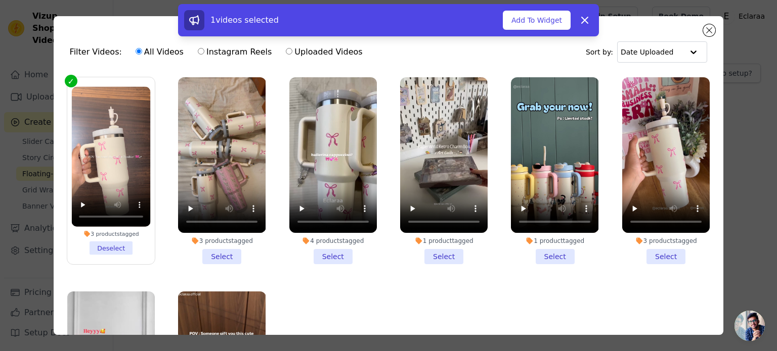
click at [196, 254] on li "3 products tagged Select" at bounding box center [221, 170] width 87 height 187
click at [0, 0] on input "3 products tagged Select" at bounding box center [0, 0] width 0 height 0
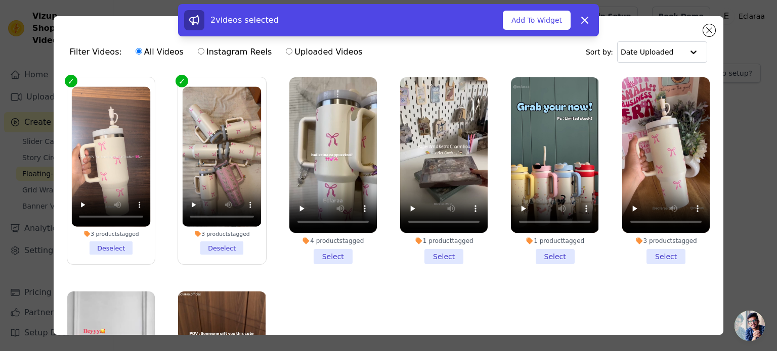
click at [340, 255] on li "4 products tagged Select" at bounding box center [332, 170] width 87 height 187
click at [0, 0] on input "4 products tagged Select" at bounding box center [0, 0] width 0 height 0
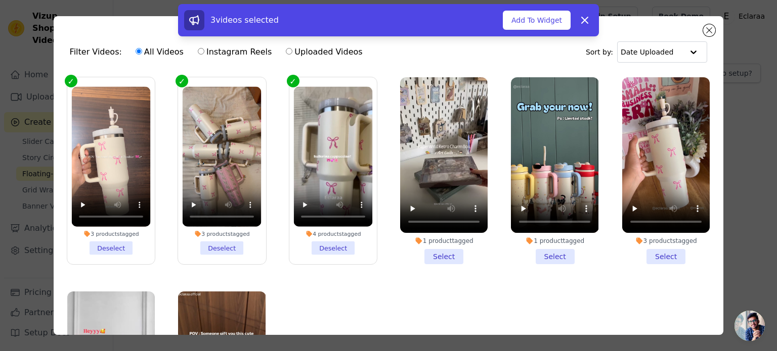
click at [433, 245] on li "1 product tagged Select" at bounding box center [443, 170] width 87 height 187
click at [0, 0] on input "1 product tagged Select" at bounding box center [0, 0] width 0 height 0
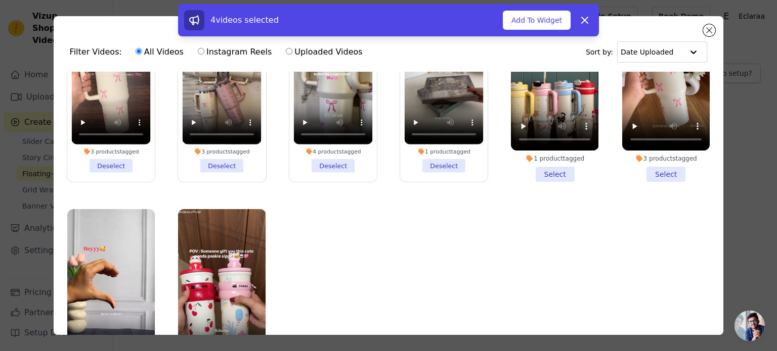
scroll to position [107, 0]
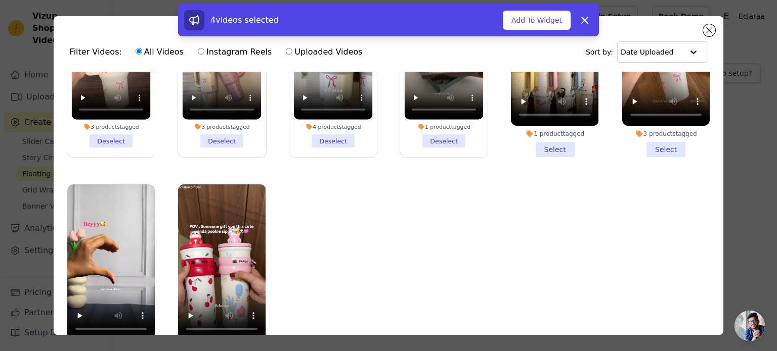
click at [540, 147] on li "1 product tagged Select" at bounding box center [554, 63] width 87 height 187
click at [0, 0] on input "1 product tagged Select" at bounding box center [0, 0] width 0 height 0
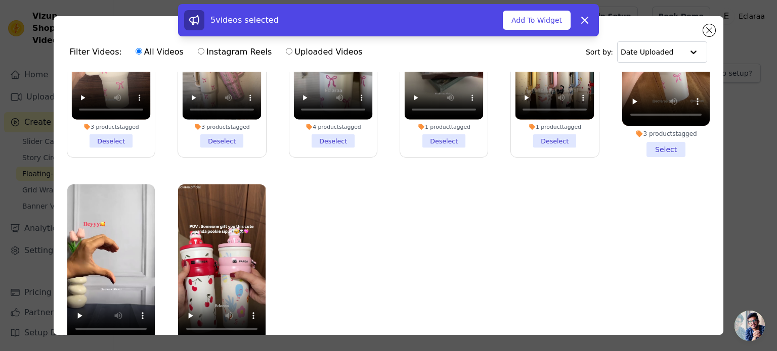
scroll to position [87, 0]
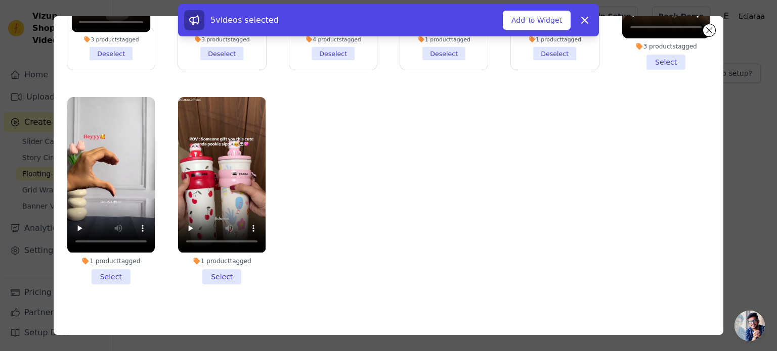
click at [108, 267] on li "1 product tagged Select" at bounding box center [110, 190] width 87 height 187
click at [0, 0] on input "1 product tagged Select" at bounding box center [0, 0] width 0 height 0
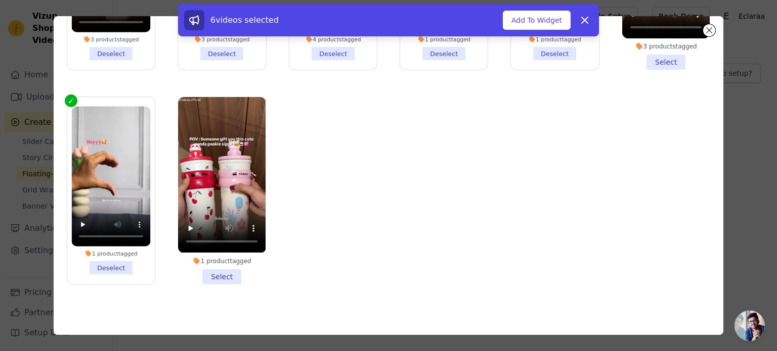
click at [210, 265] on li "1 product tagged Select" at bounding box center [221, 190] width 87 height 187
click at [0, 0] on input "1 product tagged Select" at bounding box center [0, 0] width 0 height 0
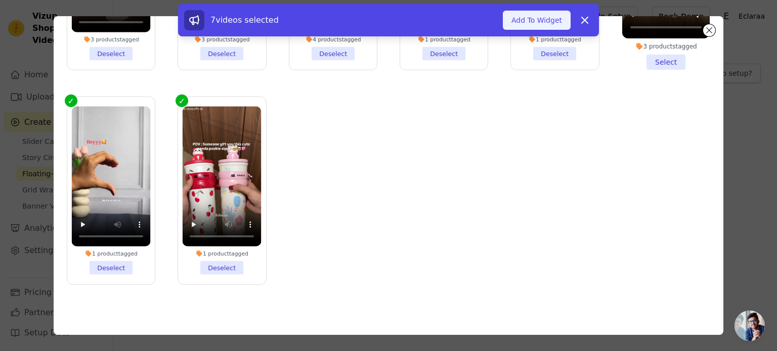
click at [531, 13] on button "Add To Widget" at bounding box center [537, 20] width 68 height 19
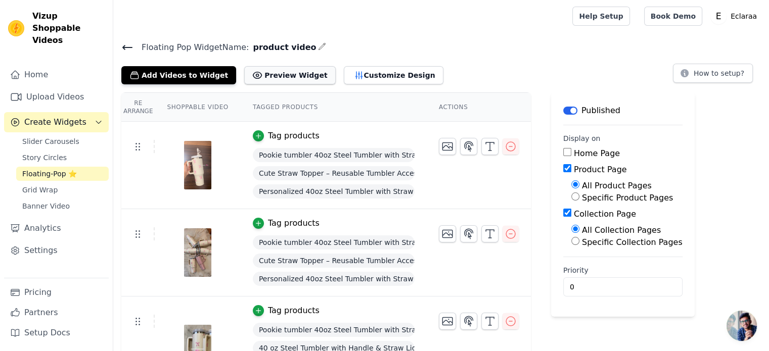
click at [291, 76] on button "Preview Widget" at bounding box center [289, 75] width 91 height 18
click at [82, 183] on link "Grid Wrap" at bounding box center [62, 190] width 93 height 14
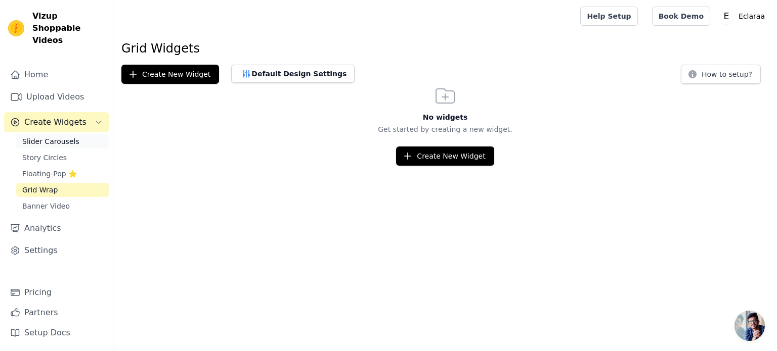
click at [61, 137] on span "Slider Carousels" at bounding box center [50, 142] width 57 height 10
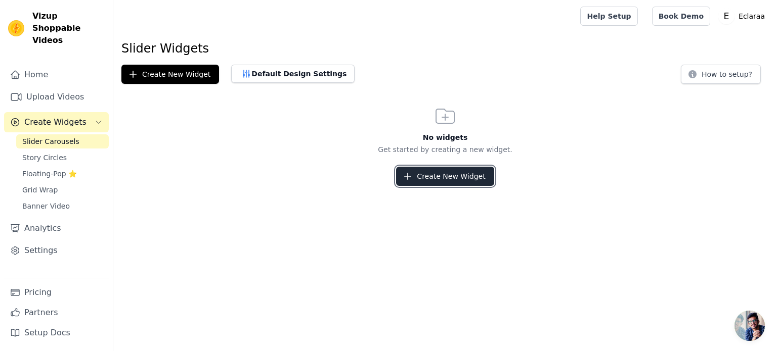
click at [434, 177] on button "Create New Widget" at bounding box center [445, 176] width 98 height 19
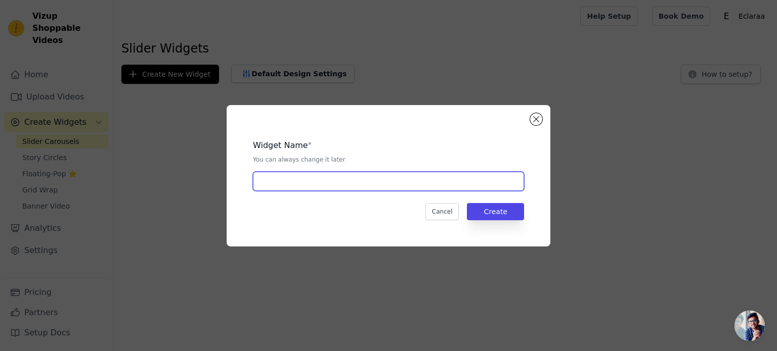
click at [395, 179] on input "text" at bounding box center [388, 181] width 271 height 19
click at [287, 182] on input "product video" at bounding box center [388, 181] width 271 height 19
type input "product home page video"
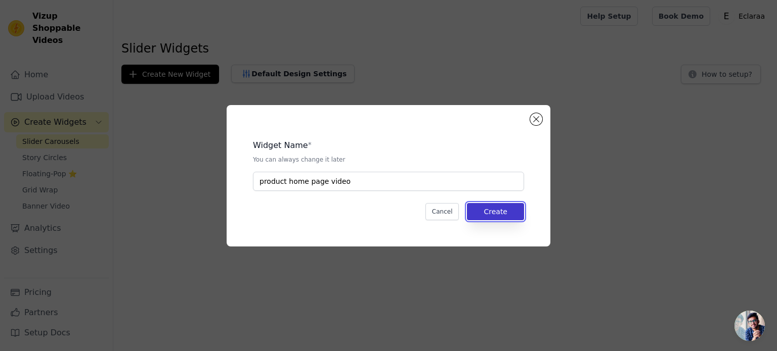
click at [477, 215] on button "Create" at bounding box center [495, 211] width 57 height 17
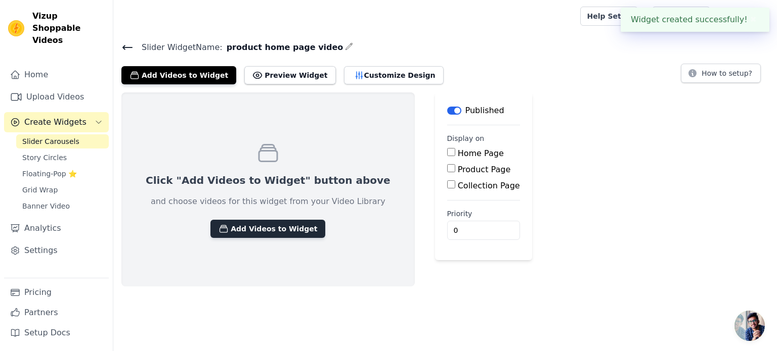
click at [282, 225] on button "Add Videos to Widget" at bounding box center [267, 229] width 115 height 18
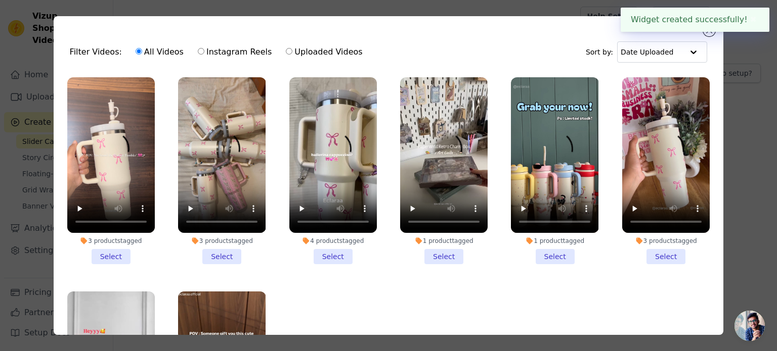
click at [102, 250] on li "3 products tagged Select" at bounding box center [110, 170] width 87 height 187
click at [0, 0] on input "3 products tagged Select" at bounding box center [0, 0] width 0 height 0
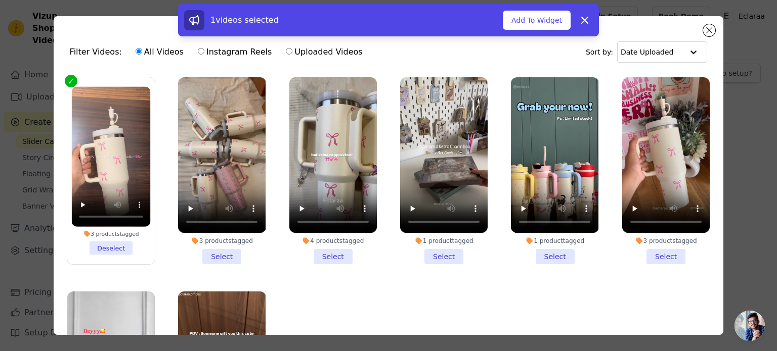
click at [214, 257] on li "3 products tagged Select" at bounding box center [221, 170] width 87 height 187
click at [0, 0] on input "3 products tagged Select" at bounding box center [0, 0] width 0 height 0
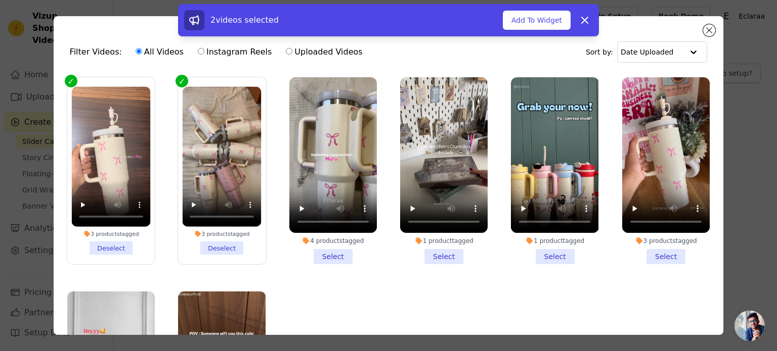
click at [355, 242] on li "4 products tagged Select" at bounding box center [332, 170] width 87 height 187
click at [0, 0] on input "4 products tagged Select" at bounding box center [0, 0] width 0 height 0
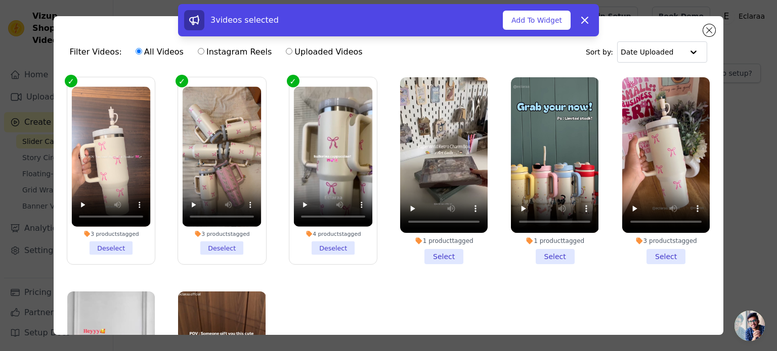
click at [425, 244] on li "1 product tagged Select" at bounding box center [443, 170] width 87 height 187
click at [0, 0] on input "1 product tagged Select" at bounding box center [0, 0] width 0 height 0
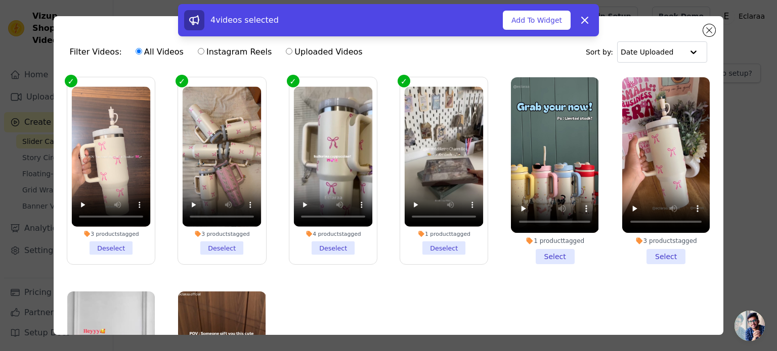
click at [525, 248] on li "1 product tagged Select" at bounding box center [554, 170] width 87 height 187
click at [0, 0] on input "1 product tagged Select" at bounding box center [0, 0] width 0 height 0
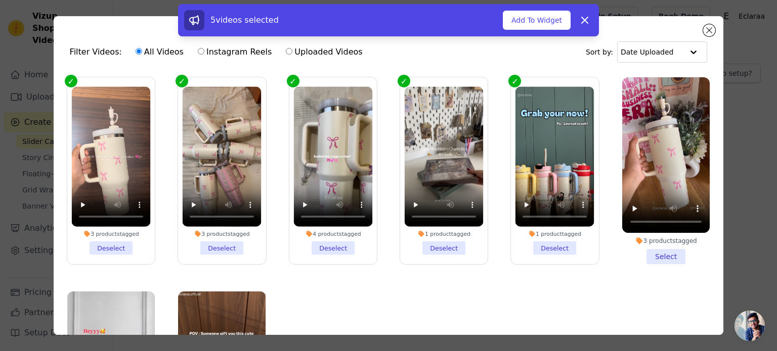
click at [642, 251] on li "3 products tagged Select" at bounding box center [665, 170] width 87 height 187
click at [0, 0] on input "3 products tagged Select" at bounding box center [0, 0] width 0 height 0
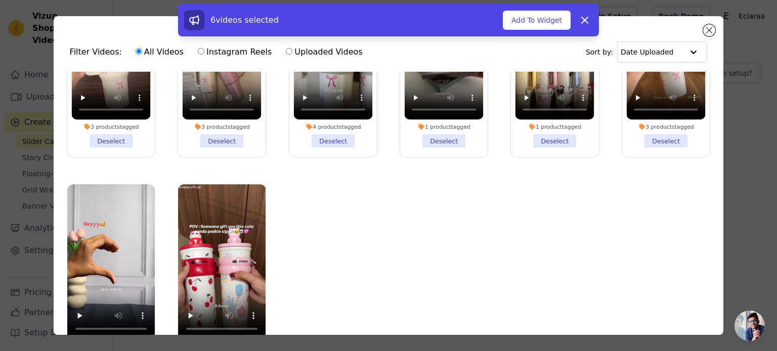
scroll to position [87, 0]
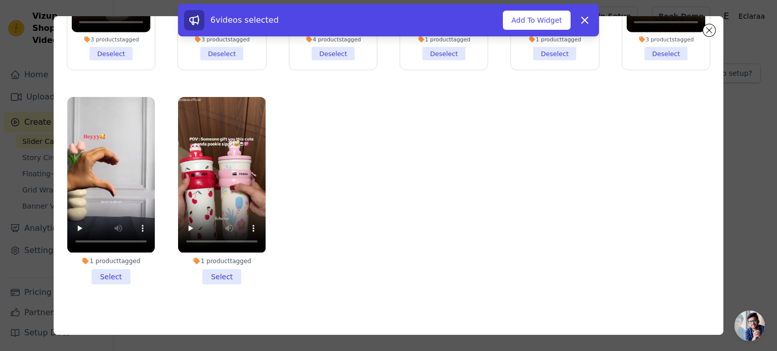
click at [113, 264] on li "1 product tagged Select" at bounding box center [110, 190] width 87 height 187
click at [0, 0] on input "1 product tagged Select" at bounding box center [0, 0] width 0 height 0
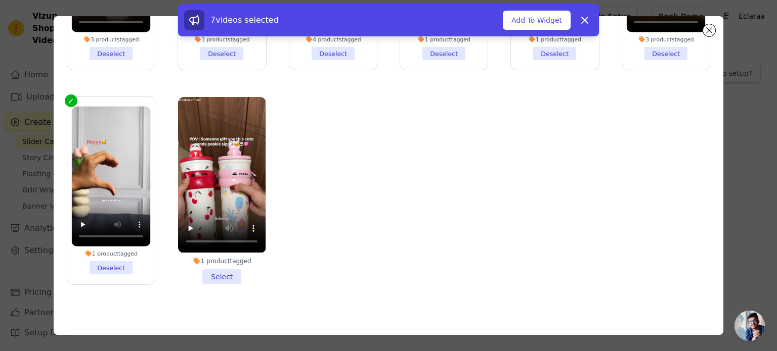
click at [213, 264] on li "1 product tagged Select" at bounding box center [221, 190] width 87 height 187
click at [0, 0] on input "1 product tagged Select" at bounding box center [0, 0] width 0 height 0
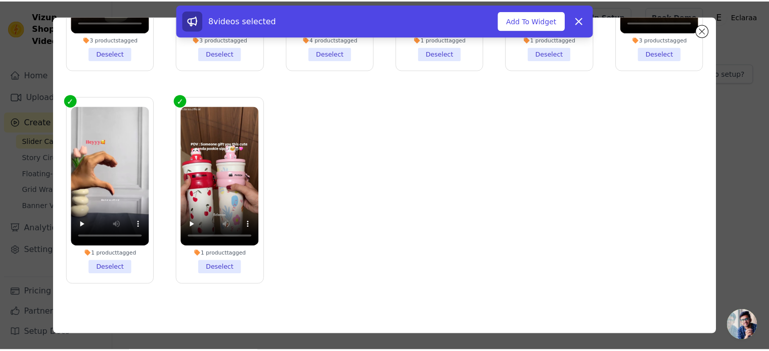
scroll to position [0, 0]
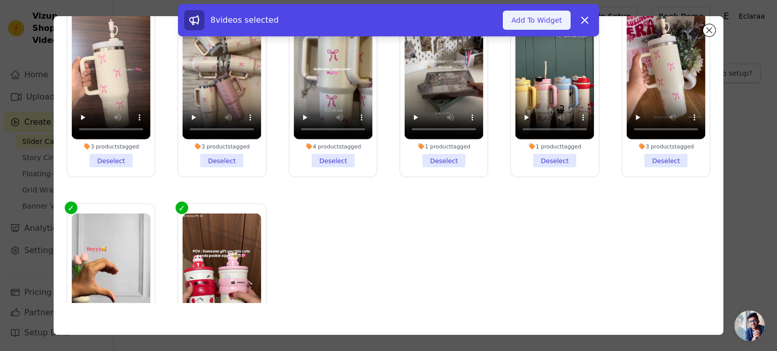
click at [553, 18] on button "Add To Widget" at bounding box center [537, 20] width 68 height 19
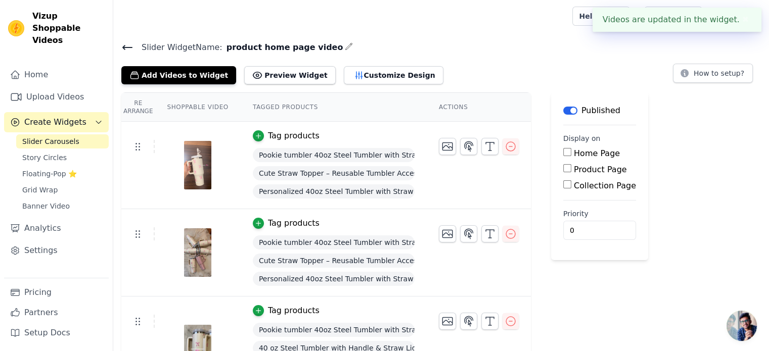
click at [563, 155] on input "Home Page" at bounding box center [567, 152] width 8 height 8
checkbox input "true"
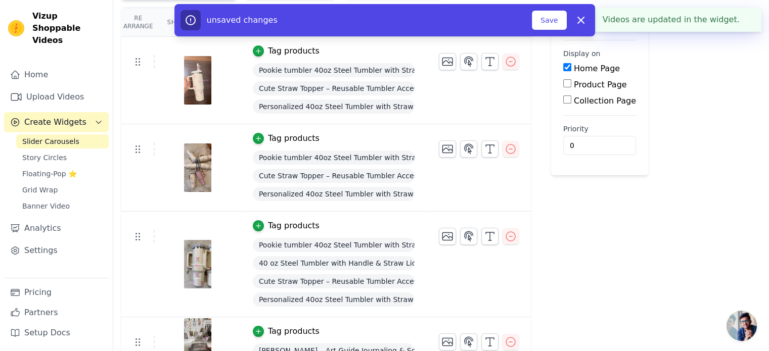
scroll to position [86, 0]
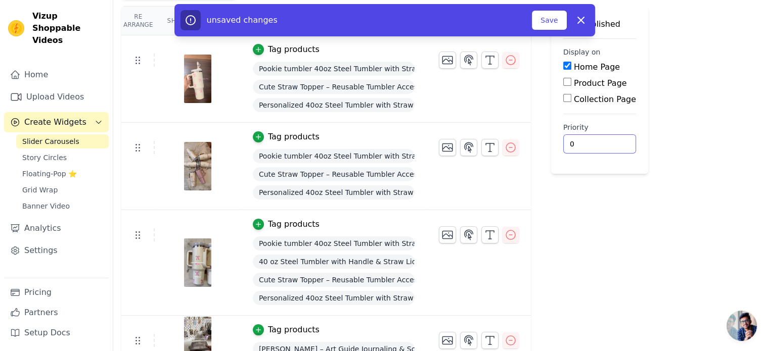
click at [578, 145] on input "0" at bounding box center [599, 143] width 73 height 19
click at [593, 206] on div "Label Published Display on Home Page Product Page Collection Page Priority 0 un…" at bounding box center [599, 307] width 97 height 602
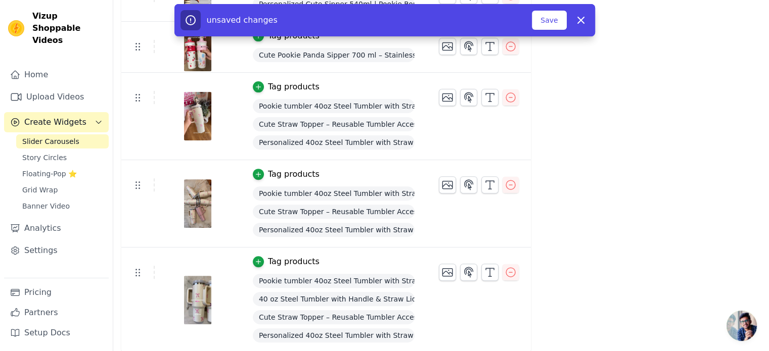
scroll to position [0, 0]
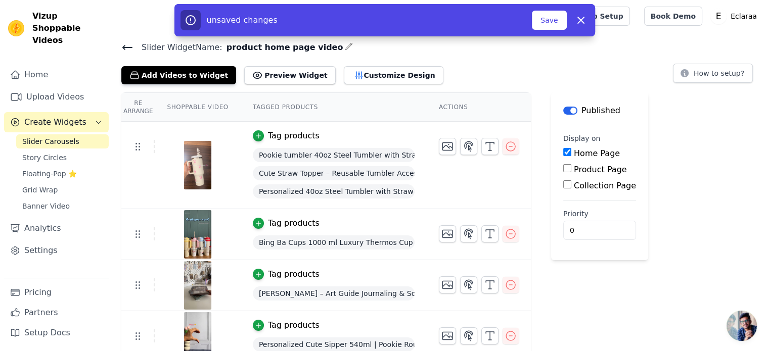
click at [563, 186] on input "Collection Page" at bounding box center [567, 185] width 8 height 8
checkbox input "true"
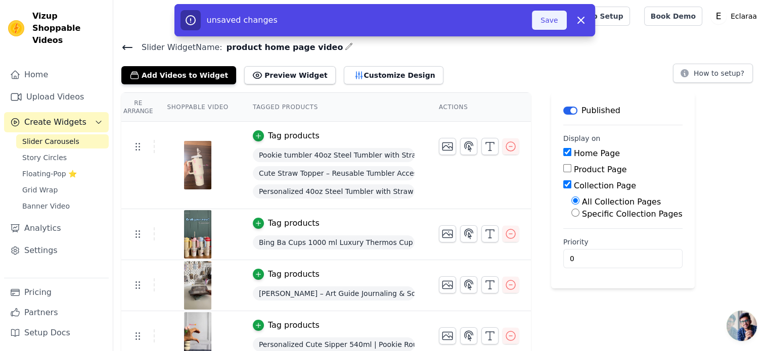
click at [551, 21] on button "Save" at bounding box center [549, 20] width 34 height 19
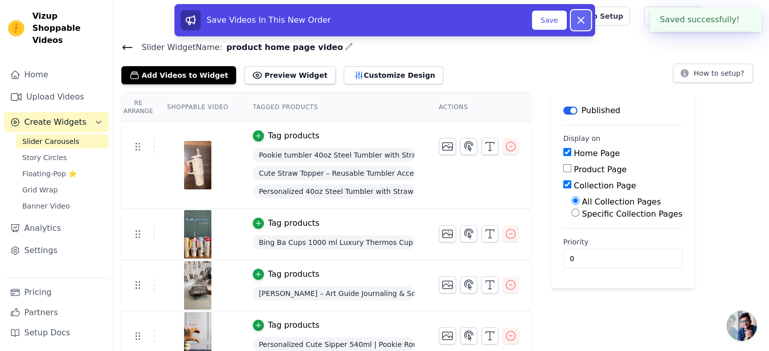
click at [580, 15] on icon at bounding box center [581, 20] width 12 height 12
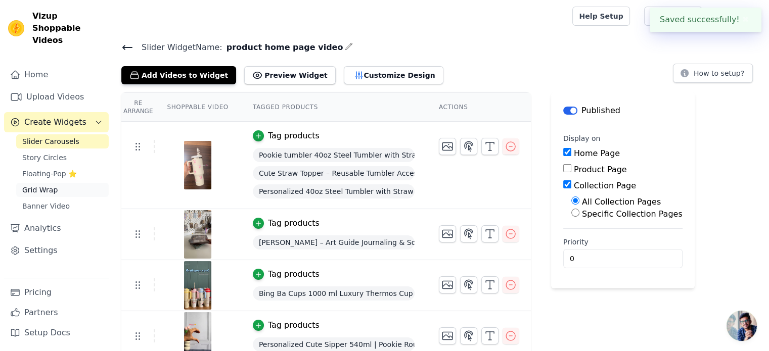
click at [58, 183] on link "Grid Wrap" at bounding box center [62, 190] width 93 height 14
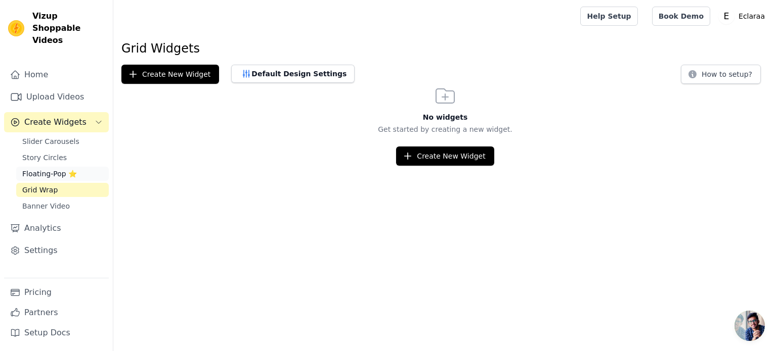
click at [66, 169] on span "Floating-Pop ⭐" at bounding box center [49, 174] width 55 height 10
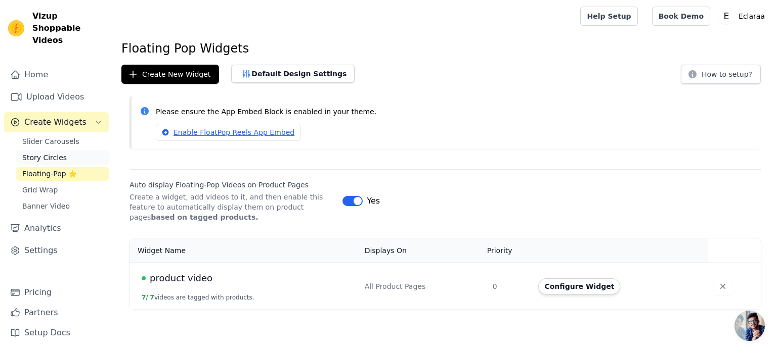
click at [75, 151] on link "Story Circles" at bounding box center [62, 158] width 93 height 14
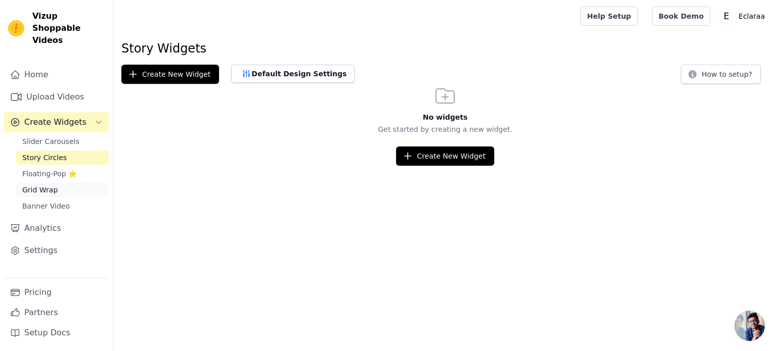
click at [65, 183] on link "Grid Wrap" at bounding box center [62, 190] width 93 height 14
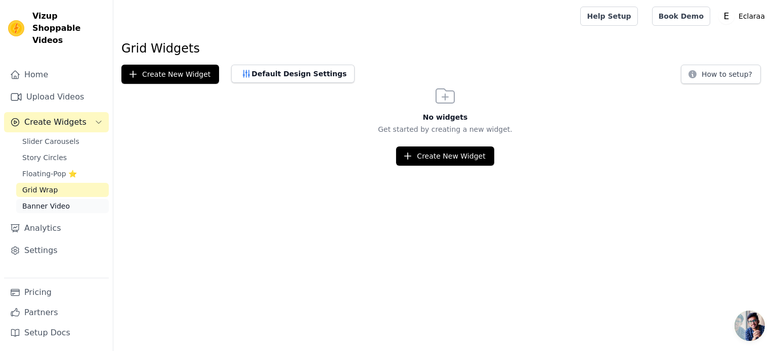
click at [65, 199] on link "Banner Video" at bounding box center [62, 206] width 93 height 14
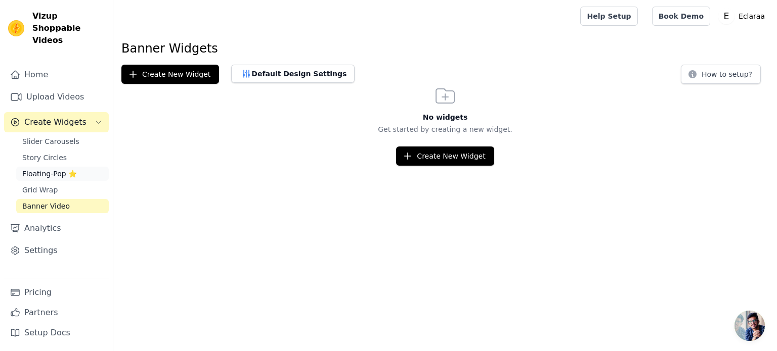
click at [69, 169] on span "Floating-Pop ⭐" at bounding box center [49, 174] width 55 height 10
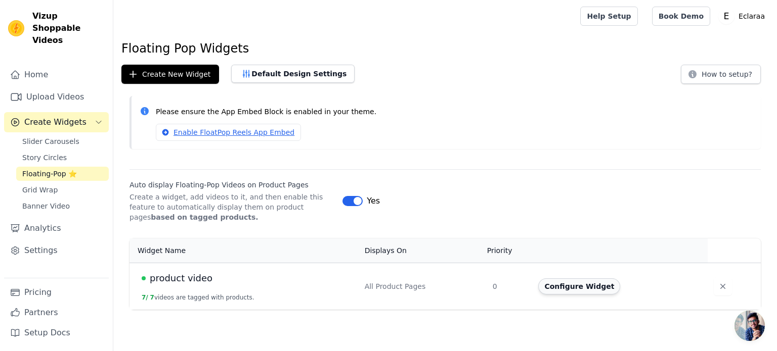
click at [569, 281] on button "Configure Widget" at bounding box center [579, 287] width 82 height 16
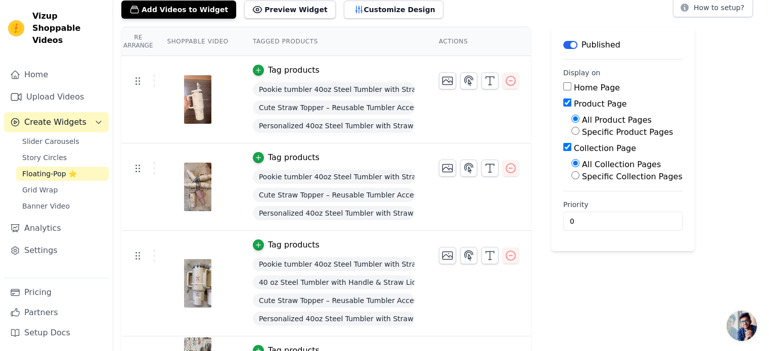
scroll to position [63, 0]
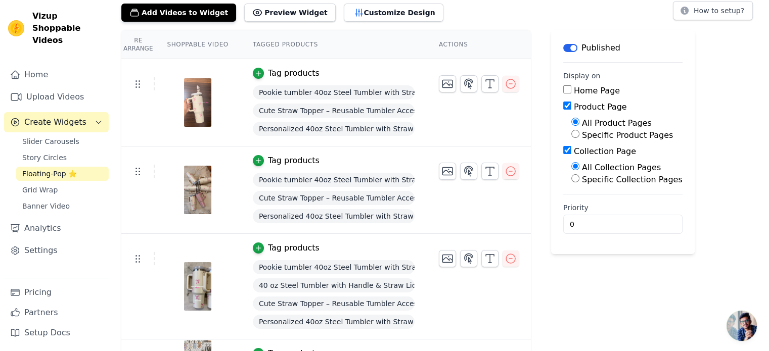
click at [563, 149] on input "Collection Page" at bounding box center [567, 150] width 8 height 8
checkbox input "false"
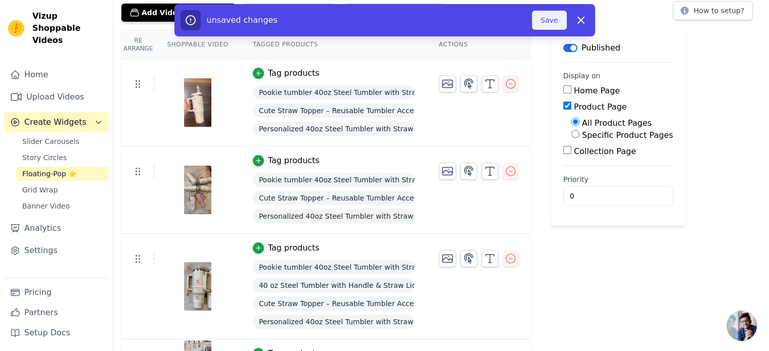
click at [548, 22] on button "Save" at bounding box center [549, 20] width 34 height 19
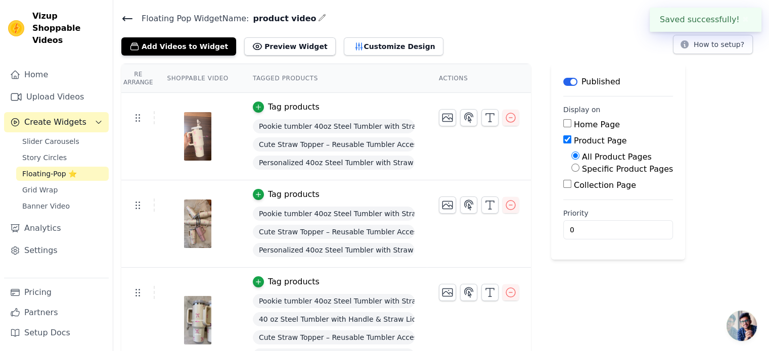
scroll to position [0, 0]
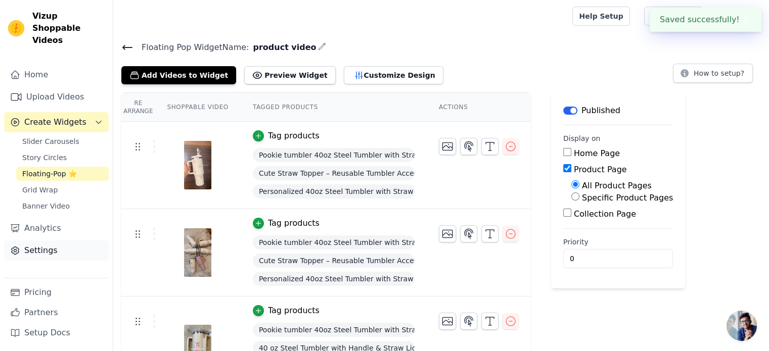
click at [59, 241] on link "Settings" at bounding box center [56, 251] width 105 height 20
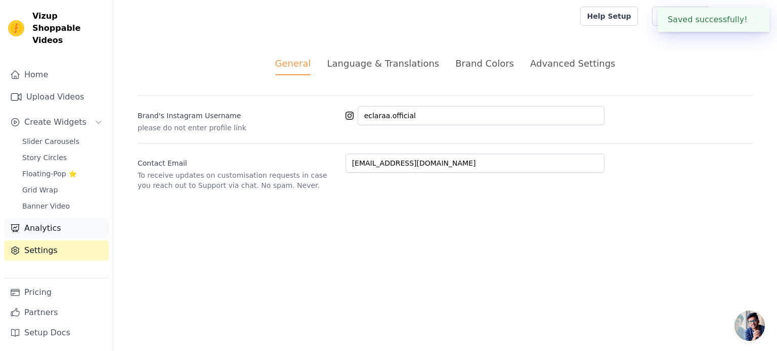
click at [60, 220] on link "Analytics" at bounding box center [56, 228] width 105 height 20
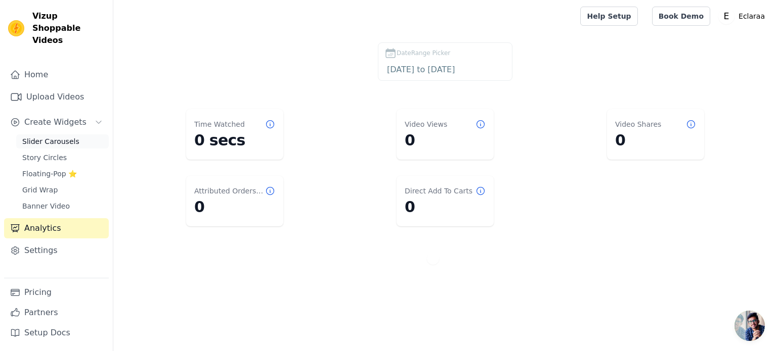
click at [57, 137] on span "Slider Carousels" at bounding box center [50, 142] width 57 height 10
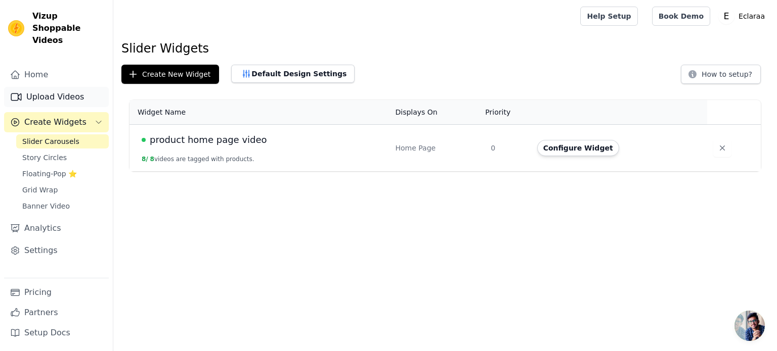
click at [60, 94] on link "Upload Videos" at bounding box center [56, 97] width 105 height 20
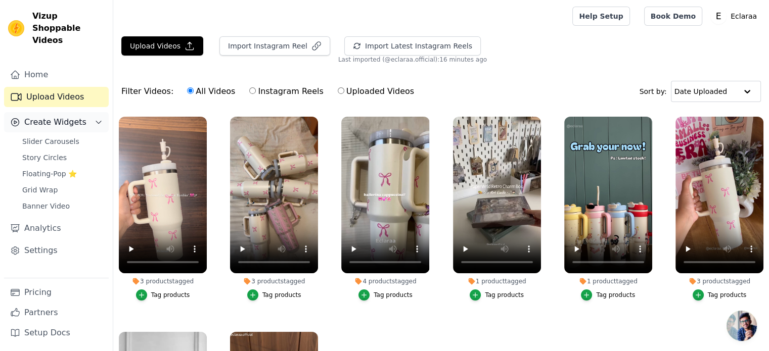
click at [60, 116] on span "Create Widgets" at bounding box center [55, 122] width 62 height 12
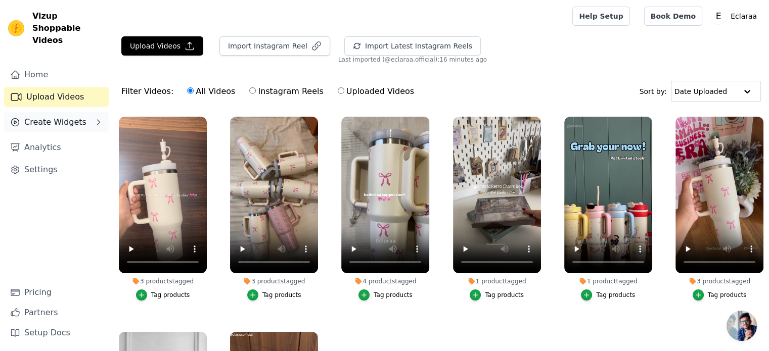
scroll to position [103, 0]
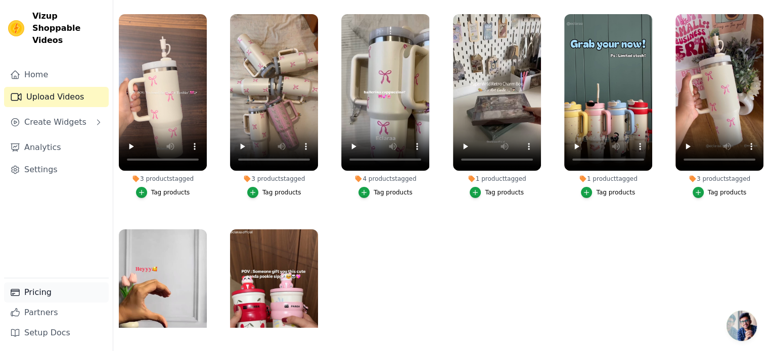
click at [30, 293] on link "Pricing" at bounding box center [56, 293] width 105 height 20
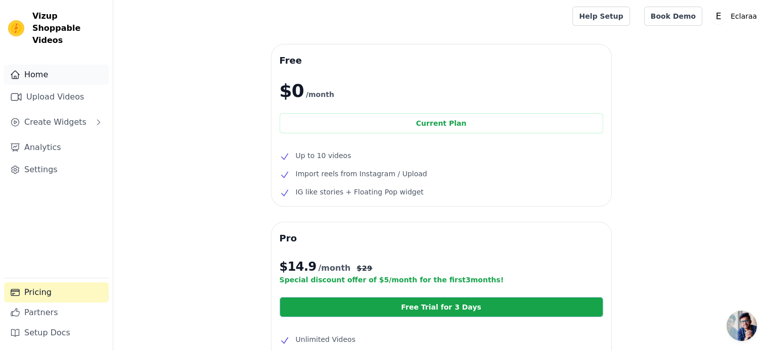
click at [64, 69] on link "Home" at bounding box center [56, 75] width 105 height 20
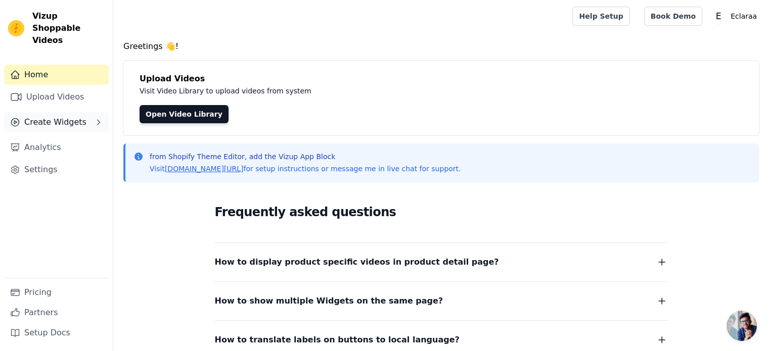
click at [73, 116] on span "Create Widgets" at bounding box center [55, 122] width 62 height 12
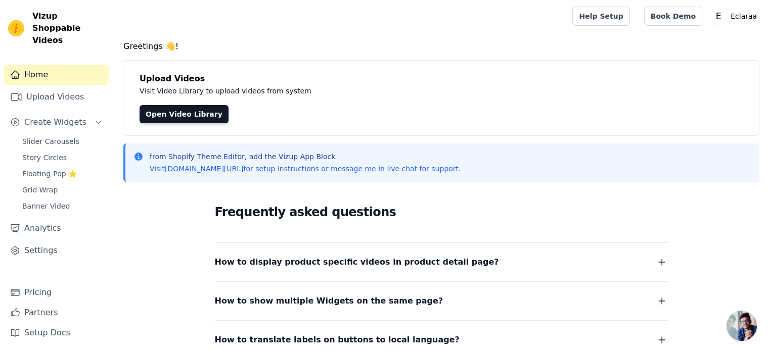
click at [69, 121] on div "Home Upload Videos Create Widgets Slider Carousels Story Circles Floating-Pop ⭐…" at bounding box center [56, 171] width 105 height 213
click at [68, 137] on span "Slider Carousels" at bounding box center [50, 142] width 57 height 10
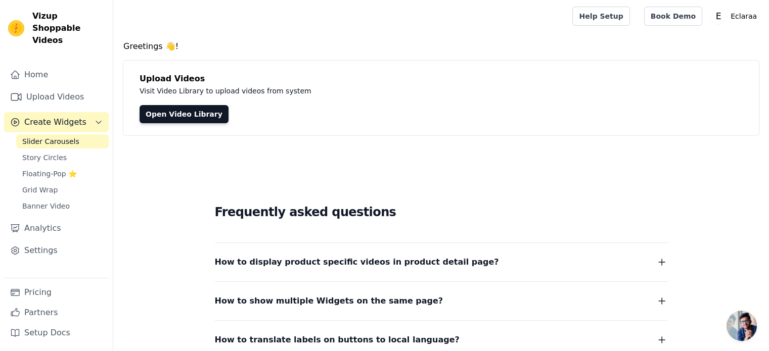
click at [68, 137] on span "Slider Carousels" at bounding box center [50, 142] width 57 height 10
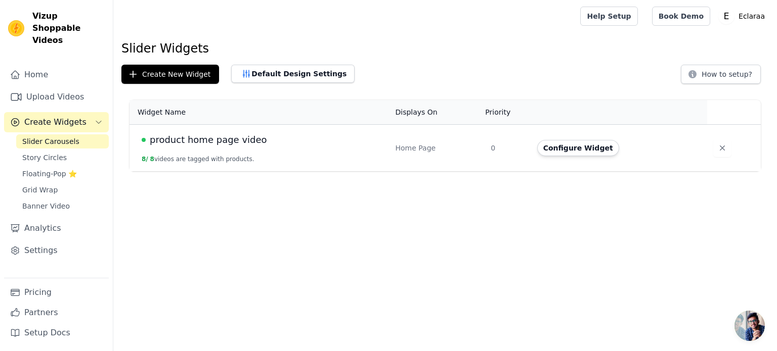
click at [192, 148] on td "product home page video 8 / 8 videos are tagged with products." at bounding box center [258, 148] width 259 height 47
click at [578, 148] on button "Configure Widget" at bounding box center [578, 148] width 82 height 16
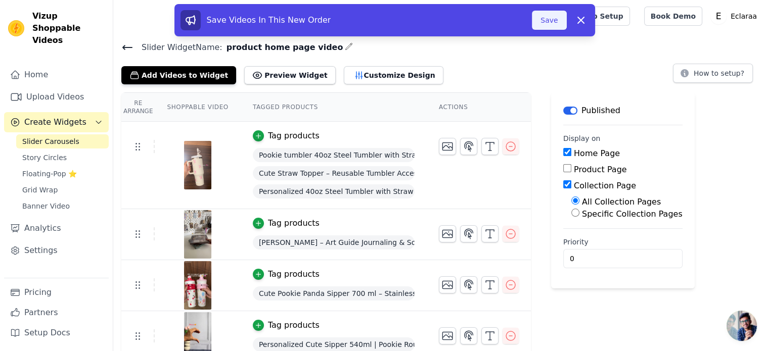
click at [556, 16] on button "Save" at bounding box center [549, 20] width 34 height 19
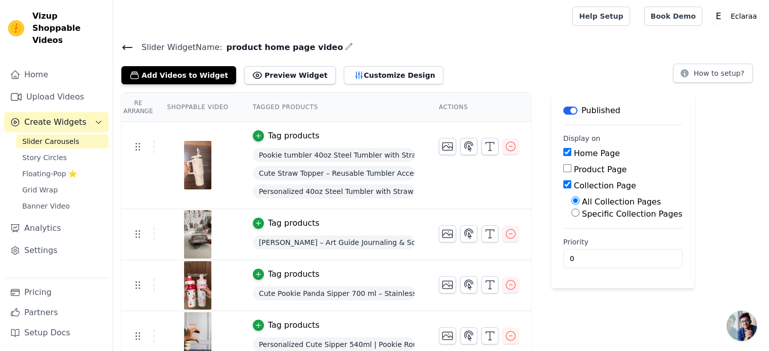
click at [54, 169] on div "Slider Carousels Story Circles Floating-Pop ⭐ Grid Wrap Banner Video" at bounding box center [62, 173] width 93 height 79
click at [55, 169] on span "Floating-Pop ⭐" at bounding box center [49, 174] width 55 height 10
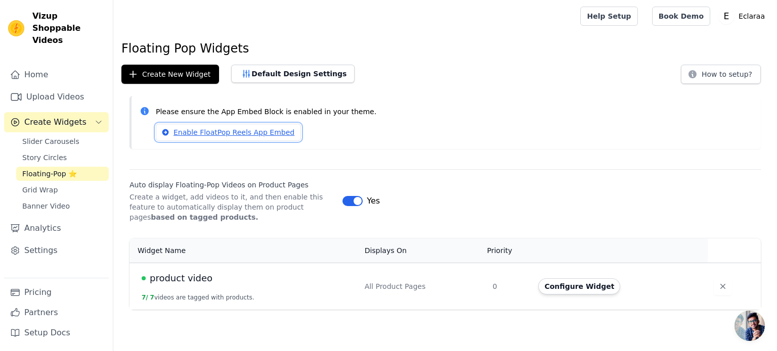
click at [235, 136] on link "Enable FloatPop Reels App Embed" at bounding box center [228, 132] width 145 height 17
click at [66, 151] on link "Story Circles" at bounding box center [62, 158] width 93 height 14
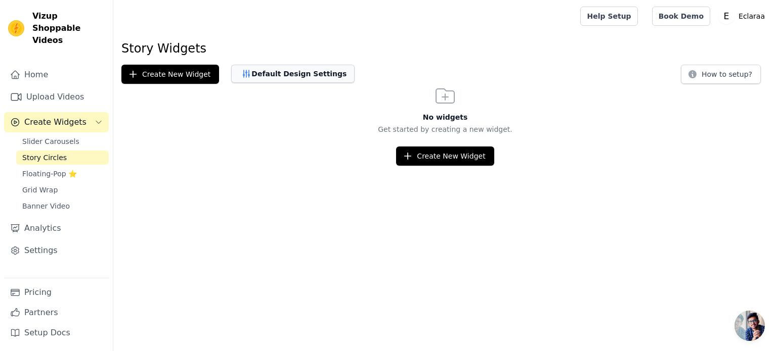
click at [267, 81] on button "Default Design Settings" at bounding box center [292, 74] width 123 height 18
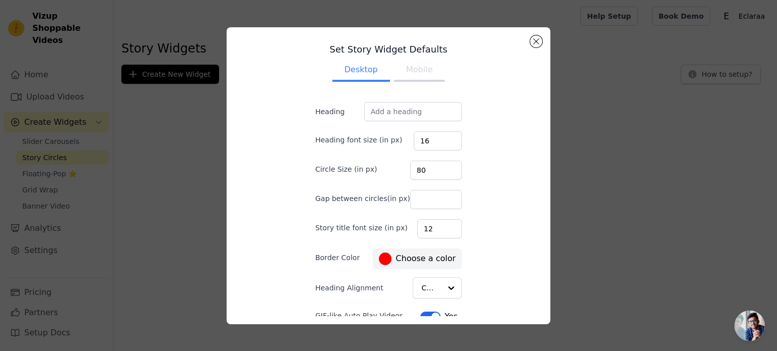
click at [418, 61] on button "Mobile" at bounding box center [419, 71] width 51 height 22
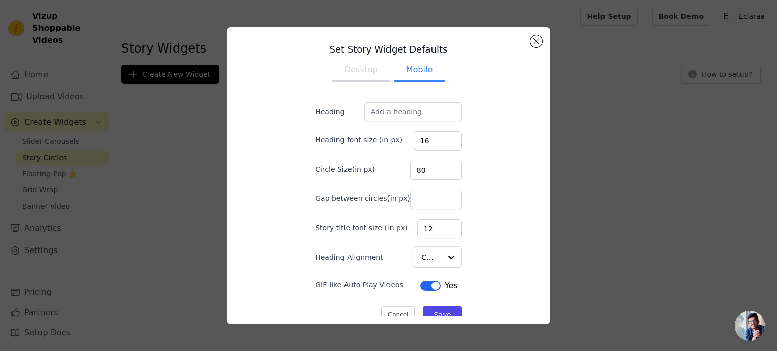
click at [360, 72] on button "Desktop" at bounding box center [361, 71] width 58 height 22
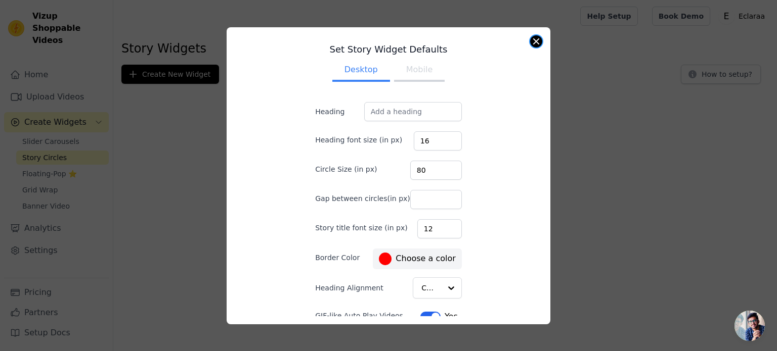
click at [532, 43] on button "Close modal" at bounding box center [536, 41] width 12 height 12
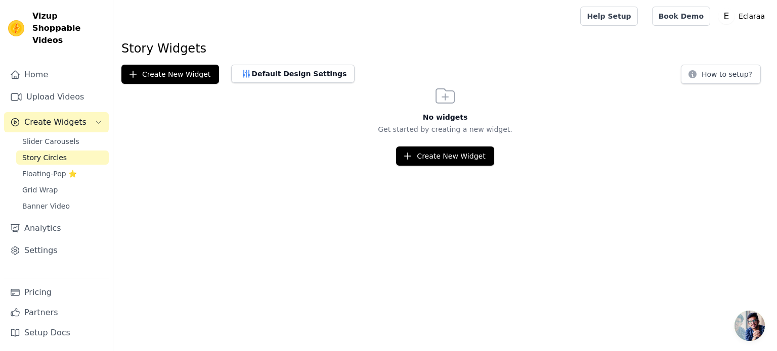
click at [67, 258] on div "Home Upload Videos Create Widgets Slider Carousels Story Circles Floating-Pop ⭐…" at bounding box center [56, 171] width 105 height 213
click at [59, 183] on link "Grid Wrap" at bounding box center [62, 190] width 93 height 14
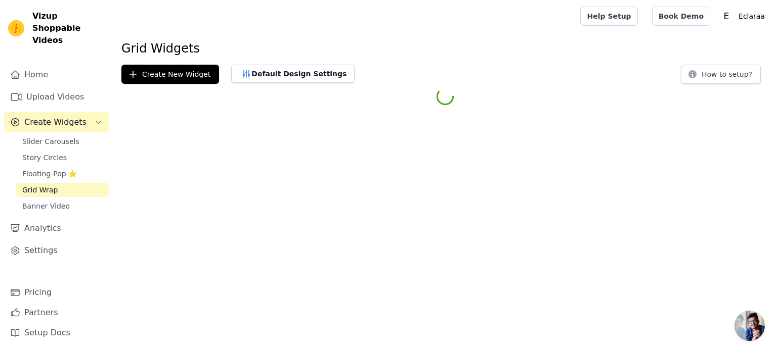
click at [59, 183] on link "Grid Wrap" at bounding box center [62, 190] width 93 height 14
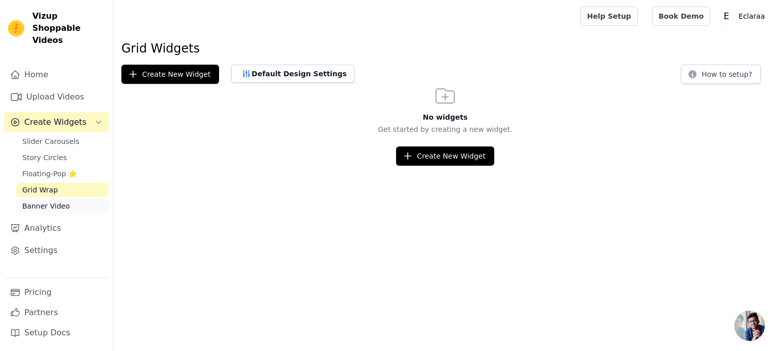
click at [63, 201] on span "Banner Video" at bounding box center [46, 206] width 48 height 10
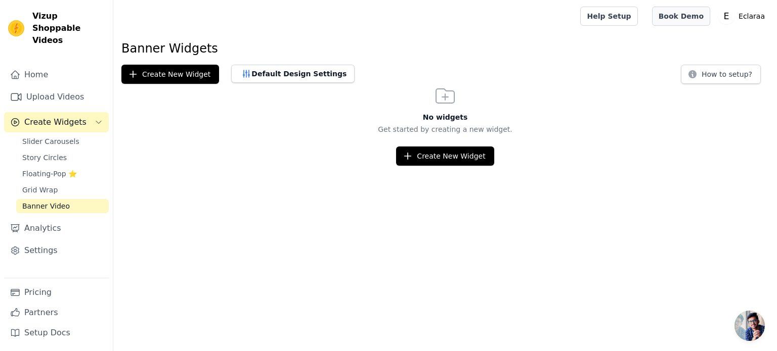
click at [685, 17] on link "Book Demo" at bounding box center [681, 16] width 58 height 19
click at [53, 65] on link "Home" at bounding box center [56, 75] width 105 height 20
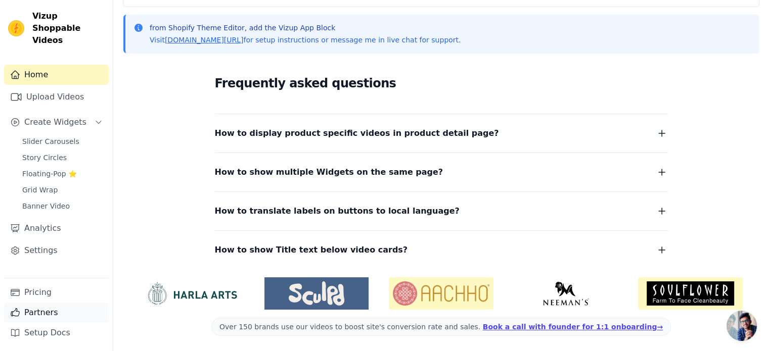
scroll to position [129, 0]
click at [235, 47] on div "from Shopify Theme Editor, add the Vizup App Block Visit vizupcommerce.com/docs…" at bounding box center [441, 33] width 636 height 38
click at [240, 36] on link "[DOMAIN_NAME][URL]" at bounding box center [204, 39] width 79 height 8
click at [57, 151] on link "Story Circles" at bounding box center [62, 158] width 93 height 14
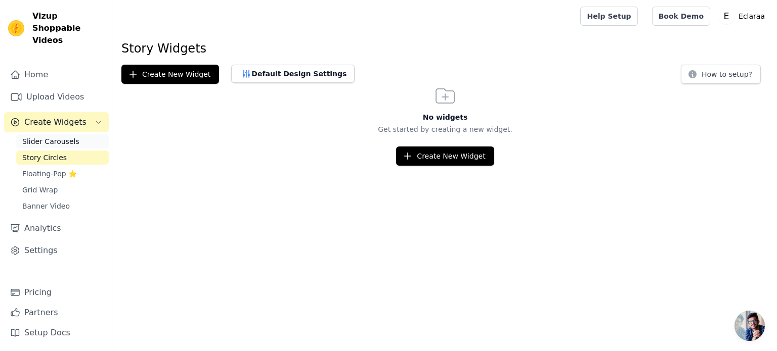
click at [62, 137] on span "Slider Carousels" at bounding box center [50, 142] width 57 height 10
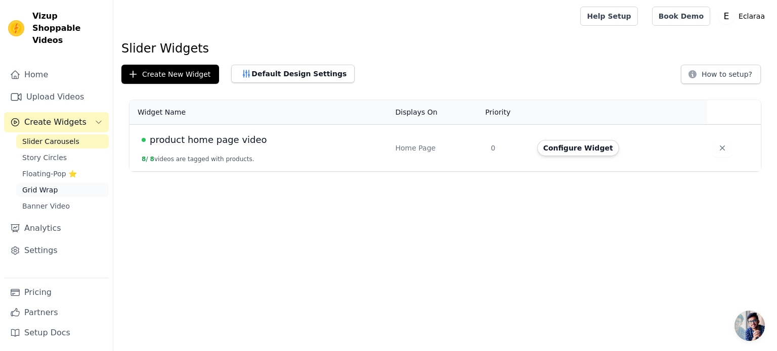
click at [55, 183] on link "Grid Wrap" at bounding box center [62, 190] width 93 height 14
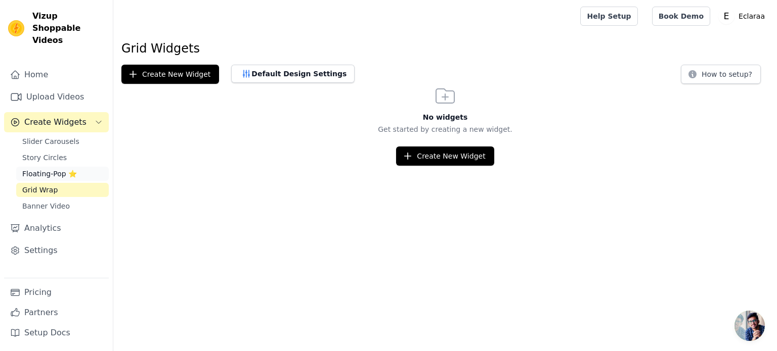
click at [62, 169] on span "Floating-Pop ⭐" at bounding box center [49, 174] width 55 height 10
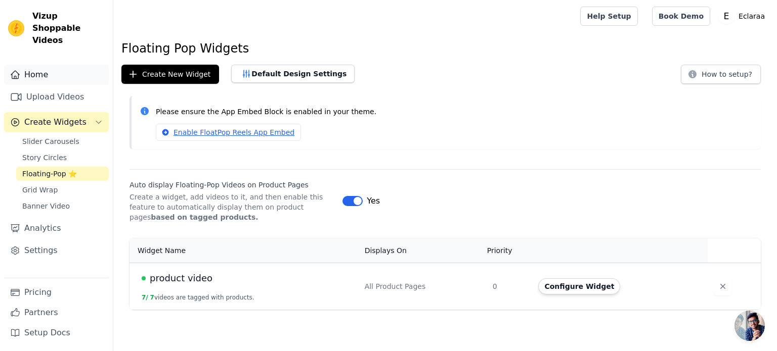
click at [61, 66] on link "Home" at bounding box center [56, 75] width 105 height 20
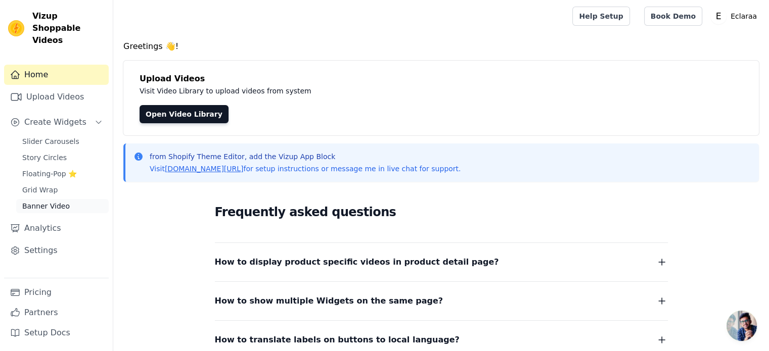
click at [63, 201] on span "Banner Video" at bounding box center [46, 206] width 48 height 10
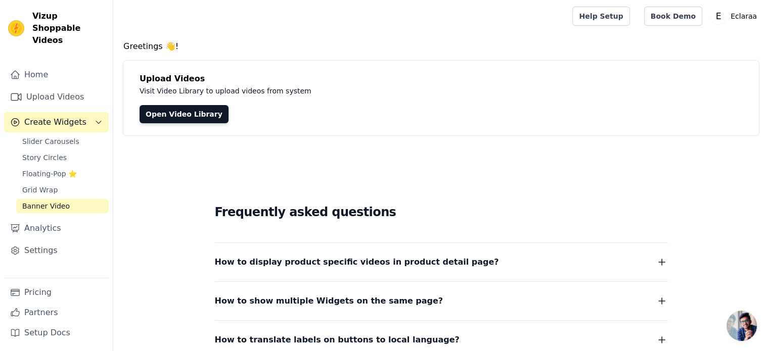
click at [63, 201] on span "Banner Video" at bounding box center [46, 206] width 48 height 10
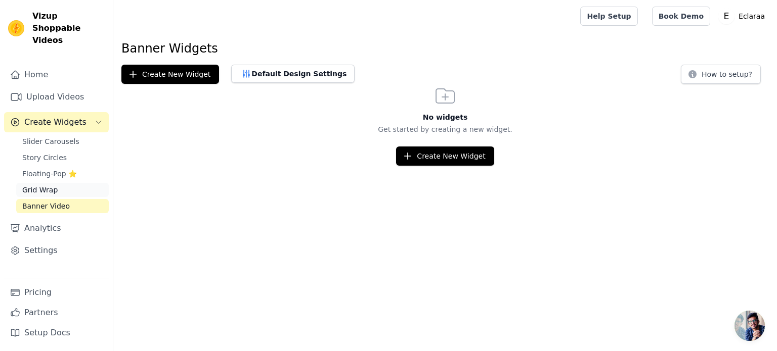
click at [62, 183] on link "Grid Wrap" at bounding box center [62, 190] width 93 height 14
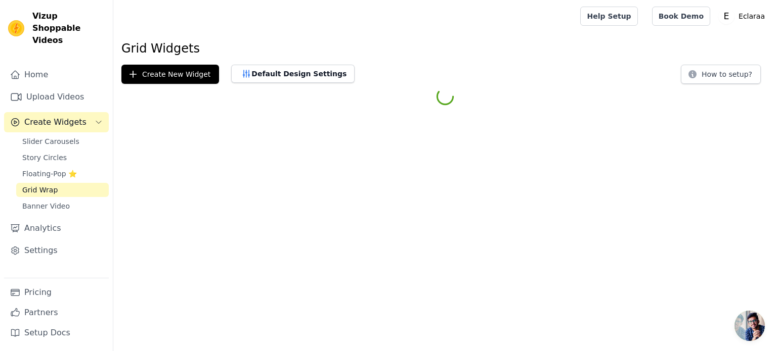
click at [62, 183] on link "Grid Wrap" at bounding box center [62, 190] width 93 height 14
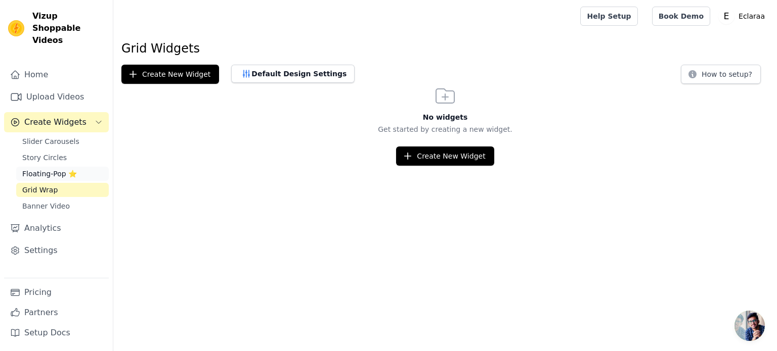
click at [55, 169] on span "Floating-Pop ⭐" at bounding box center [49, 174] width 55 height 10
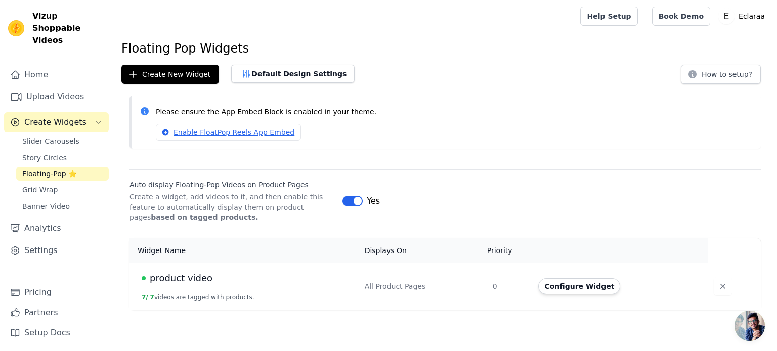
click at [55, 169] on span "Floating-Pop ⭐" at bounding box center [49, 174] width 55 height 10
click at [179, 275] on span "product video" at bounding box center [181, 279] width 63 height 14
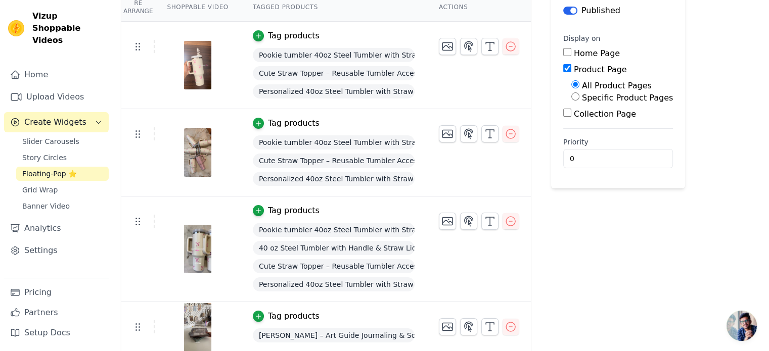
scroll to position [102, 0]
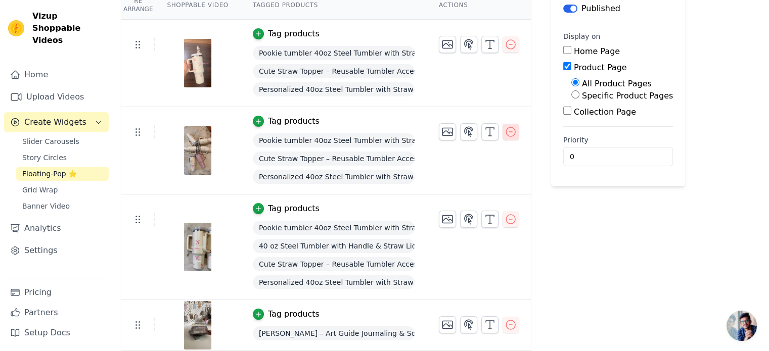
click at [505, 127] on icon "button" at bounding box center [511, 132] width 12 height 12
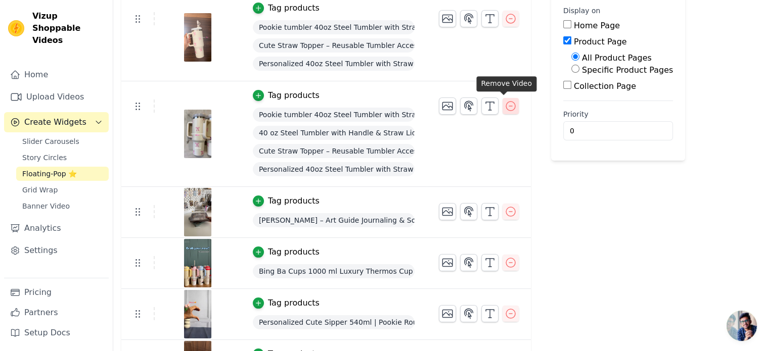
scroll to position [89, 0]
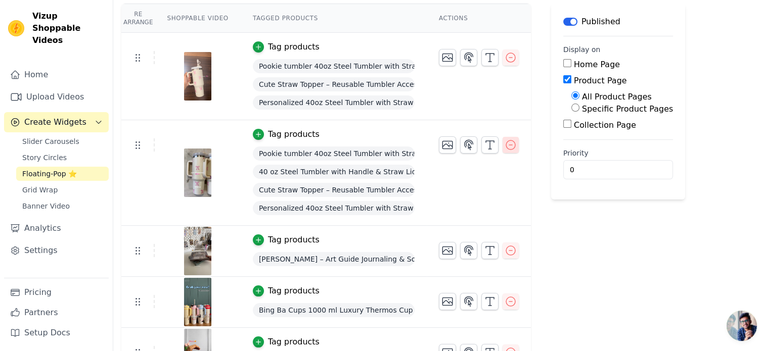
click at [506, 137] on button "button" at bounding box center [511, 145] width 16 height 16
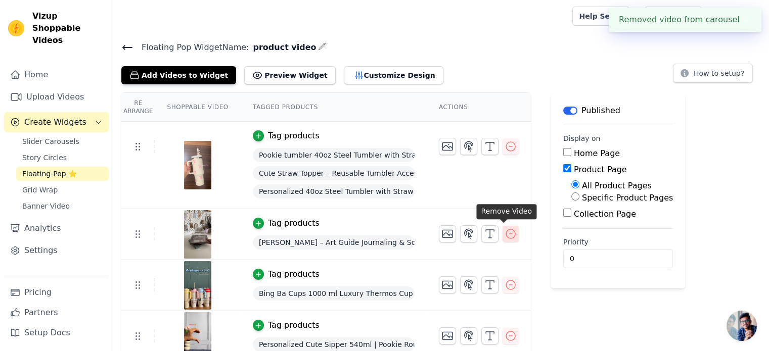
scroll to position [61, 0]
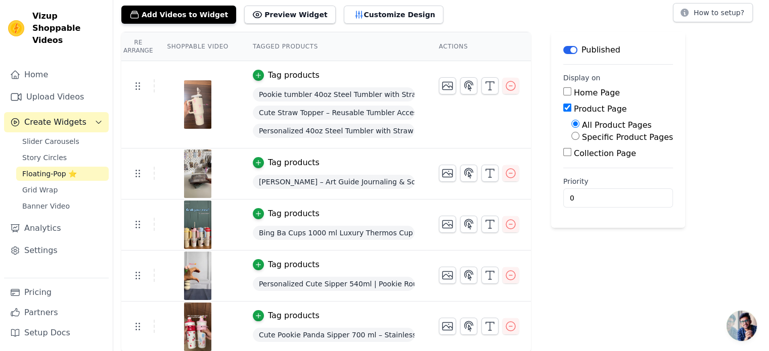
click at [563, 152] on input "Collection Page" at bounding box center [567, 152] width 8 height 8
checkbox input "true"
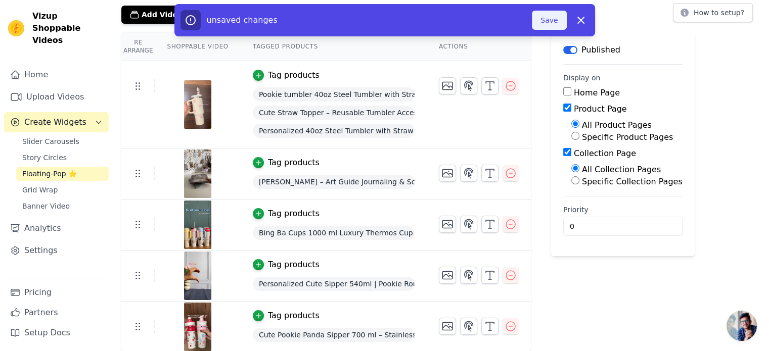
click at [548, 22] on button "Save" at bounding box center [549, 20] width 34 height 19
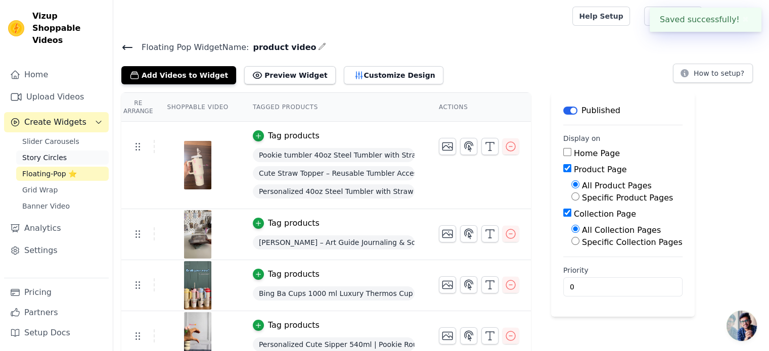
click at [59, 153] on span "Story Circles" at bounding box center [44, 158] width 44 height 10
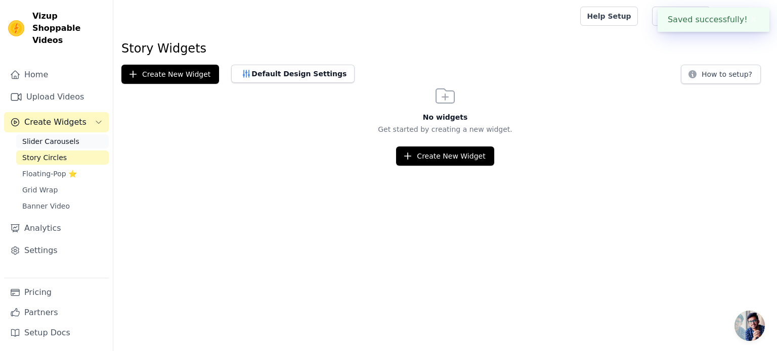
click at [69, 137] on span "Slider Carousels" at bounding box center [50, 142] width 57 height 10
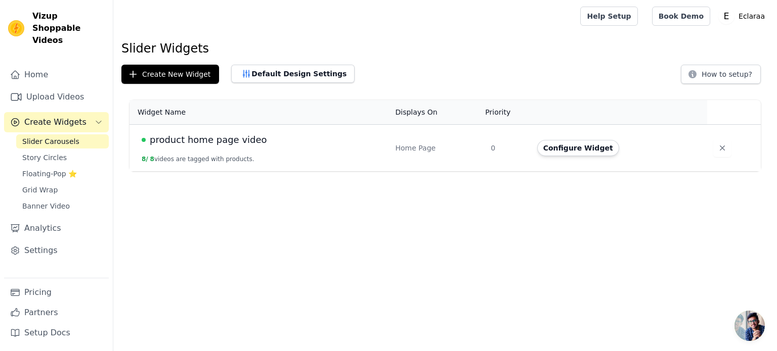
click at [209, 142] on span "product home page video" at bounding box center [208, 140] width 117 height 14
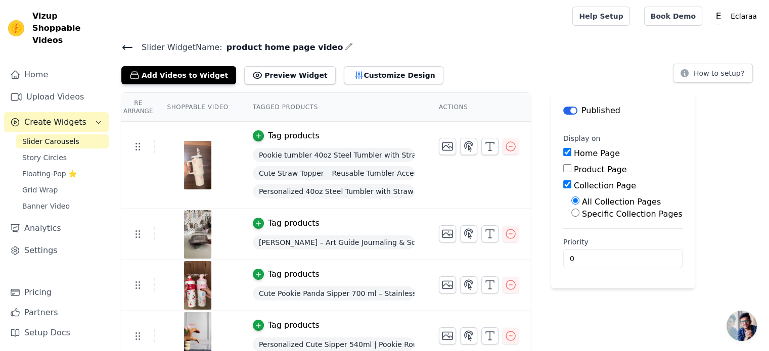
click at [130, 41] on icon at bounding box center [127, 47] width 12 height 12
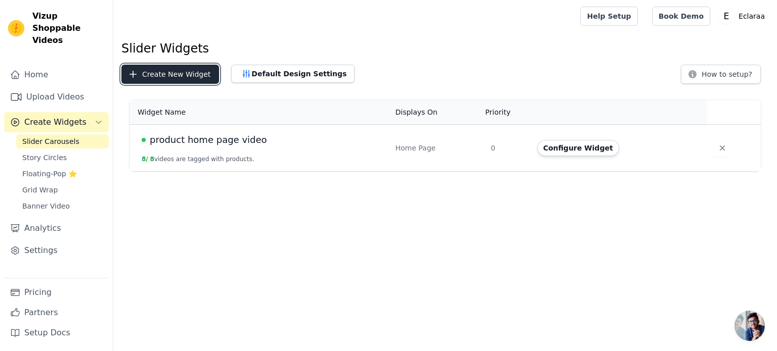
click at [158, 76] on button "Create New Widget" at bounding box center [170, 74] width 98 height 19
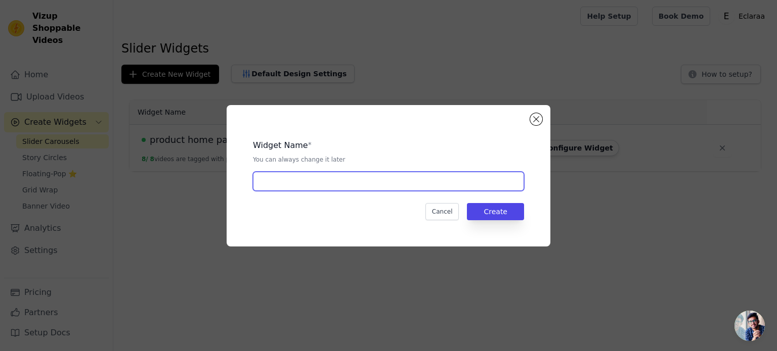
click at [316, 188] on input "text" at bounding box center [388, 181] width 271 height 19
type input "product video"
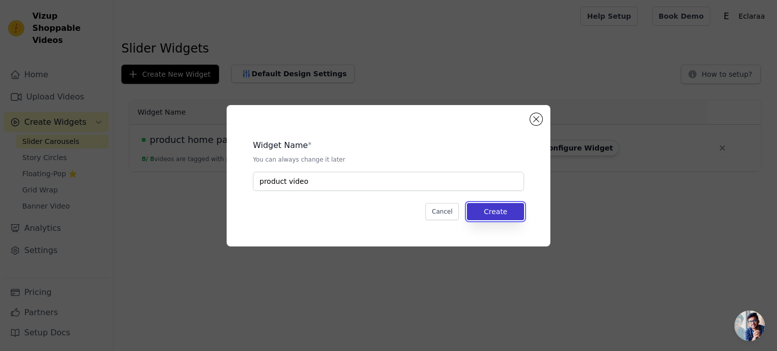
click at [491, 210] on button "Create" at bounding box center [495, 211] width 57 height 17
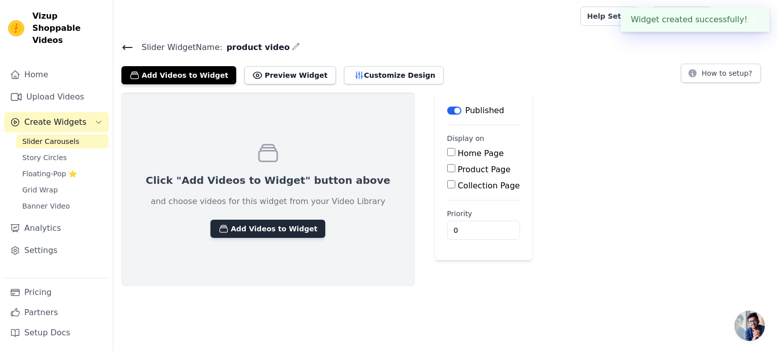
click at [274, 223] on button "Add Videos to Widget" at bounding box center [267, 229] width 115 height 18
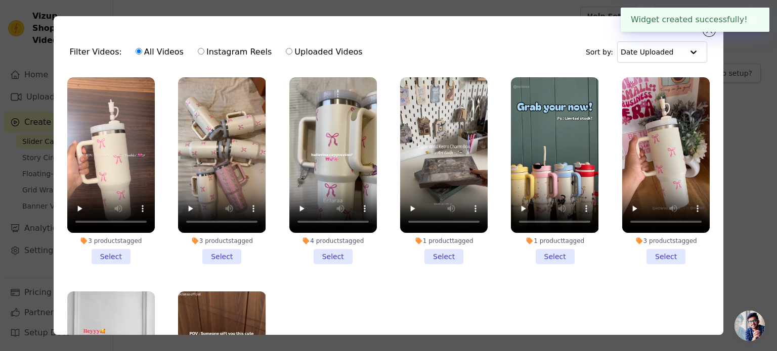
click at [108, 252] on li "3 products tagged Select" at bounding box center [110, 170] width 87 height 187
click at [0, 0] on input "3 products tagged Select" at bounding box center [0, 0] width 0 height 0
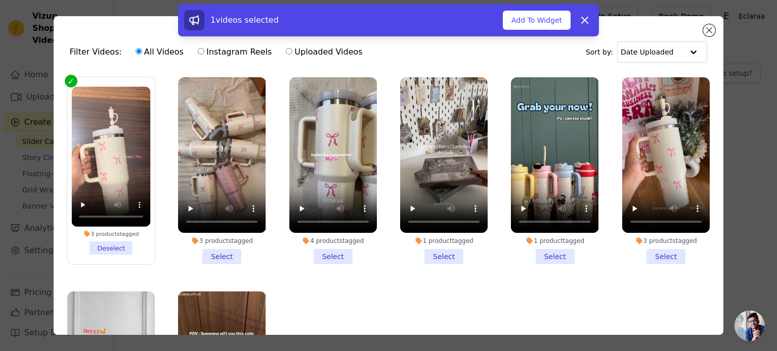
click at [224, 252] on li "3 products tagged Select" at bounding box center [221, 170] width 87 height 187
click at [0, 0] on input "3 products tagged Select" at bounding box center [0, 0] width 0 height 0
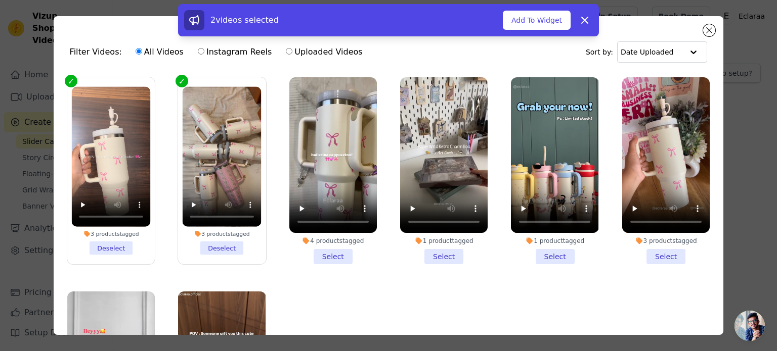
click at [329, 247] on li "4 products tagged Select" at bounding box center [332, 170] width 87 height 187
click at [0, 0] on input "4 products tagged Select" at bounding box center [0, 0] width 0 height 0
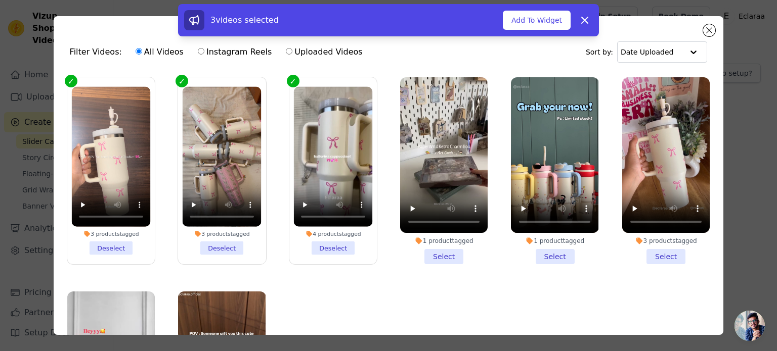
click at [425, 247] on li "1 product tagged Select" at bounding box center [443, 170] width 87 height 187
click at [0, 0] on input "1 product tagged Select" at bounding box center [0, 0] width 0 height 0
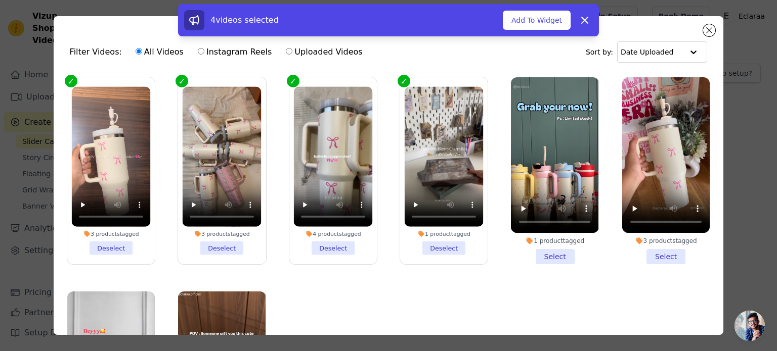
click at [564, 248] on li "1 product tagged Select" at bounding box center [554, 170] width 87 height 187
click at [0, 0] on input "1 product tagged Select" at bounding box center [0, 0] width 0 height 0
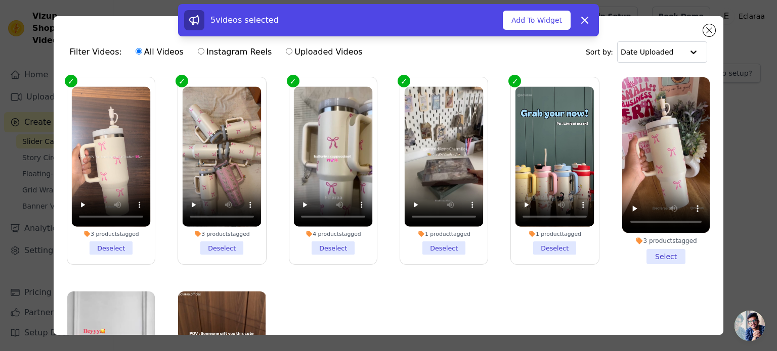
click at [636, 254] on li "3 products tagged Select" at bounding box center [665, 170] width 87 height 187
click at [0, 0] on input "3 products tagged Select" at bounding box center [0, 0] width 0 height 0
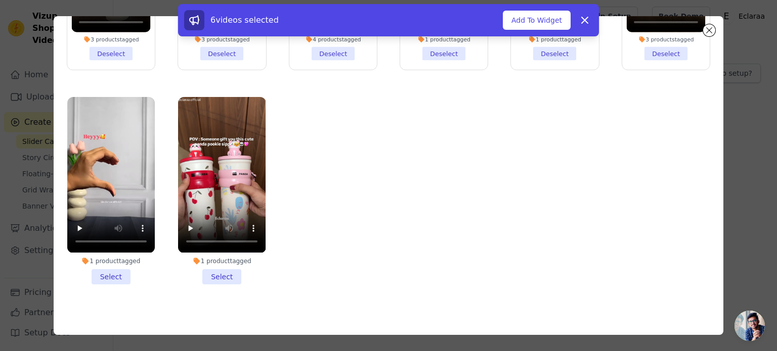
scroll to position [87, 0]
click at [119, 259] on li "1 product tagged Select" at bounding box center [110, 191] width 87 height 187
click at [0, 0] on input "1 product tagged Select" at bounding box center [0, 0] width 0 height 0
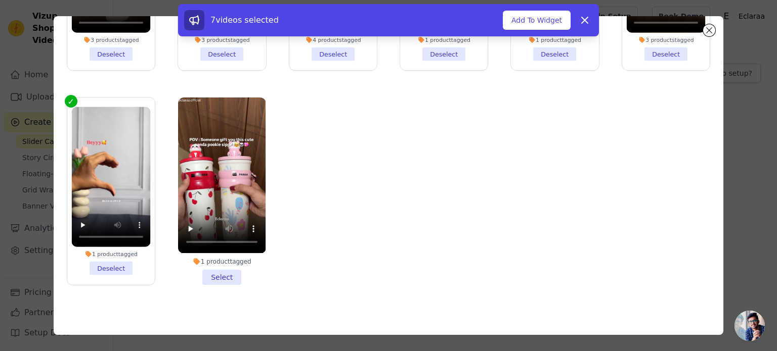
click at [213, 268] on li "1 product tagged Select" at bounding box center [221, 191] width 87 height 187
click at [0, 0] on input "1 product tagged Select" at bounding box center [0, 0] width 0 height 0
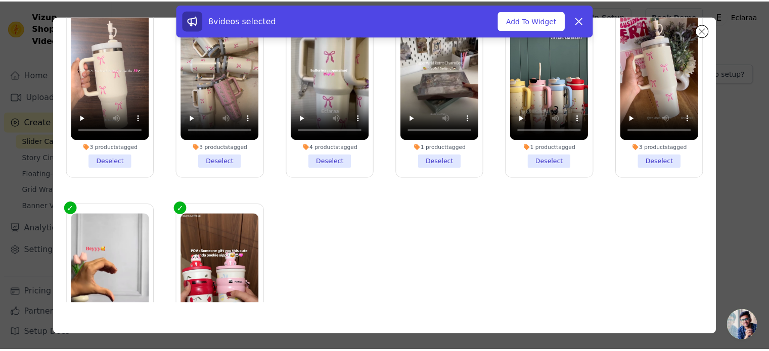
scroll to position [0, 0]
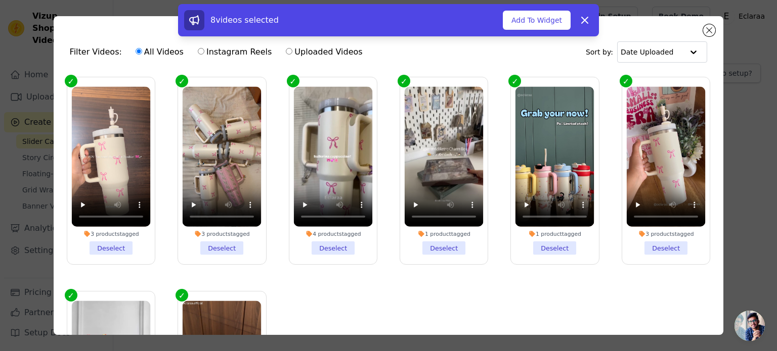
click at [647, 249] on li "3 products tagged Deselect" at bounding box center [665, 171] width 79 height 168
click at [0, 0] on input "3 products tagged Deselect" at bounding box center [0, 0] width 0 height 0
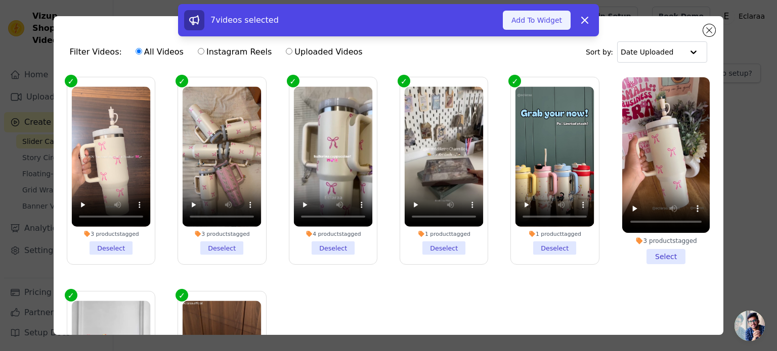
click at [530, 25] on button "Add To Widget" at bounding box center [537, 20] width 68 height 19
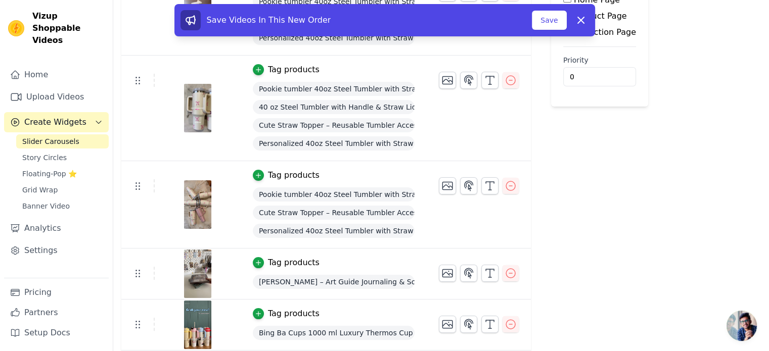
scroll to position [159, 0]
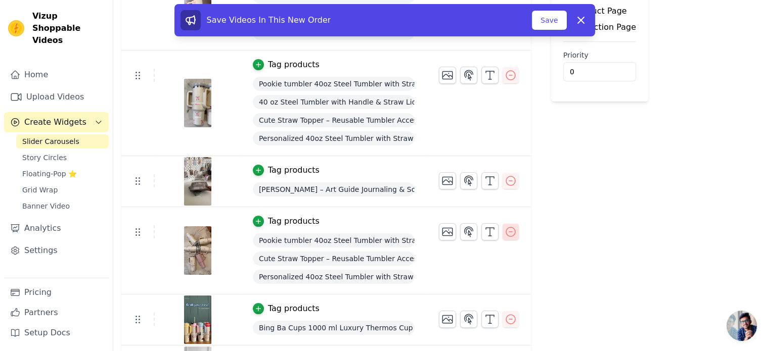
click at [503, 225] on button "button" at bounding box center [511, 232] width 16 height 16
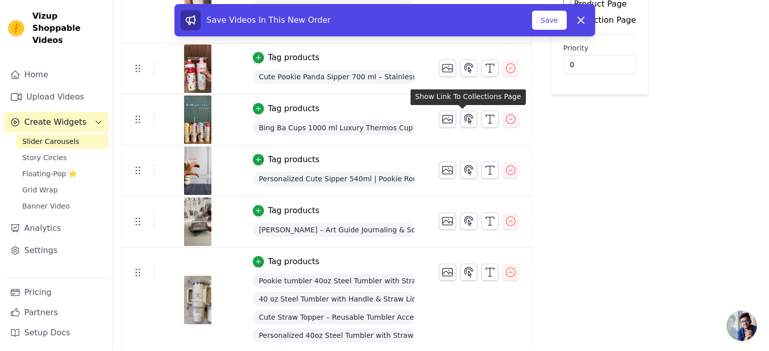
scroll to position [0, 0]
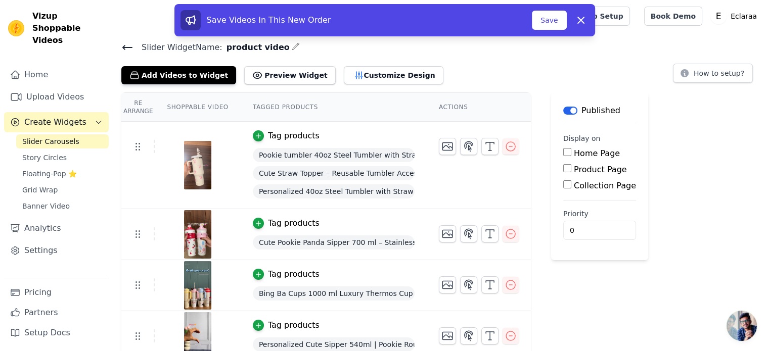
click at [563, 167] on input "Product Page" at bounding box center [567, 168] width 8 height 8
checkbox input "true"
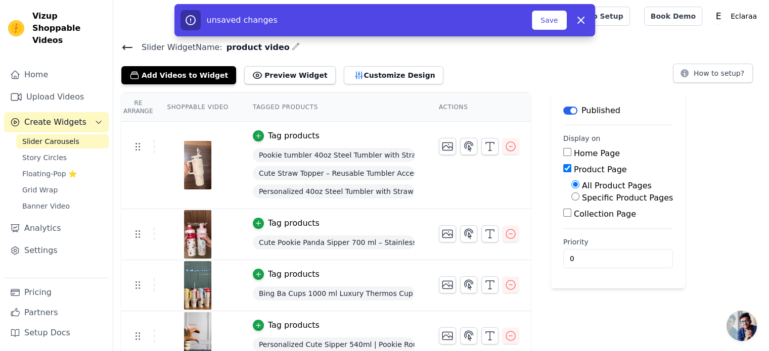
click at [563, 212] on input "Collection Page" at bounding box center [567, 213] width 8 height 8
checkbox input "true"
click at [571, 287] on input "0" at bounding box center [622, 287] width 119 height 19
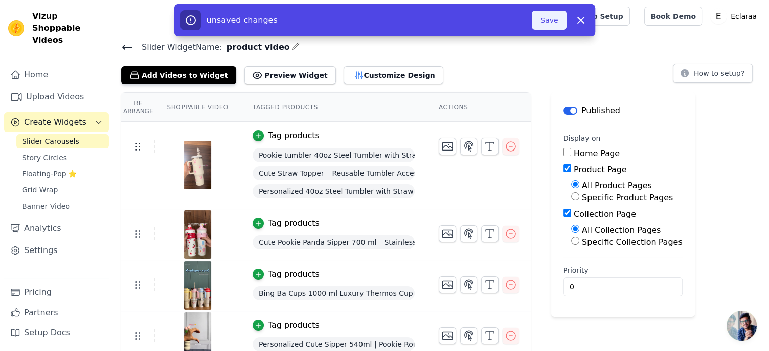
click at [552, 17] on button "Save" at bounding box center [549, 20] width 34 height 19
click at [547, 20] on button "Save" at bounding box center [549, 20] width 34 height 19
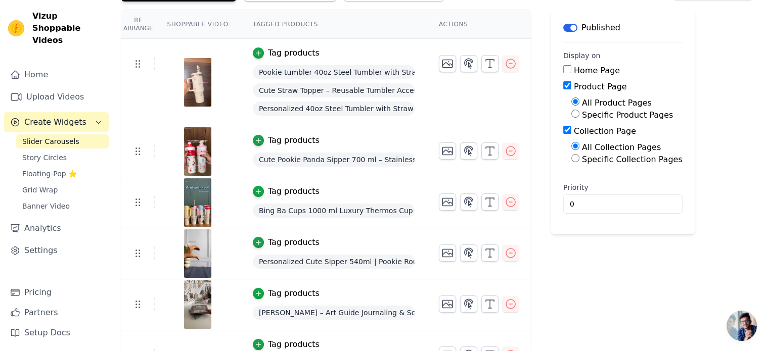
scroll to position [166, 0]
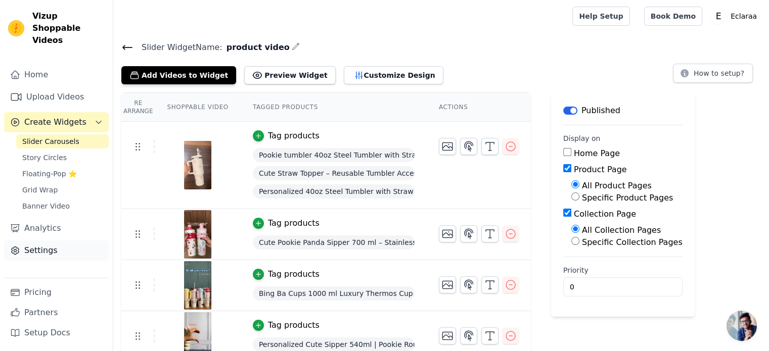
click at [40, 241] on link "Settings" at bounding box center [56, 251] width 105 height 20
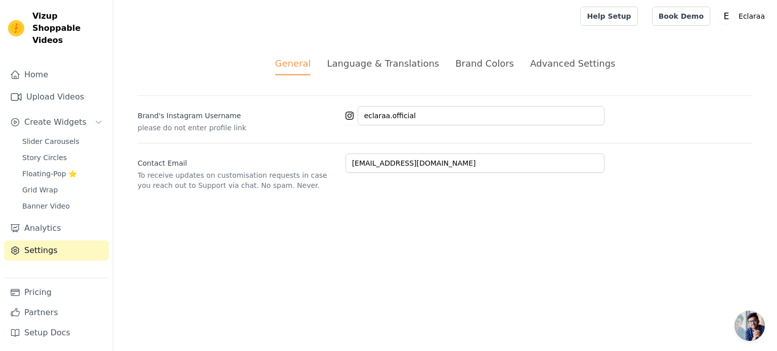
click at [457, 64] on div "Brand Colors" at bounding box center [484, 64] width 59 height 14
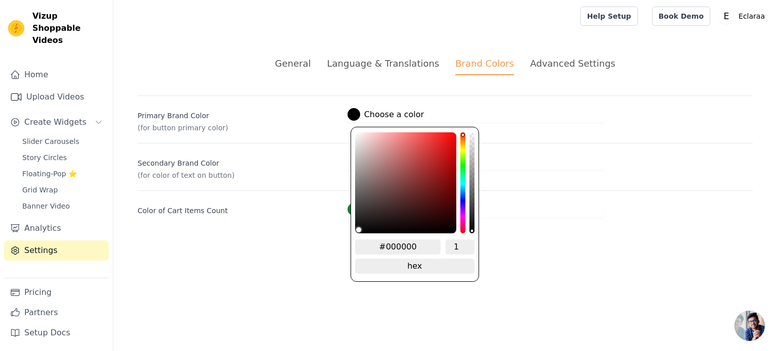
click at [356, 117] on div at bounding box center [353, 114] width 13 height 13
drag, startPoint x: 410, startPoint y: 242, endPoint x: 391, endPoint y: 243, distance: 18.8
click at [391, 243] on input "#000000" at bounding box center [398, 247] width 86 height 15
paste input "ff6a9d"
type input "#ff6a9d"
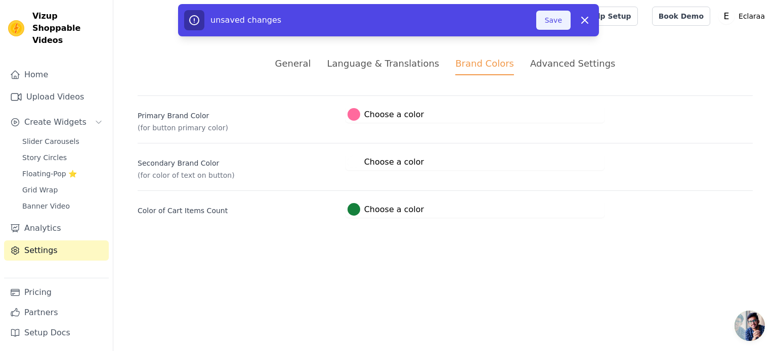
click at [550, 16] on button "Save" at bounding box center [553, 20] width 34 height 19
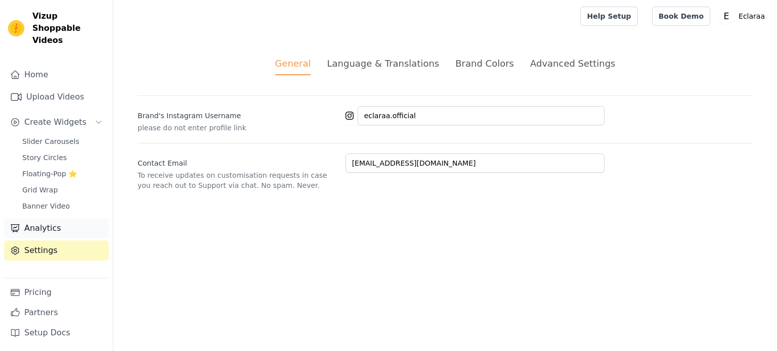
click at [49, 223] on link "Analytics" at bounding box center [56, 228] width 105 height 20
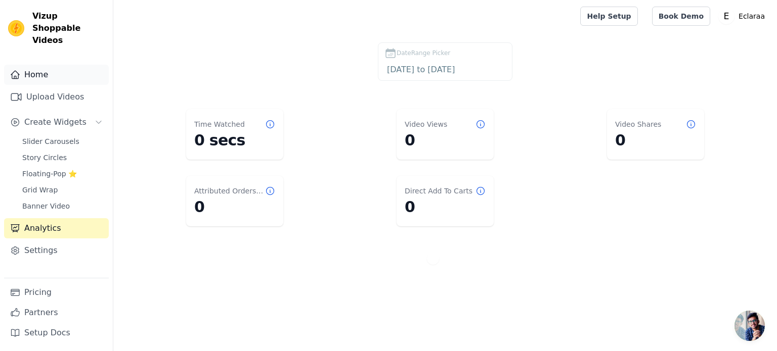
click at [61, 65] on link "Home" at bounding box center [56, 75] width 105 height 20
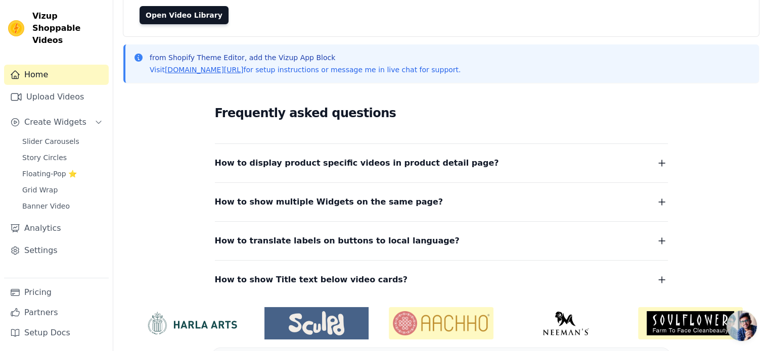
scroll to position [129, 0]
